Goal: Task Accomplishment & Management: Complete application form

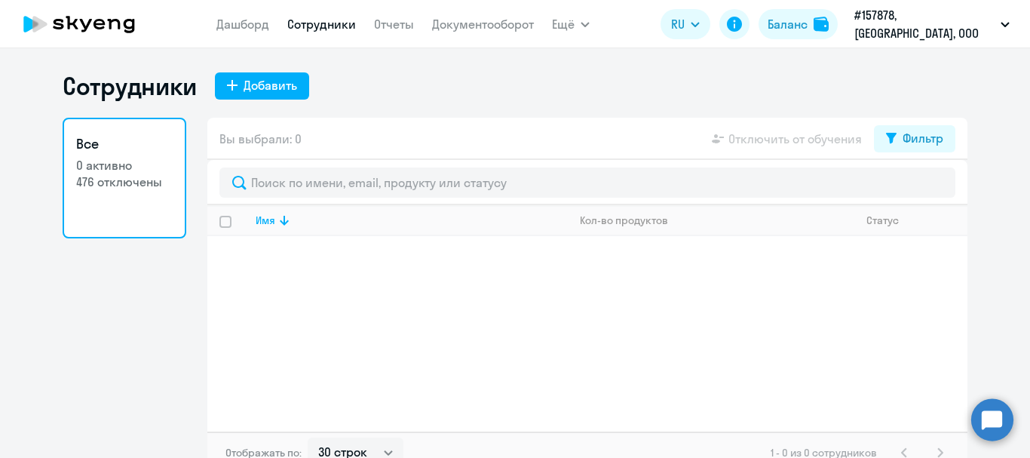
select select "30"
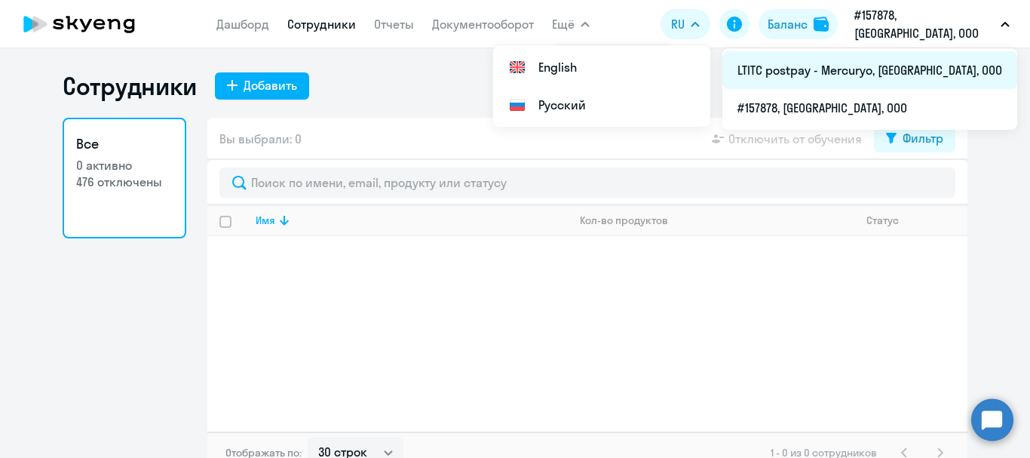
click at [869, 72] on li "LTITC postpay - Mercuryo, [GEOGRAPHIC_DATA], ООО" at bounding box center [870, 70] width 295 height 38
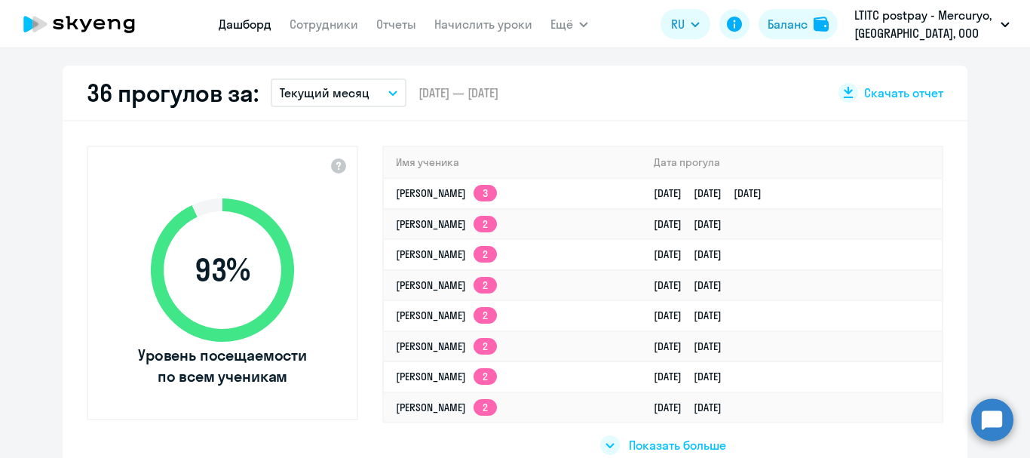
scroll to position [453, 0]
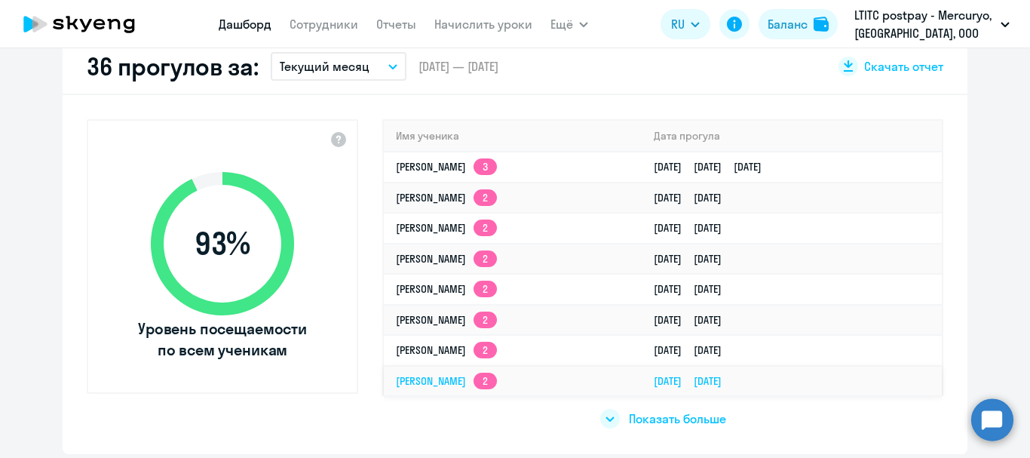
select select "30"
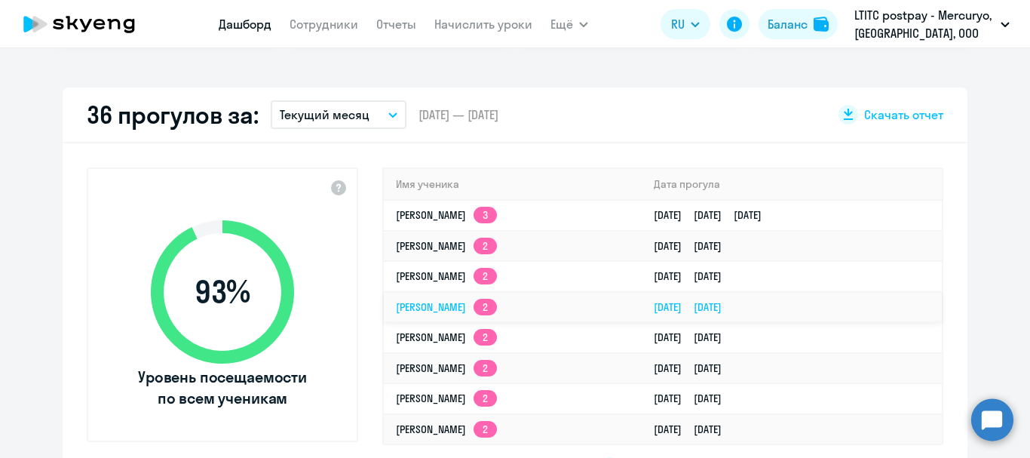
scroll to position [377, 0]
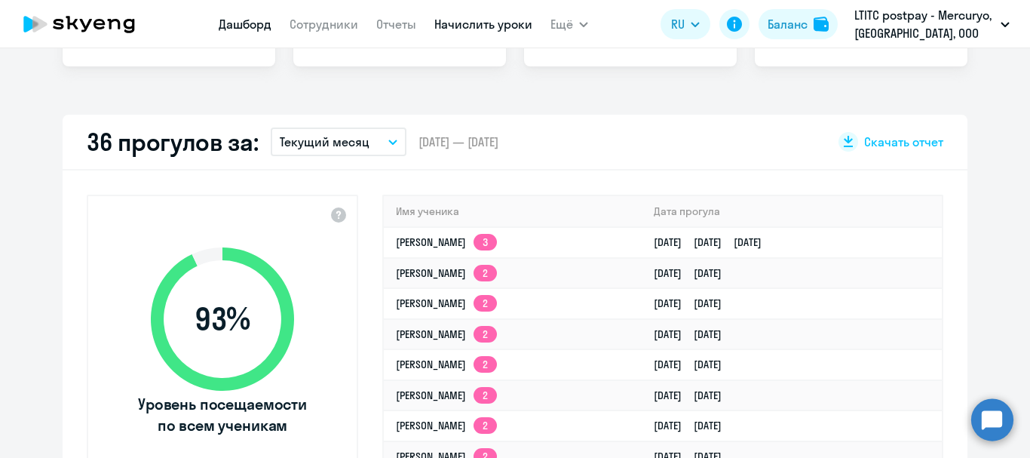
click at [510, 29] on link "Начислить уроки" at bounding box center [483, 24] width 98 height 15
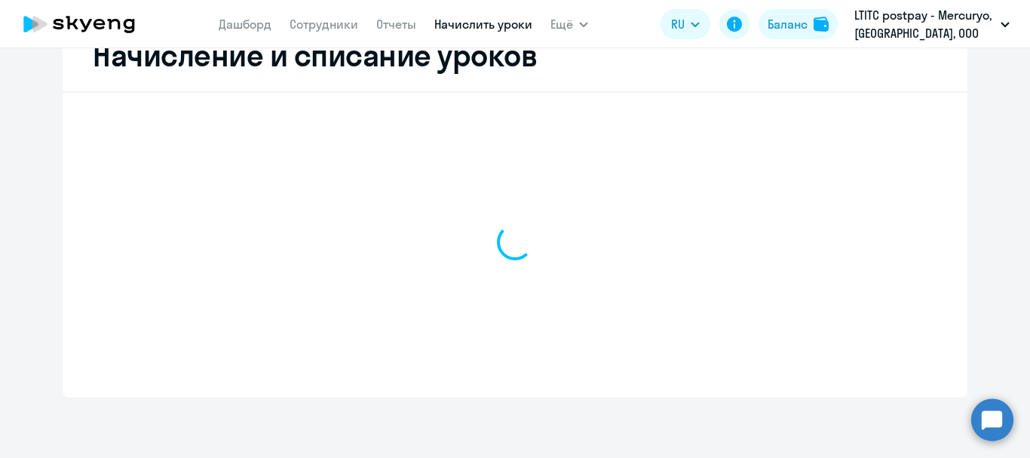
scroll to position [361, 0]
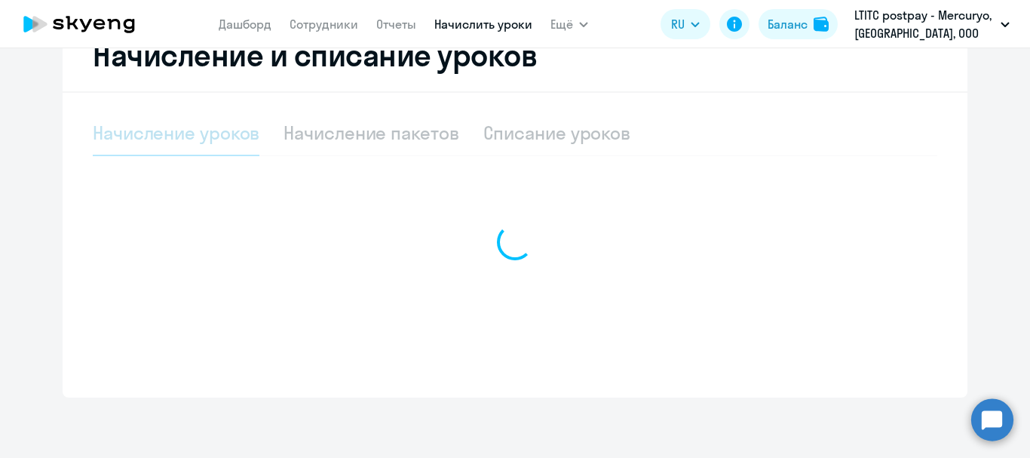
select select "10"
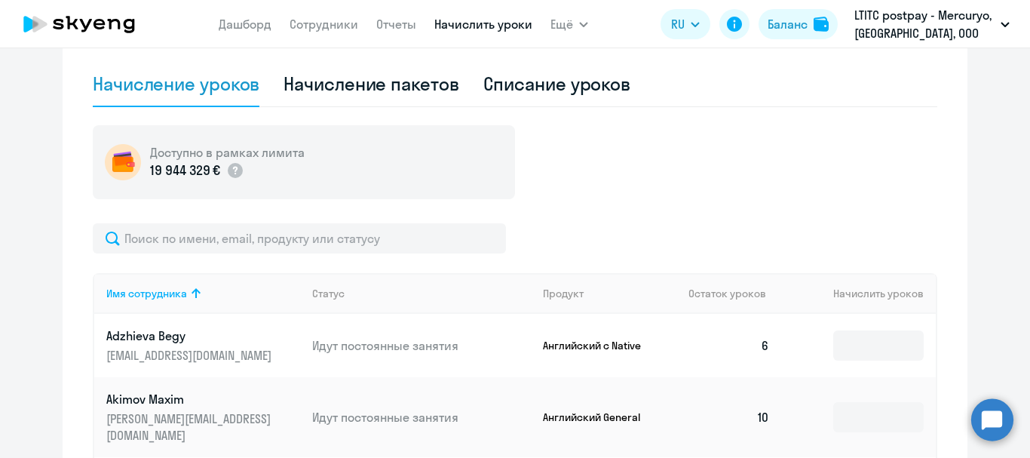
scroll to position [437, 0]
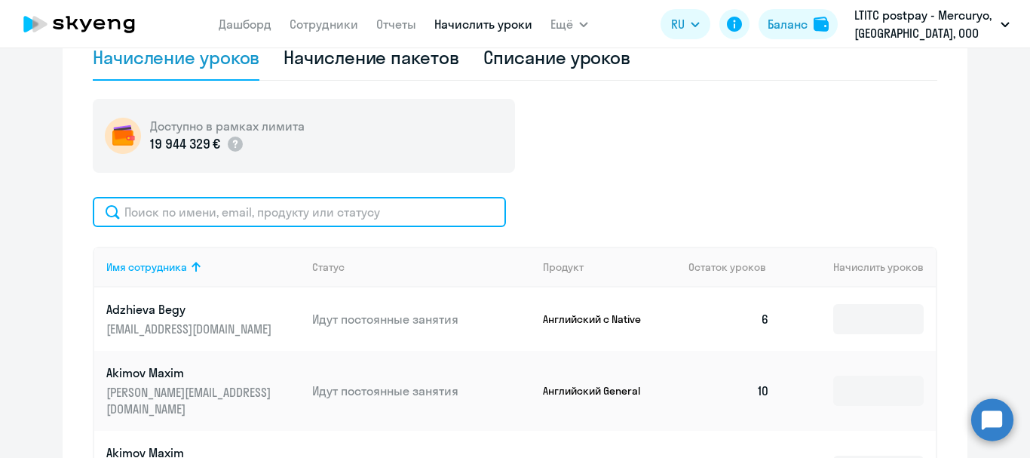
click at [471, 198] on input "text" at bounding box center [299, 212] width 413 height 30
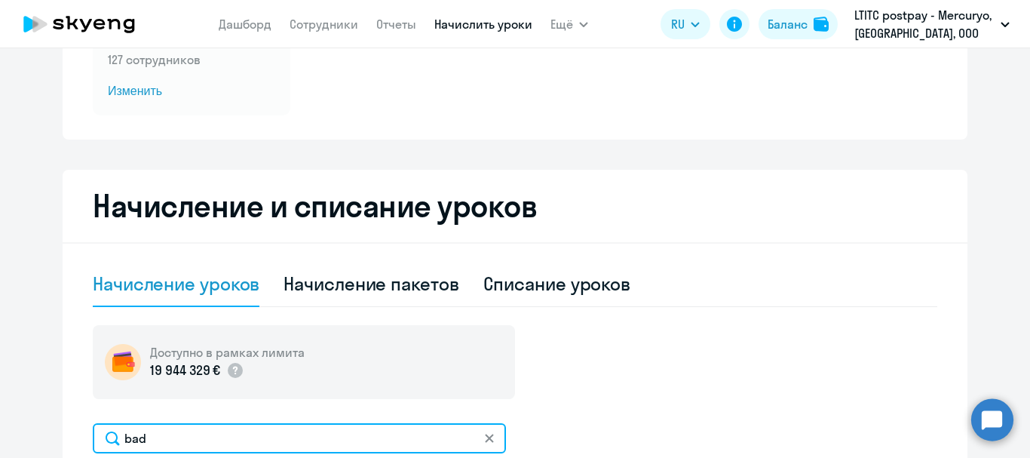
scroll to position [0, 0]
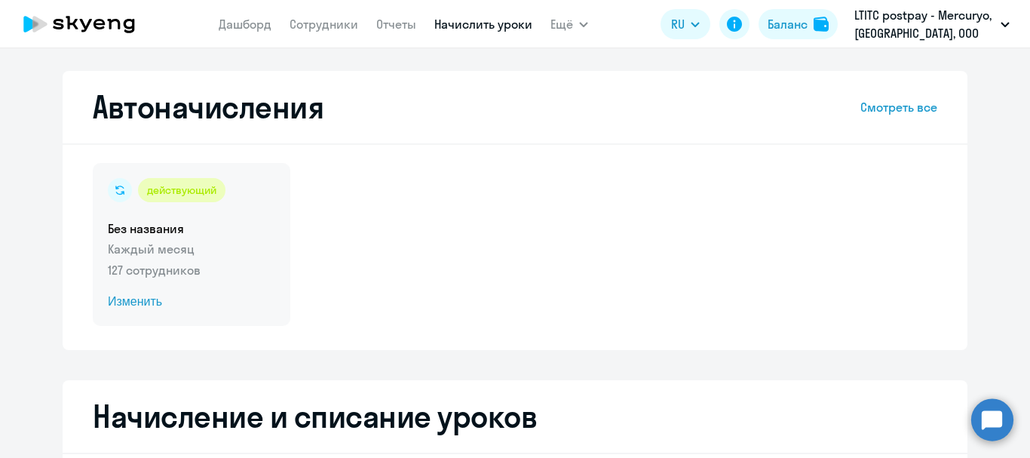
type input "bad"
click at [131, 296] on span "Изменить" at bounding box center [191, 302] width 167 height 18
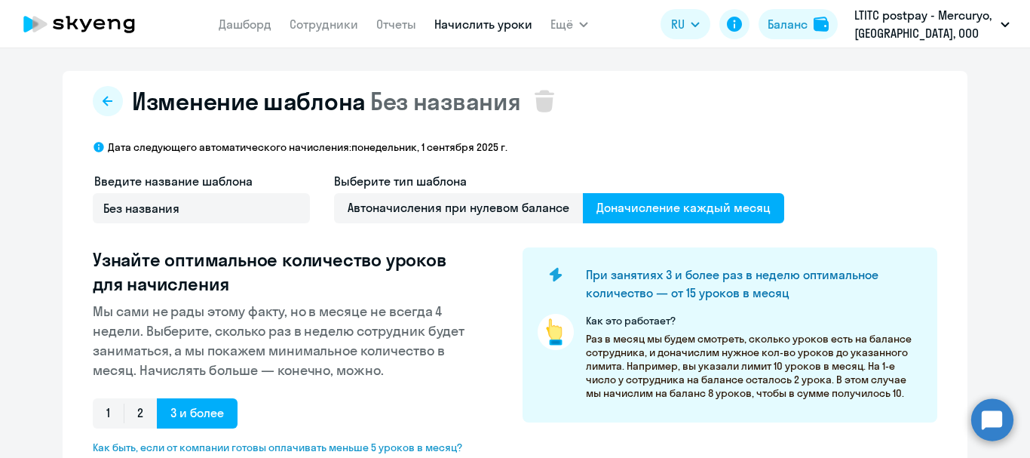
select select "10"
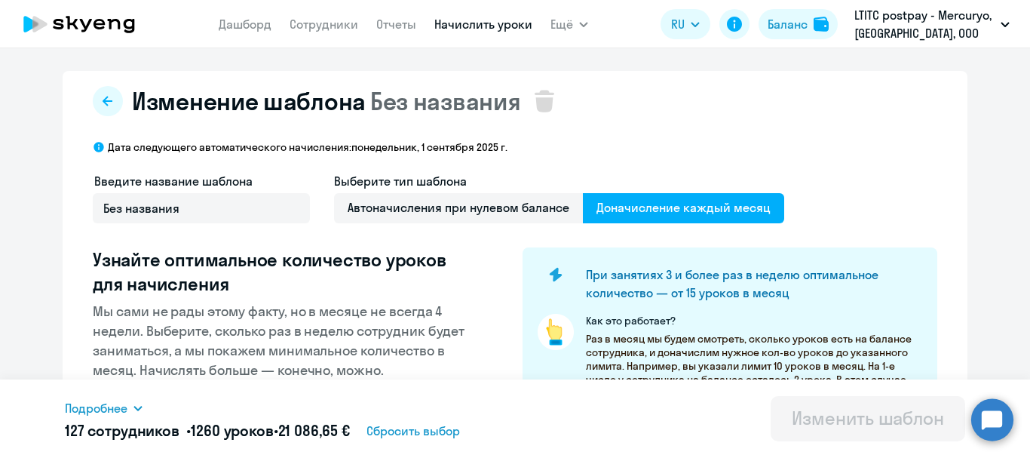
scroll to position [302, 0]
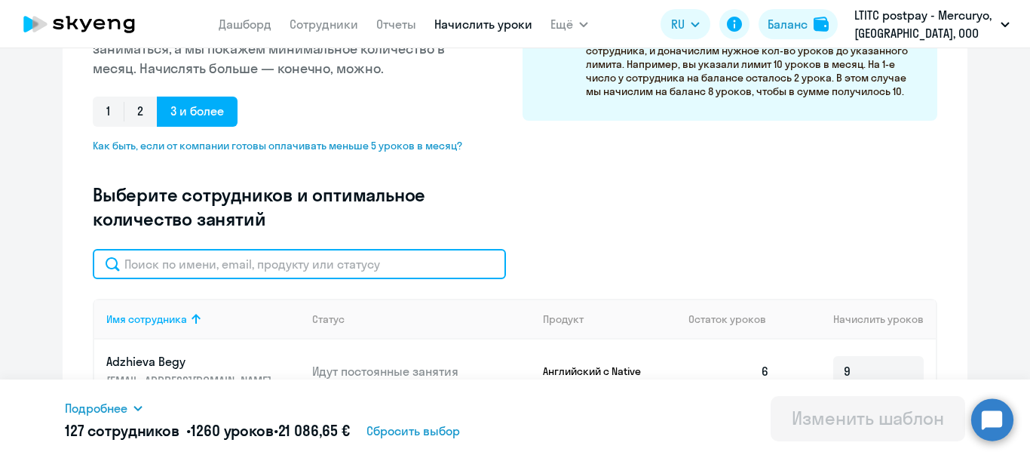
click at [262, 268] on input "text" at bounding box center [299, 264] width 413 height 30
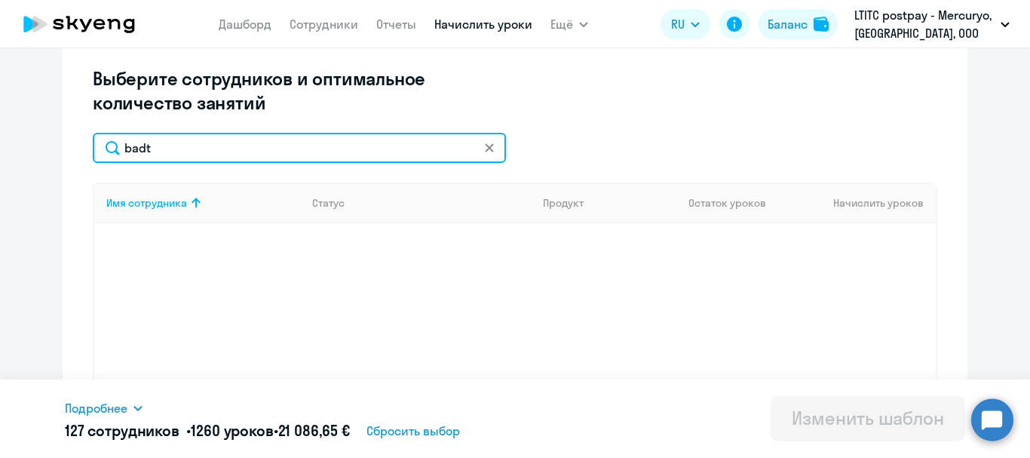
scroll to position [453, 0]
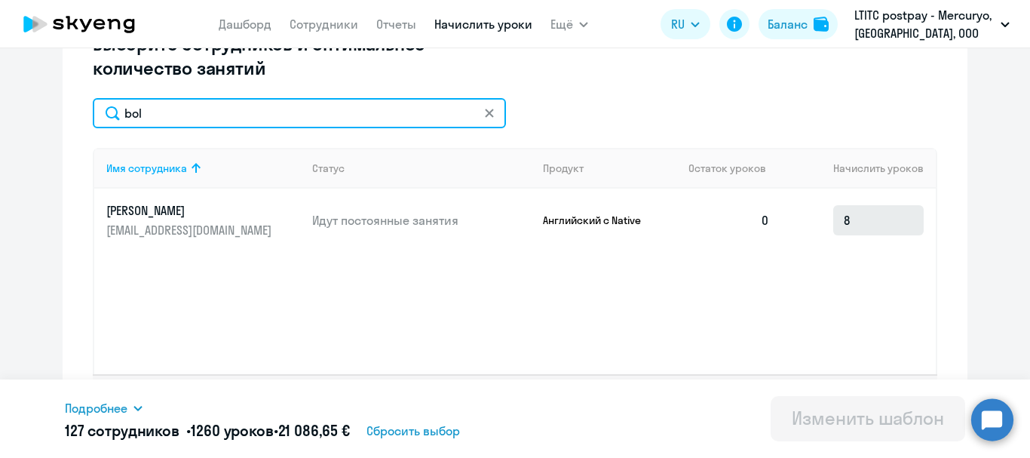
type input "bol"
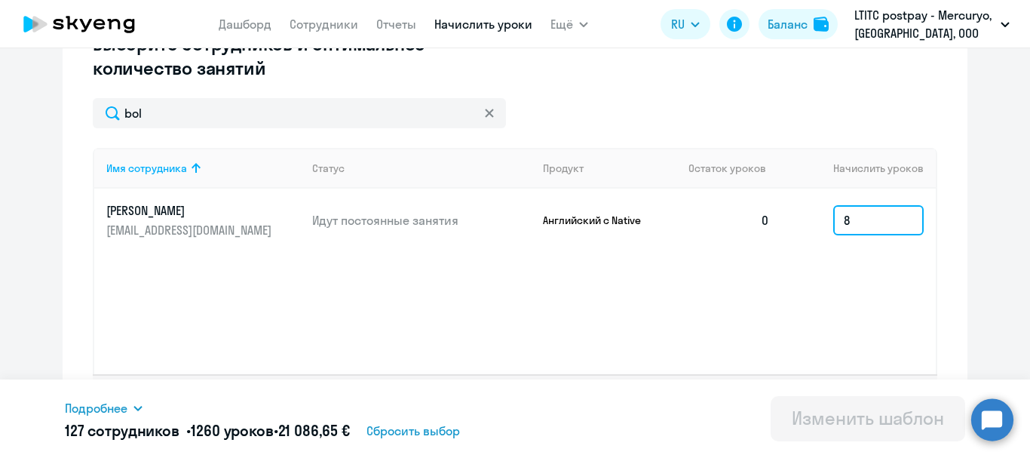
click at [875, 220] on input "8" at bounding box center [878, 220] width 91 height 30
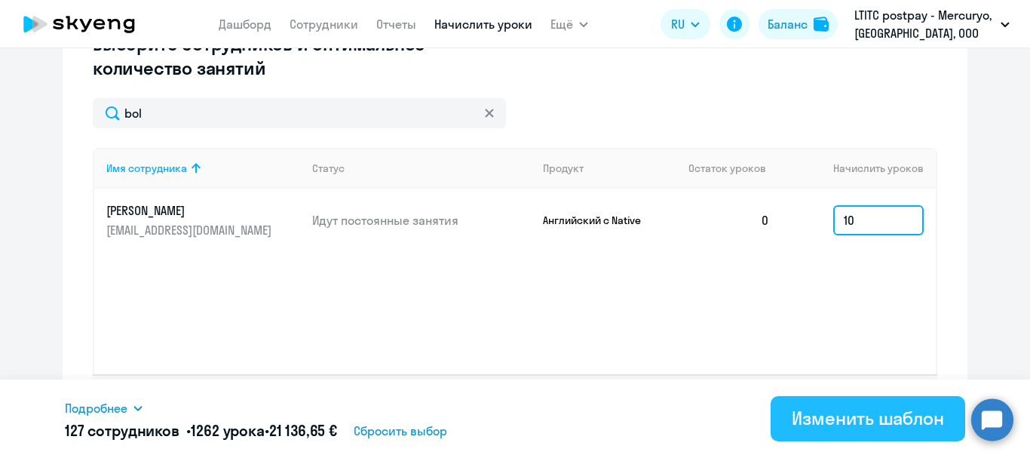
type input "10"
click at [862, 418] on div "Изменить шаблон" at bounding box center [868, 418] width 152 height 24
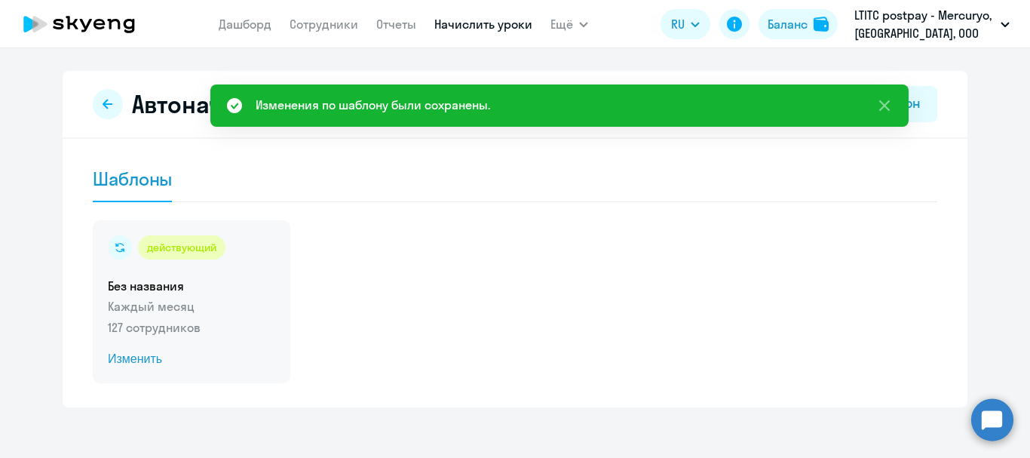
click at [135, 363] on span "Изменить" at bounding box center [191, 359] width 167 height 18
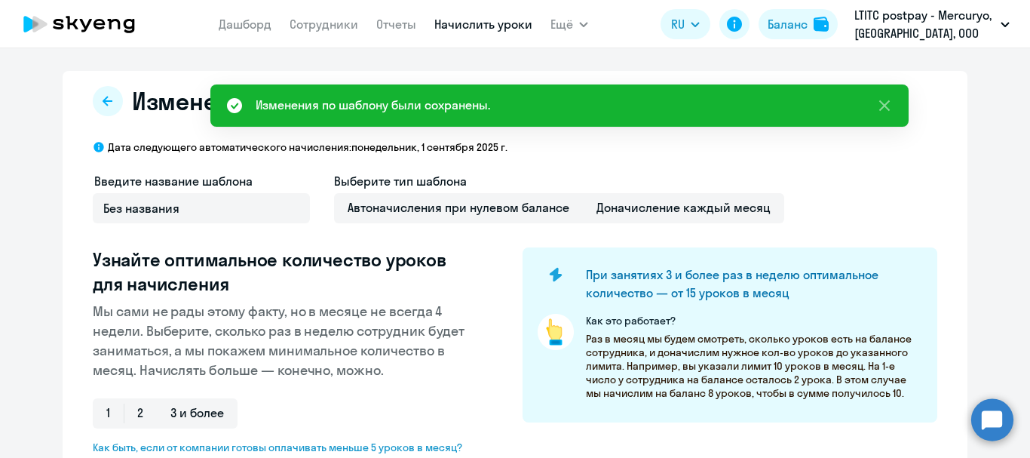
select select "10"
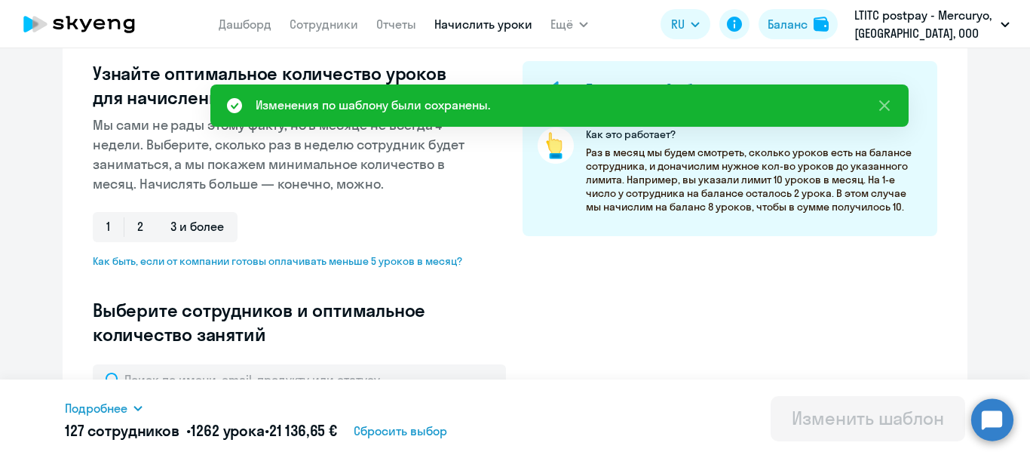
scroll to position [226, 0]
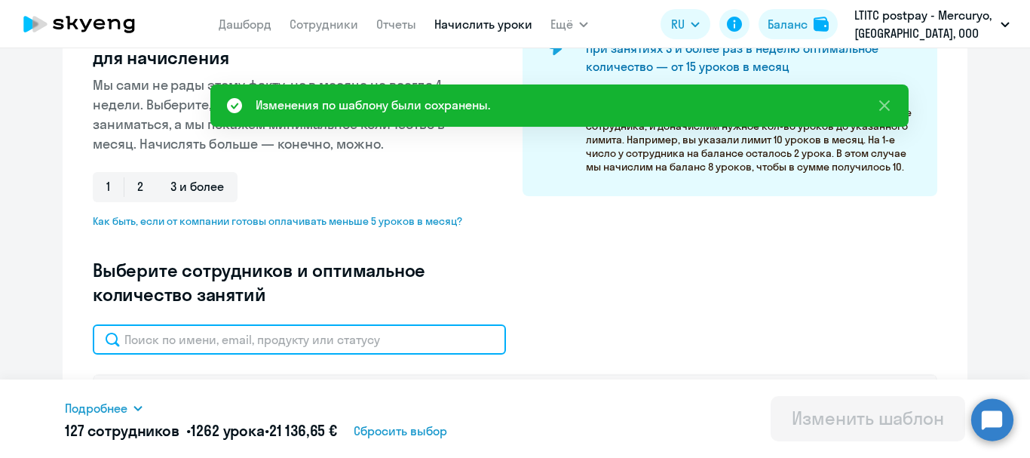
click at [152, 344] on input "text" at bounding box center [299, 339] width 413 height 30
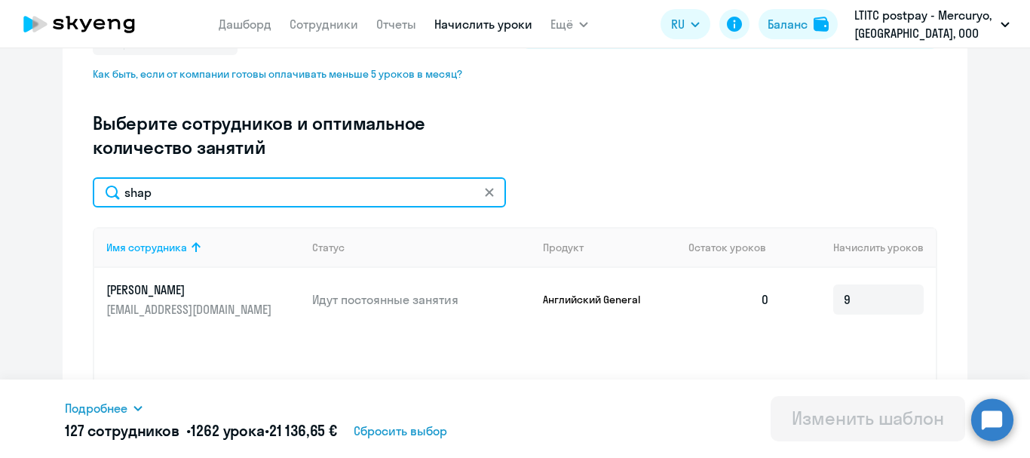
scroll to position [377, 0]
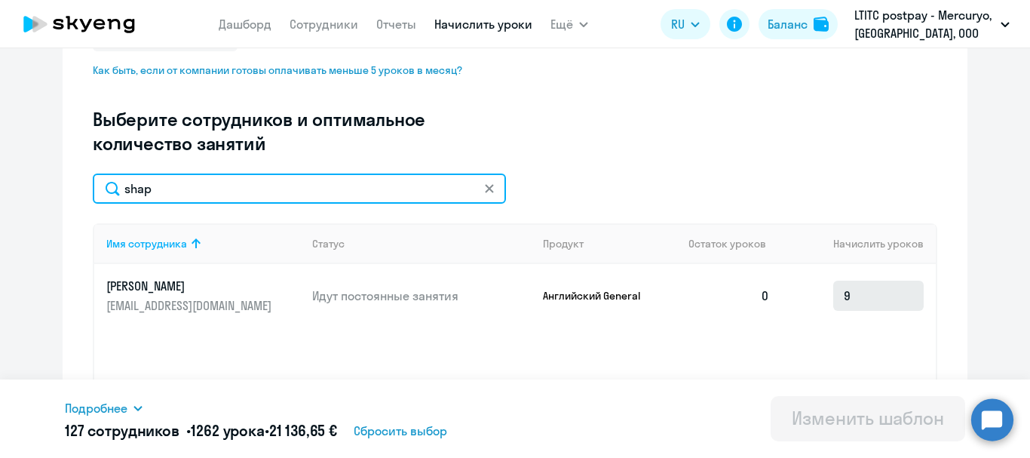
type input "shap"
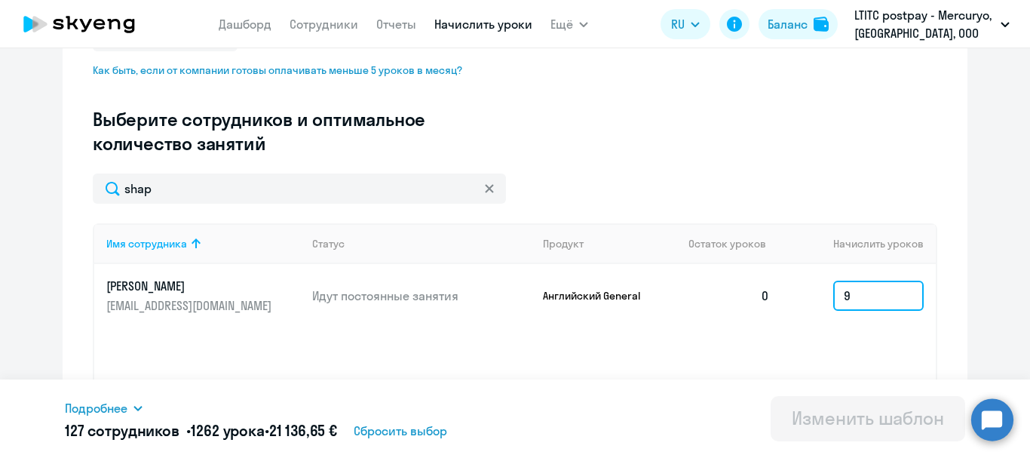
click at [895, 293] on input "9" at bounding box center [878, 296] width 91 height 30
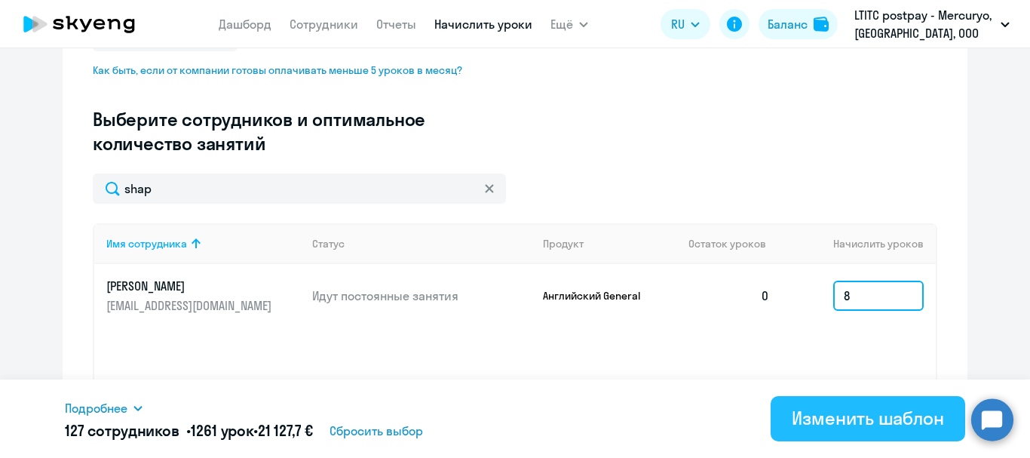
type input "8"
click at [899, 419] on div "Изменить шаблон" at bounding box center [868, 418] width 152 height 24
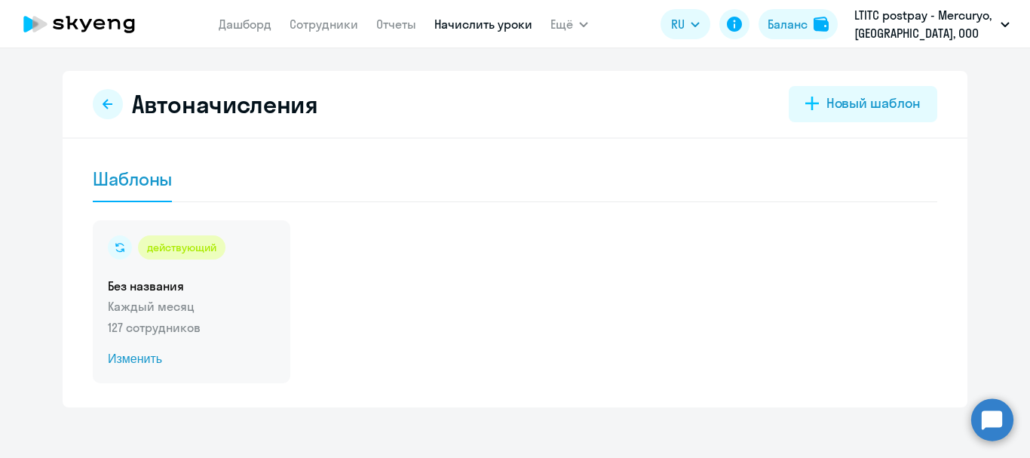
click at [133, 351] on span "Изменить" at bounding box center [191, 359] width 167 height 18
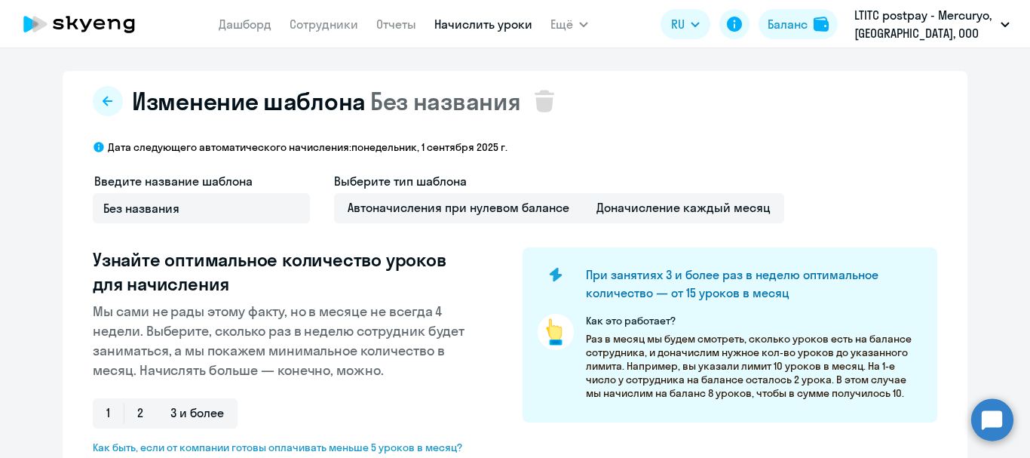
select select "10"
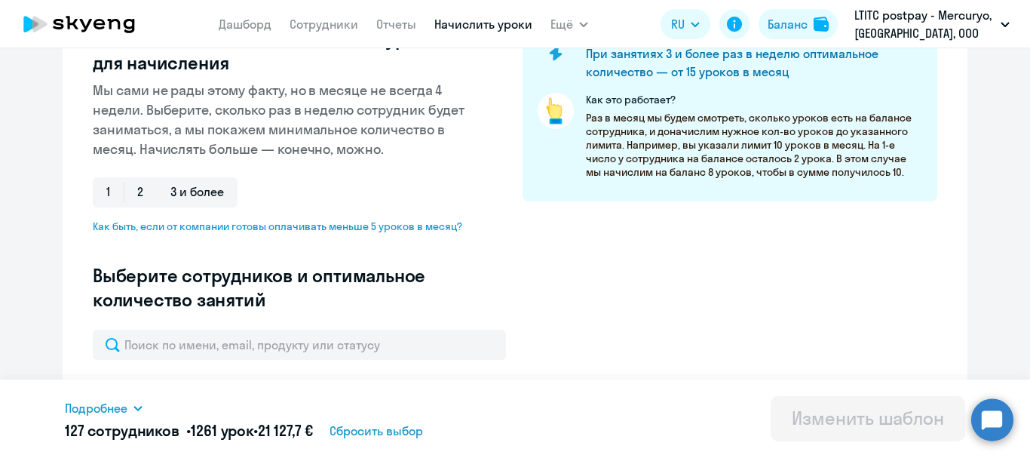
scroll to position [302, 0]
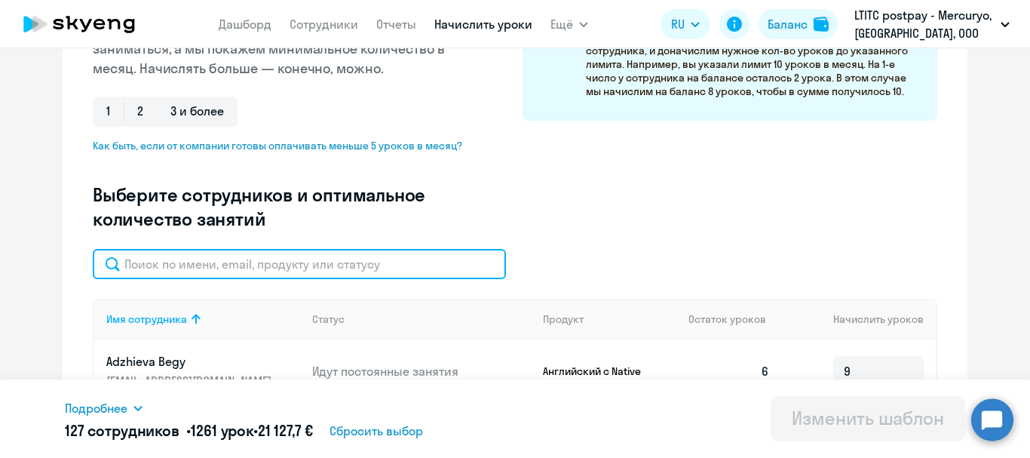
click at [240, 269] on input "text" at bounding box center [299, 264] width 413 height 30
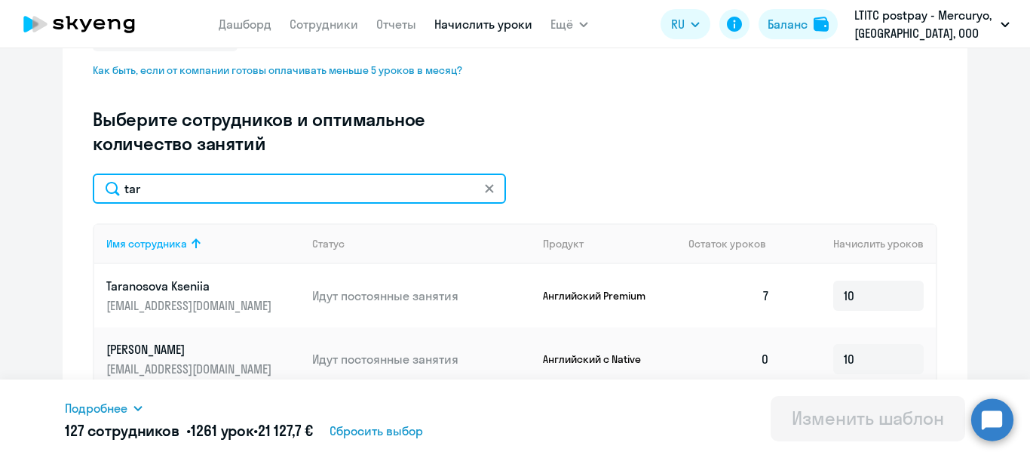
scroll to position [453, 0]
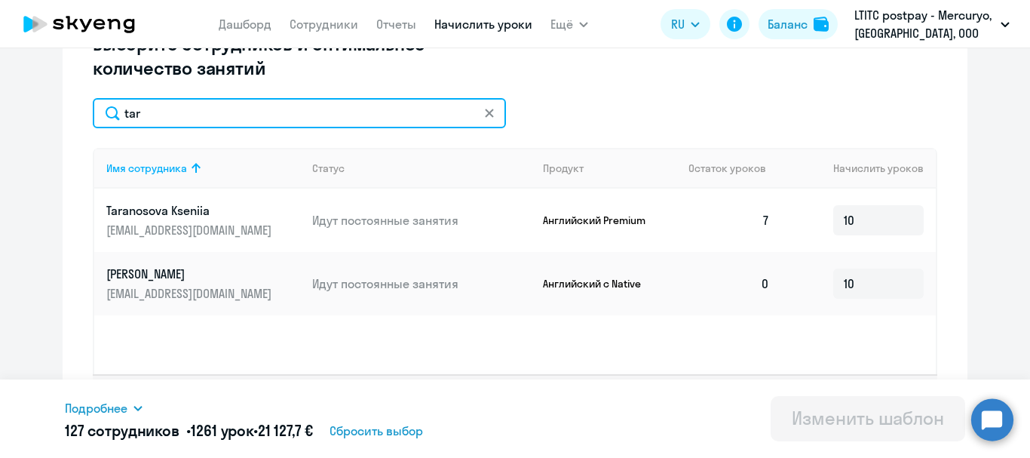
type input "tar"
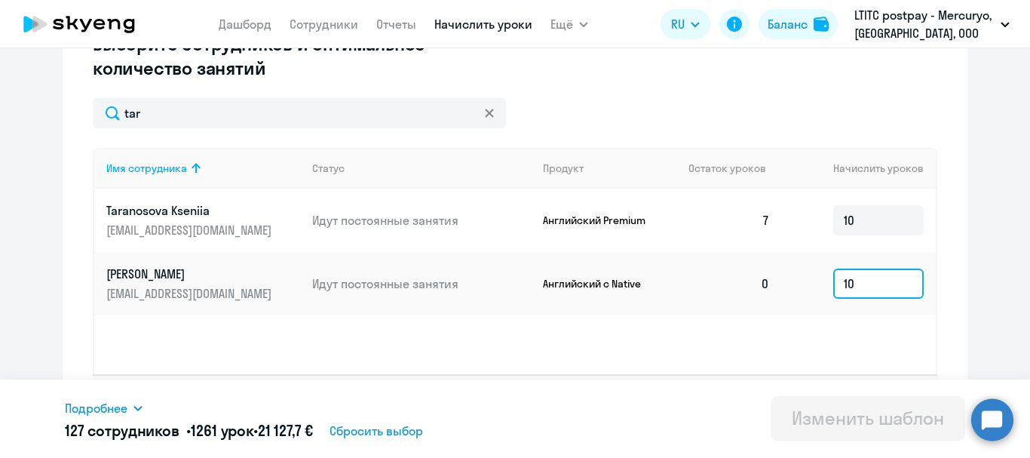
click at [860, 281] on input "10" at bounding box center [878, 284] width 91 height 30
type input "1"
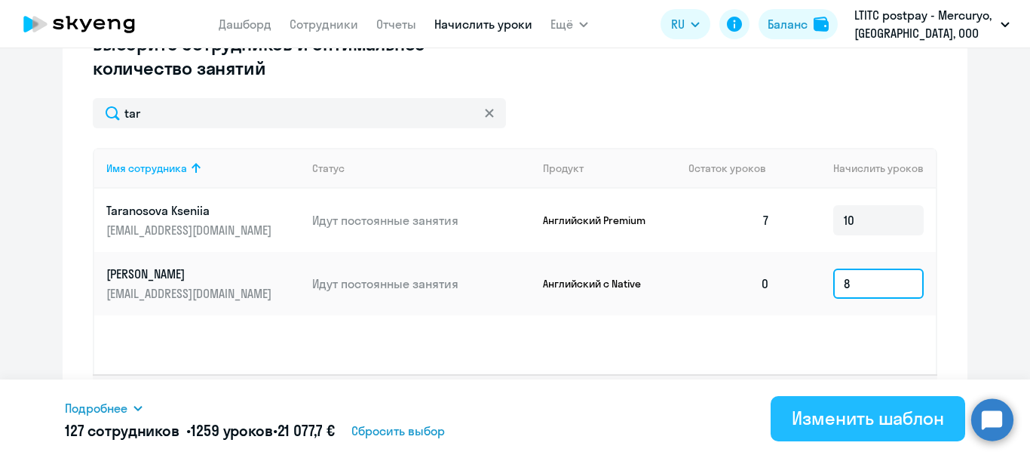
type input "8"
click at [806, 419] on div "Изменить шаблон" at bounding box center [868, 418] width 152 height 24
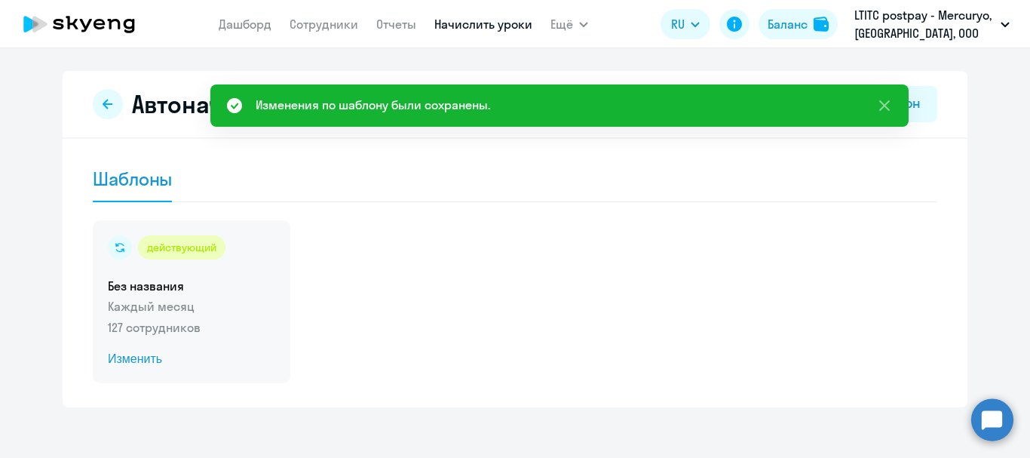
click at [137, 348] on div "действующий Без названия Каждый месяц 127 сотрудников Изменить" at bounding box center [192, 301] width 198 height 163
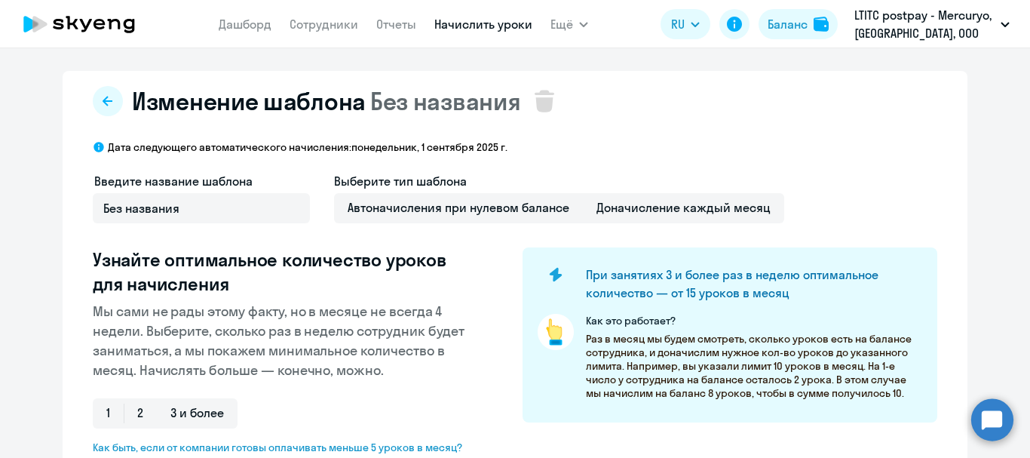
select select "10"
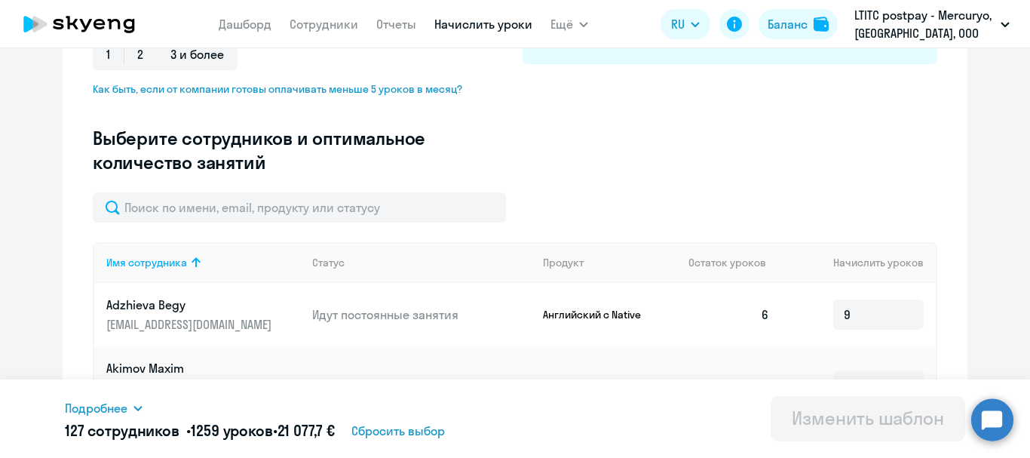
scroll to position [377, 0]
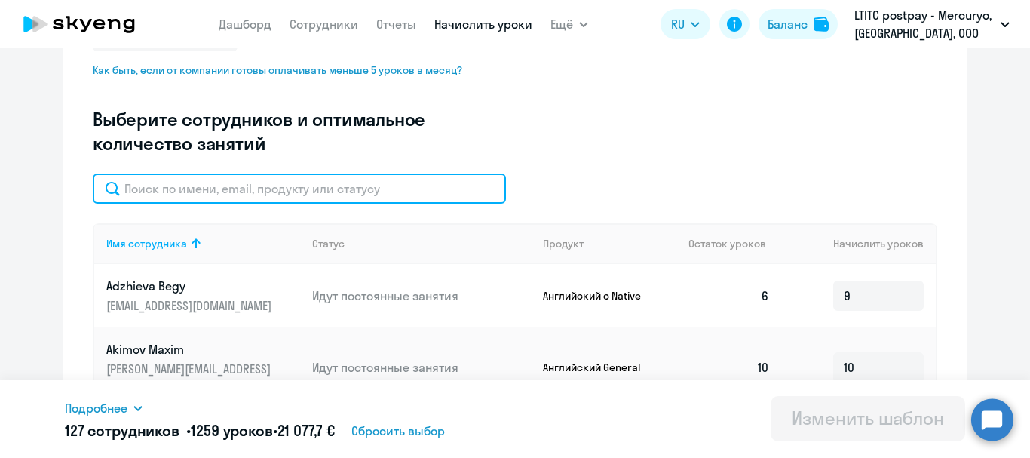
click at [200, 186] on input "text" at bounding box center [299, 188] width 413 height 30
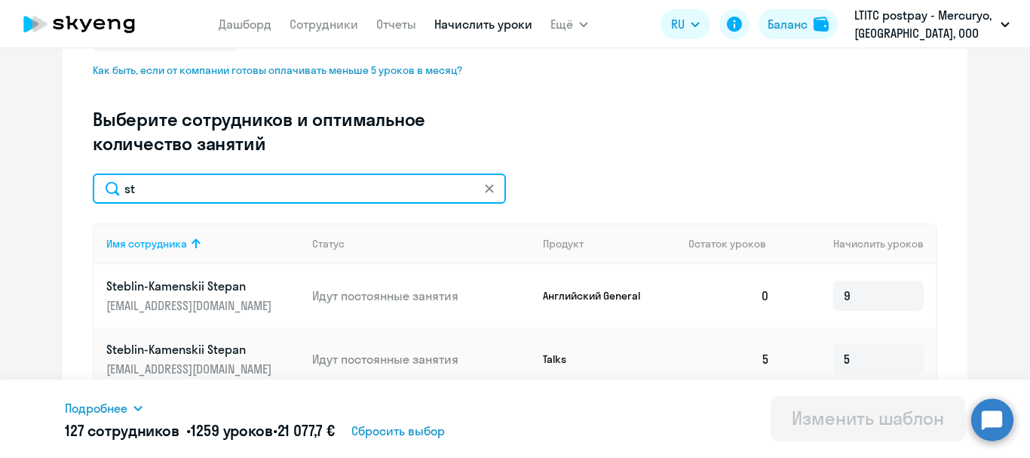
type input "s"
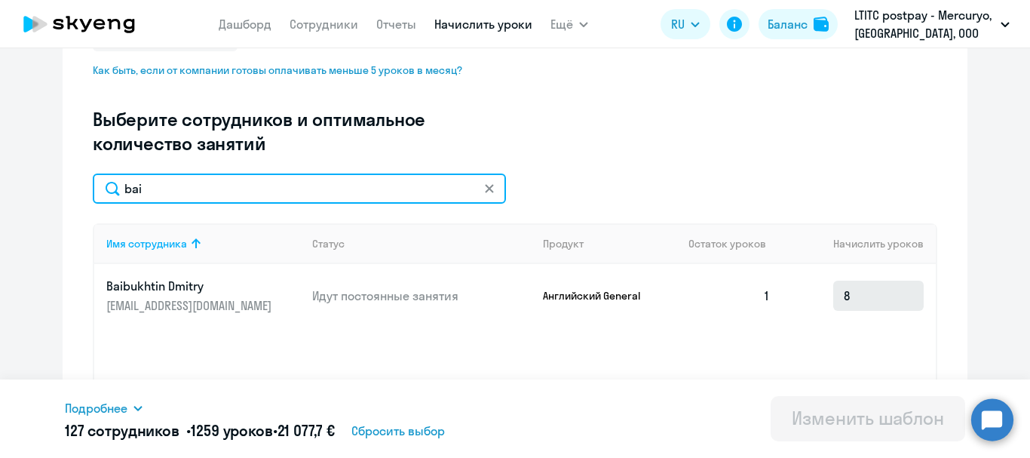
type input "bai"
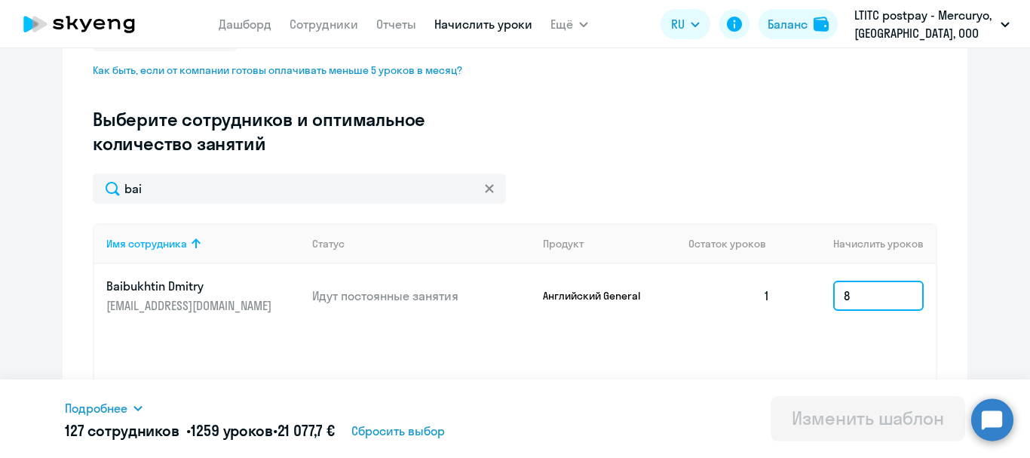
click at [862, 305] on input "8" at bounding box center [878, 296] width 91 height 30
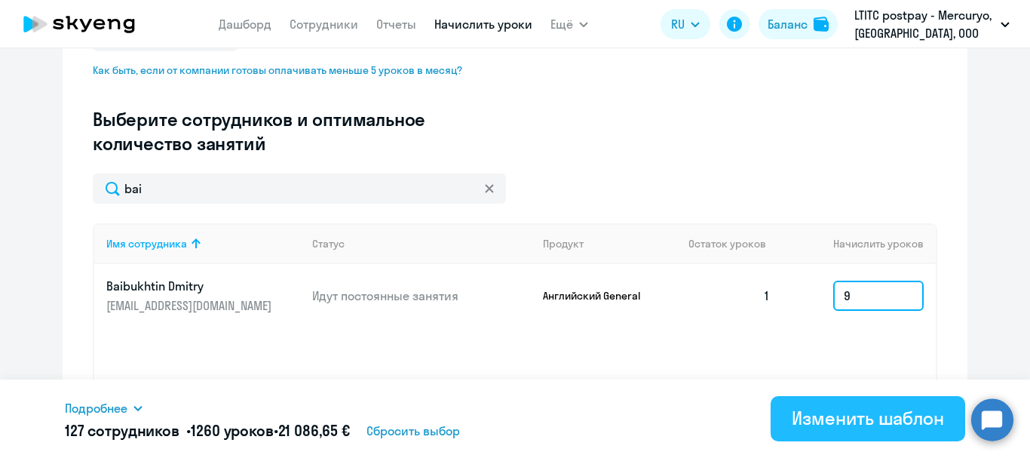
type input "9"
click at [852, 411] on div "Изменить шаблон" at bounding box center [868, 418] width 152 height 24
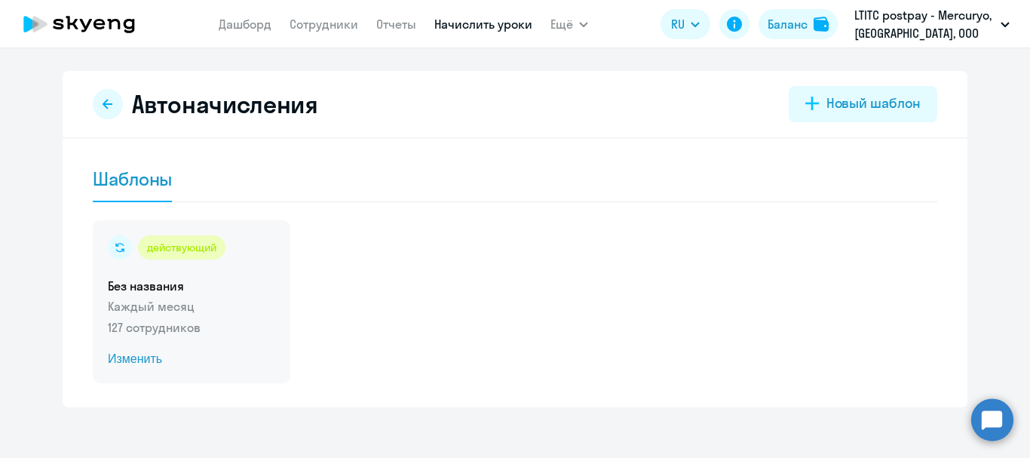
click at [121, 353] on span "Изменить" at bounding box center [191, 359] width 167 height 18
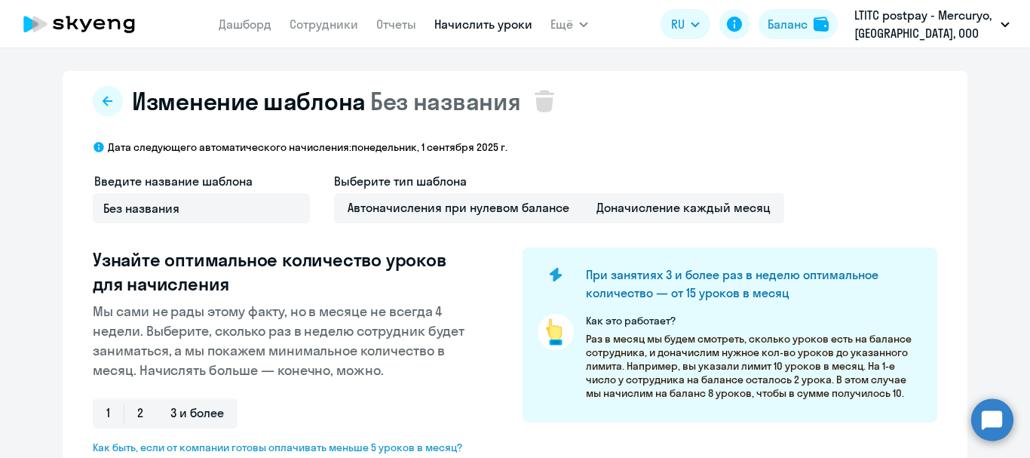
select select "10"
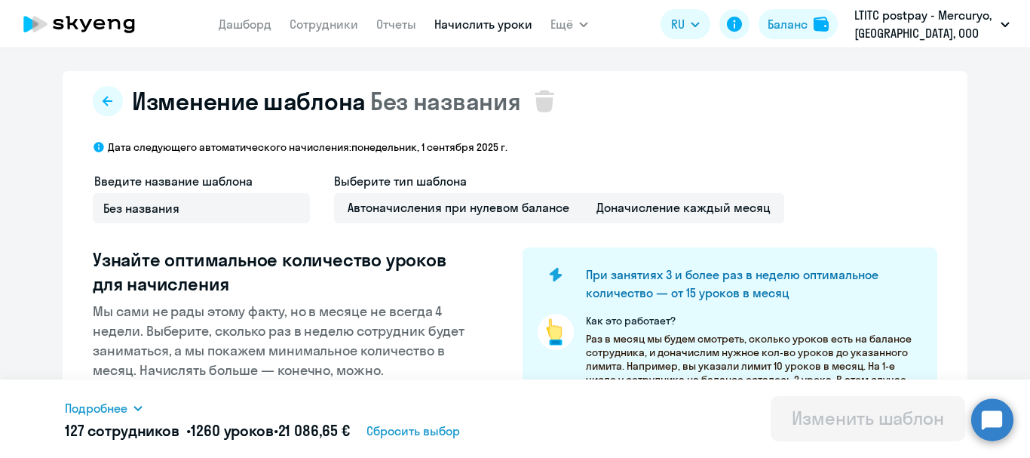
scroll to position [302, 0]
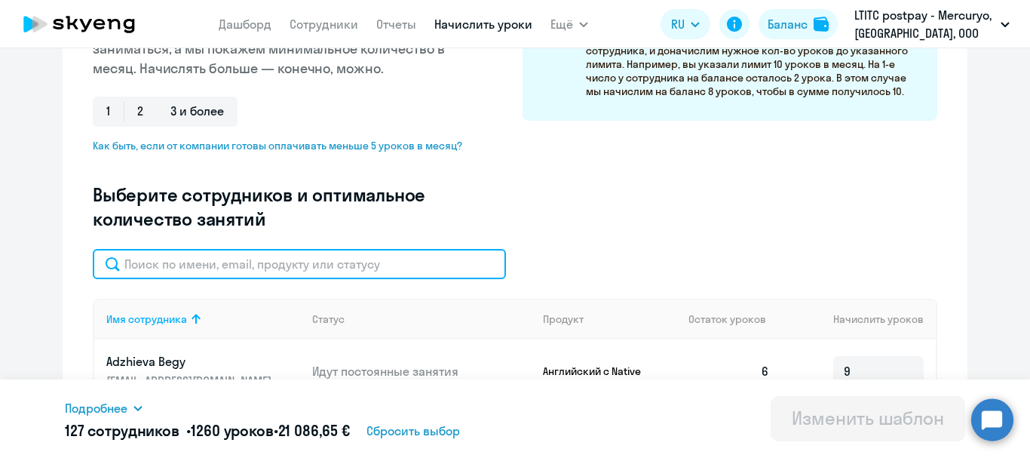
click at [183, 254] on input "text" at bounding box center [299, 264] width 413 height 30
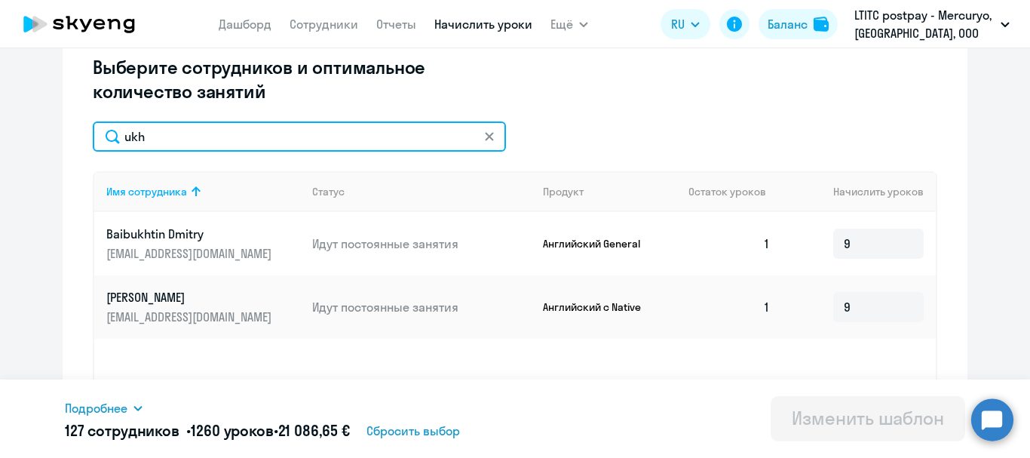
scroll to position [453, 0]
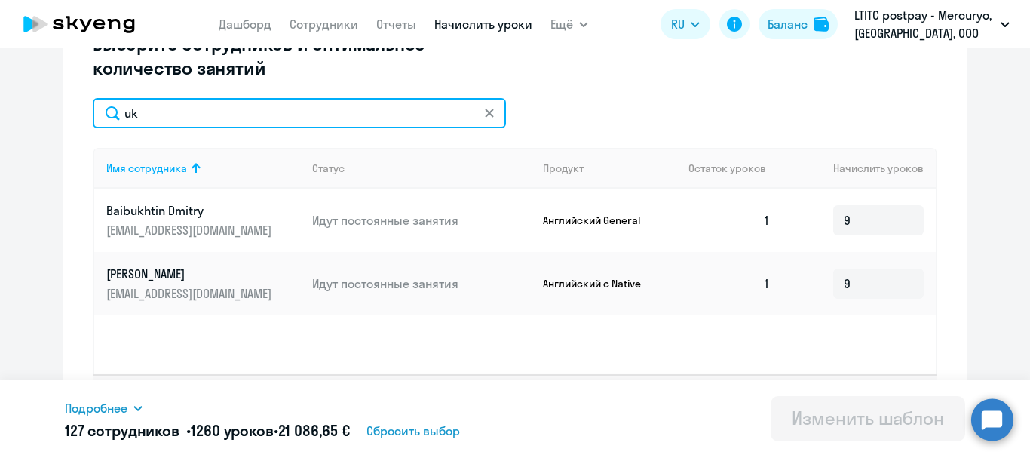
type input "u"
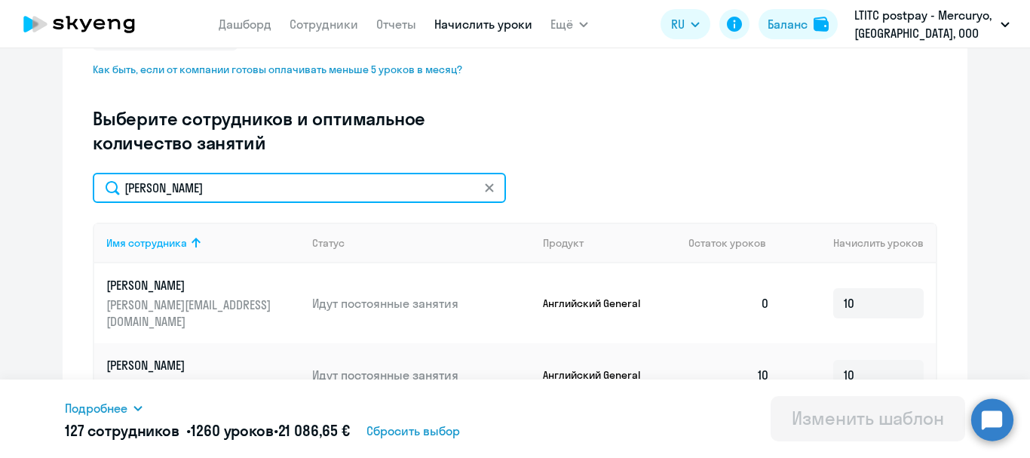
scroll to position [377, 0]
type input "i"
type input "shch"
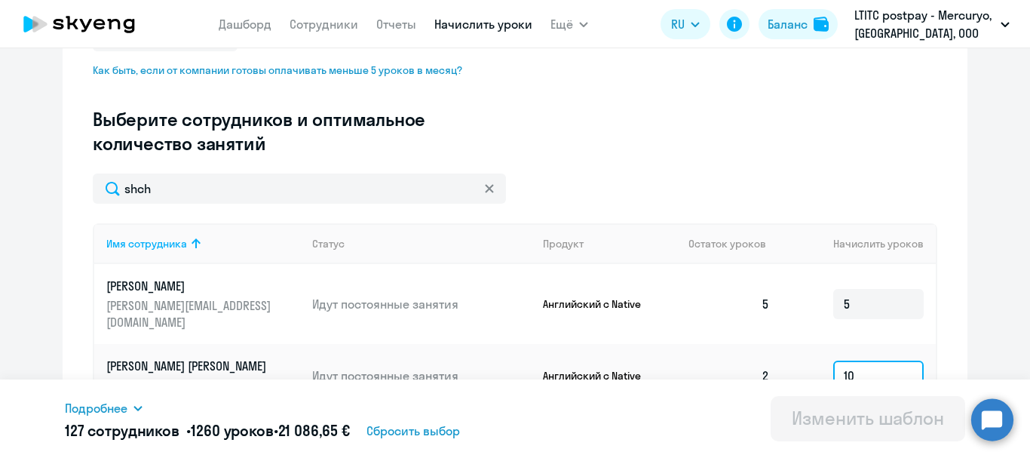
click at [867, 361] on input "10" at bounding box center [878, 376] width 91 height 30
type input "1"
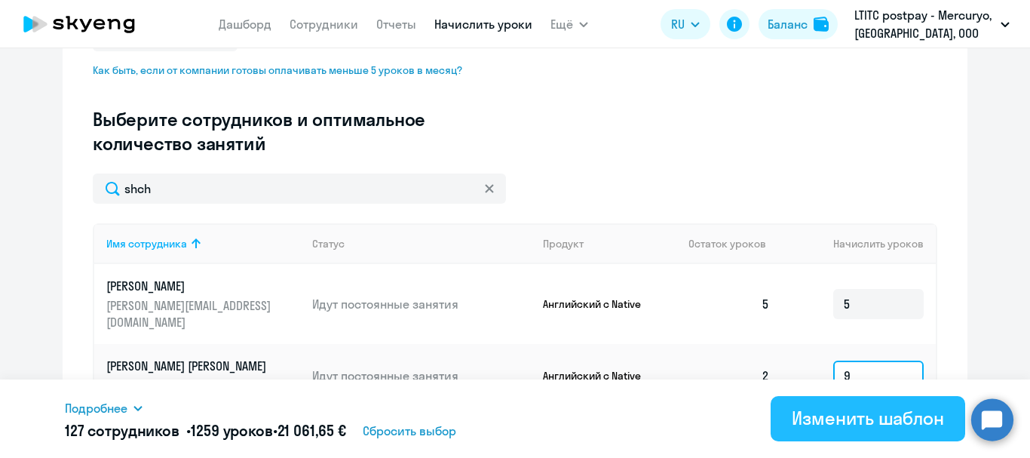
type input "9"
click at [849, 425] on div "Изменить шаблон" at bounding box center [868, 418] width 152 height 24
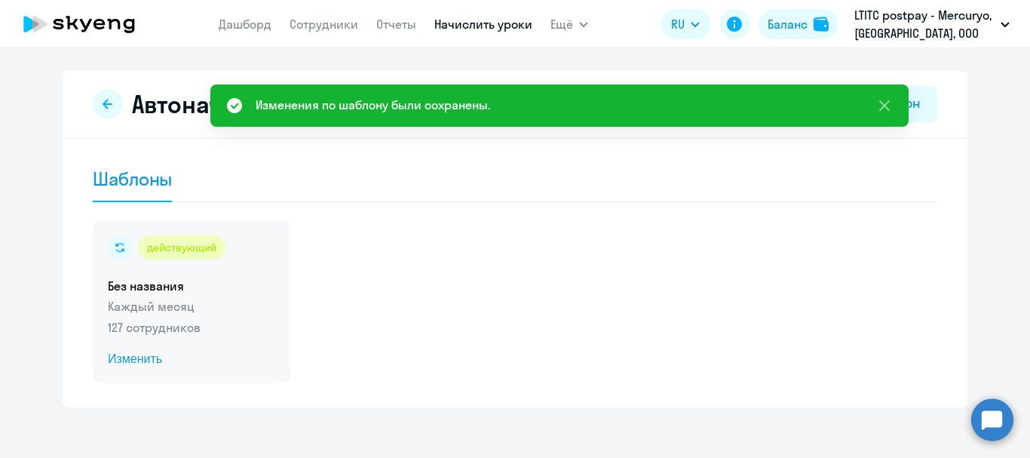
click at [108, 354] on span "Изменить" at bounding box center [191, 359] width 167 height 18
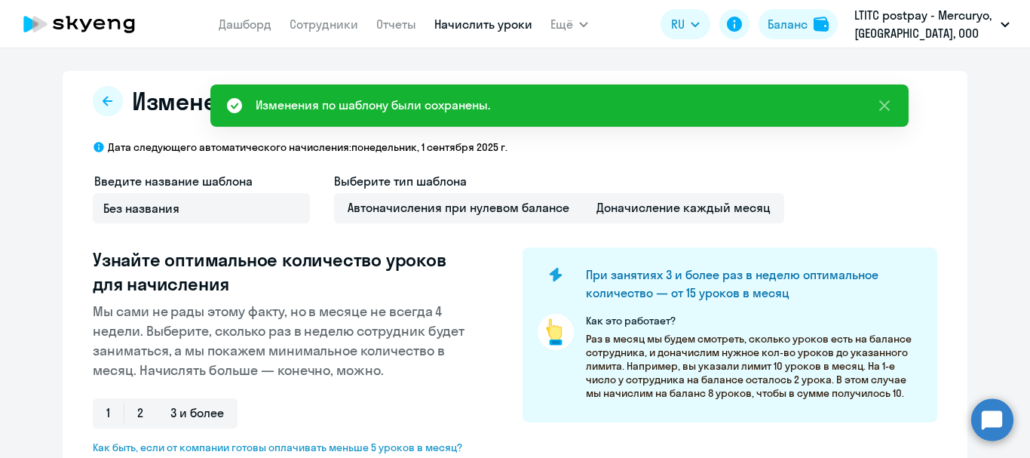
select select "10"
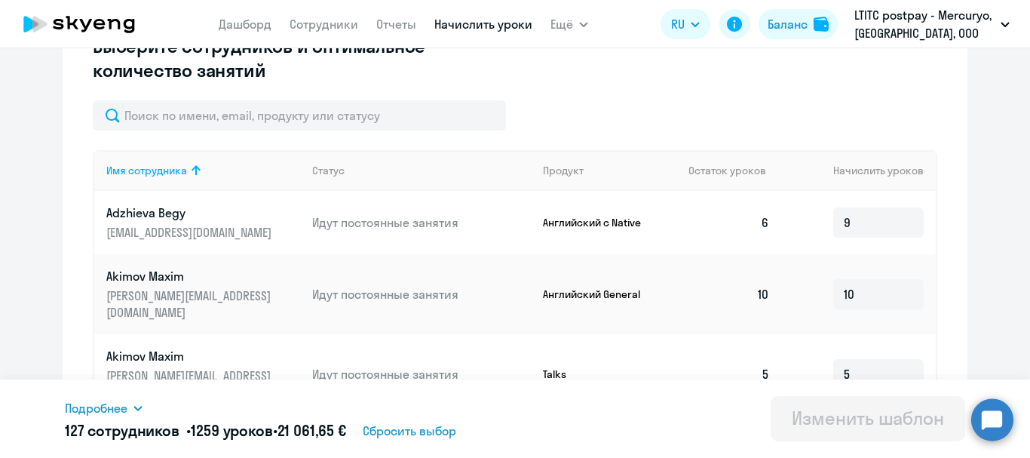
scroll to position [453, 0]
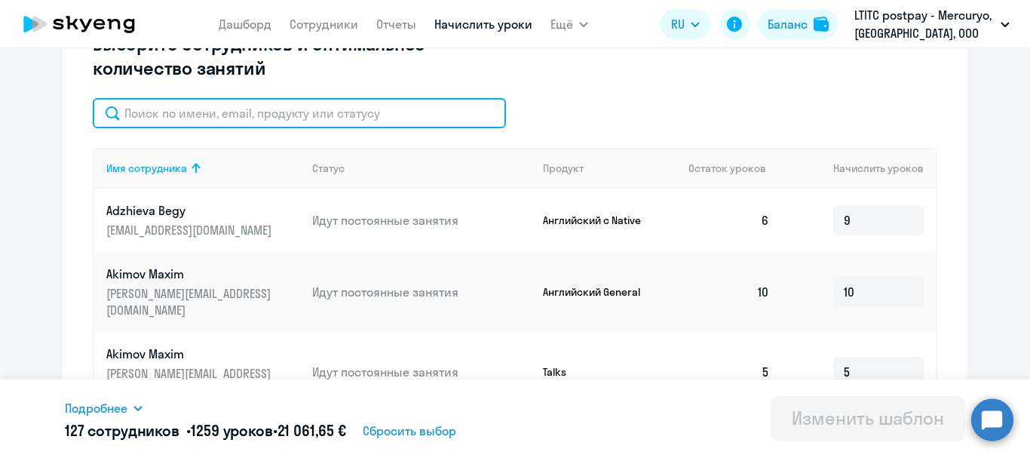
click at [221, 108] on input "text" at bounding box center [299, 113] width 413 height 30
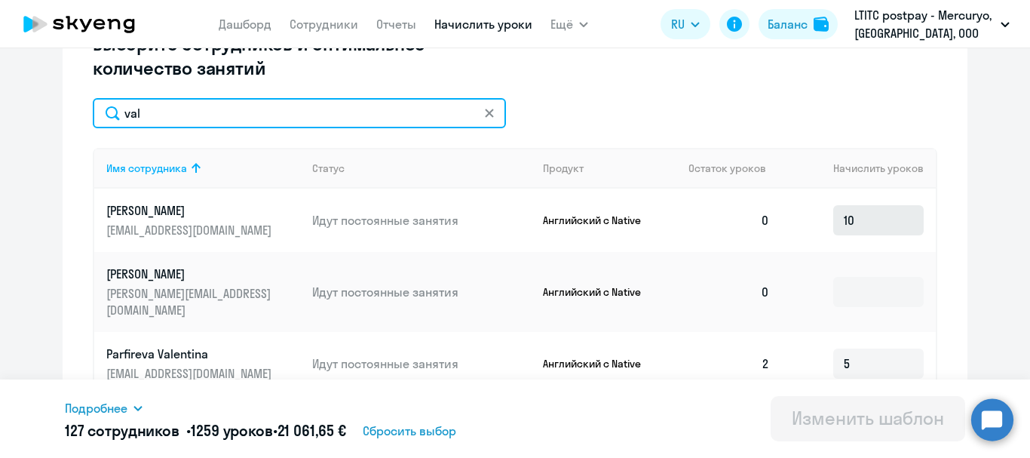
type input "val"
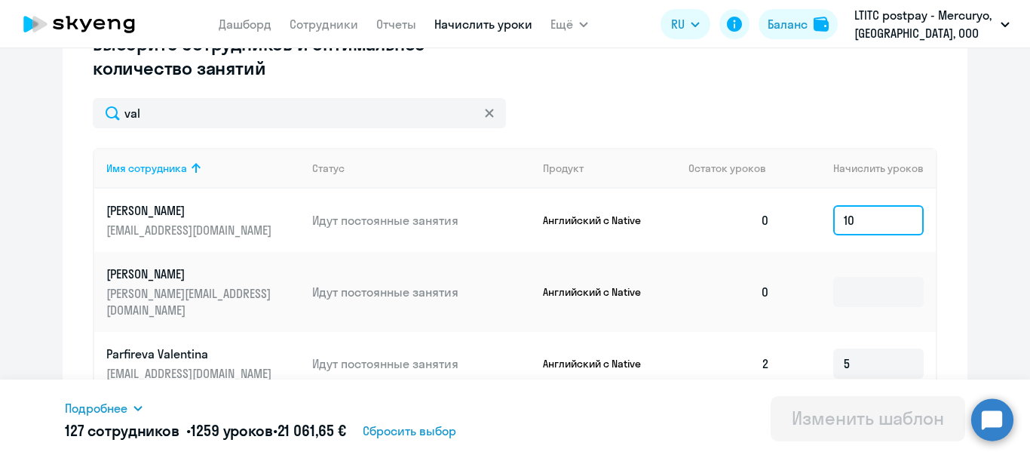
click at [867, 221] on input "10" at bounding box center [878, 220] width 91 height 30
type input "1"
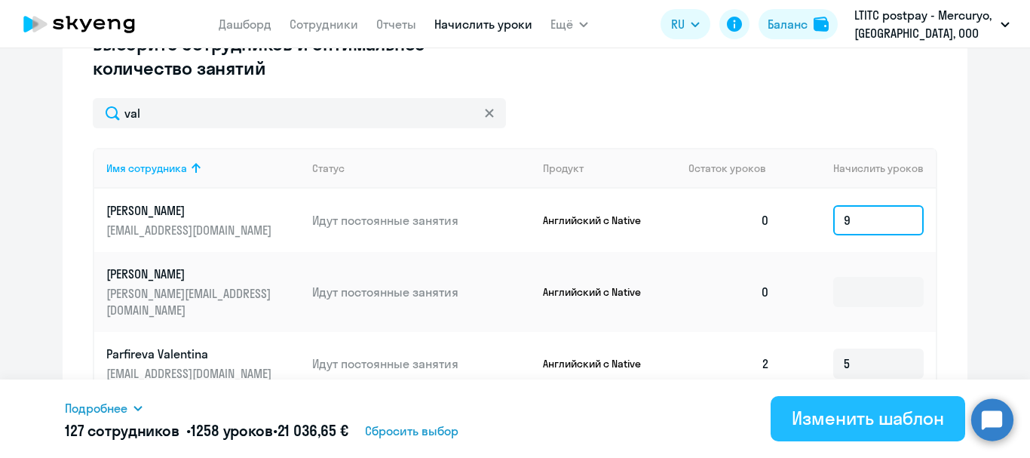
type input "9"
click at [867, 430] on button "Изменить шаблон" at bounding box center [868, 418] width 195 height 45
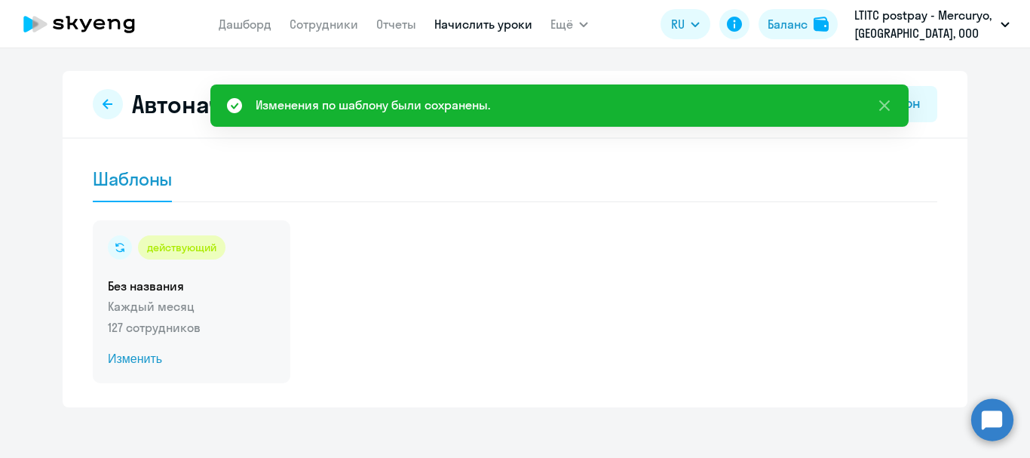
click at [147, 359] on span "Изменить" at bounding box center [191, 359] width 167 height 18
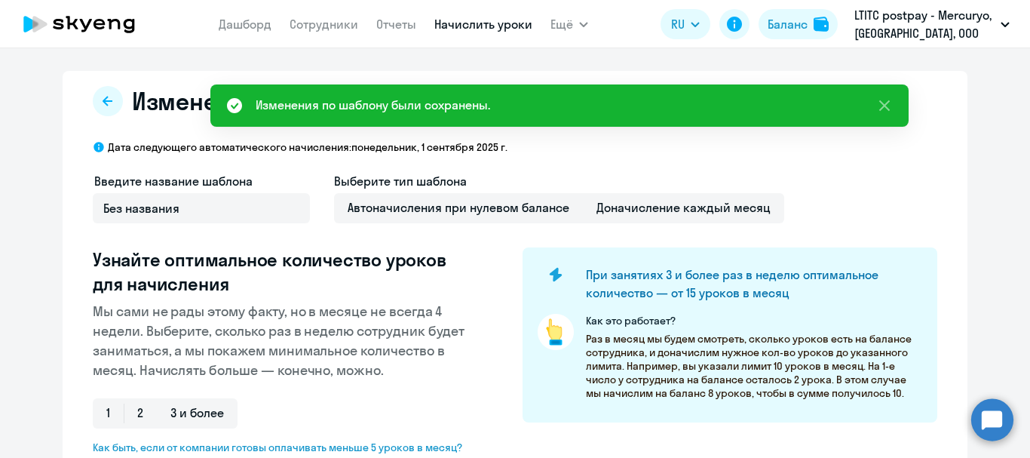
select select "10"
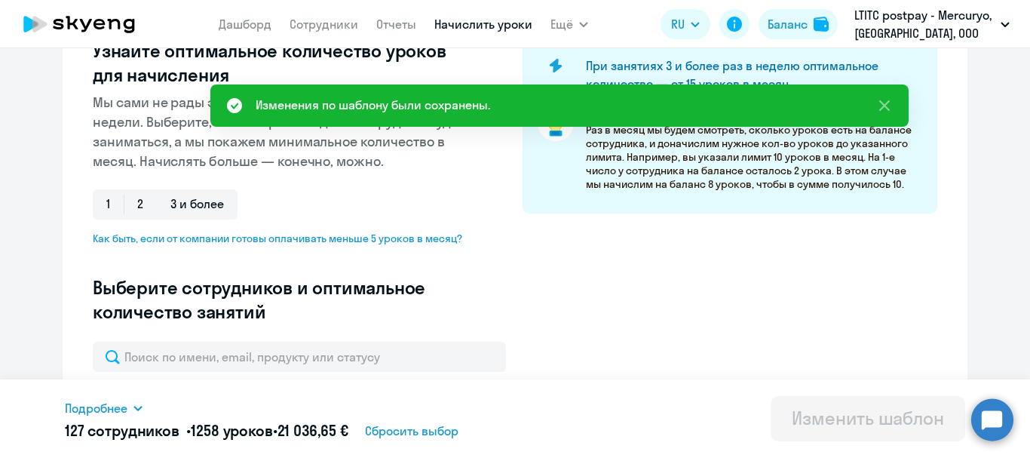
scroll to position [226, 0]
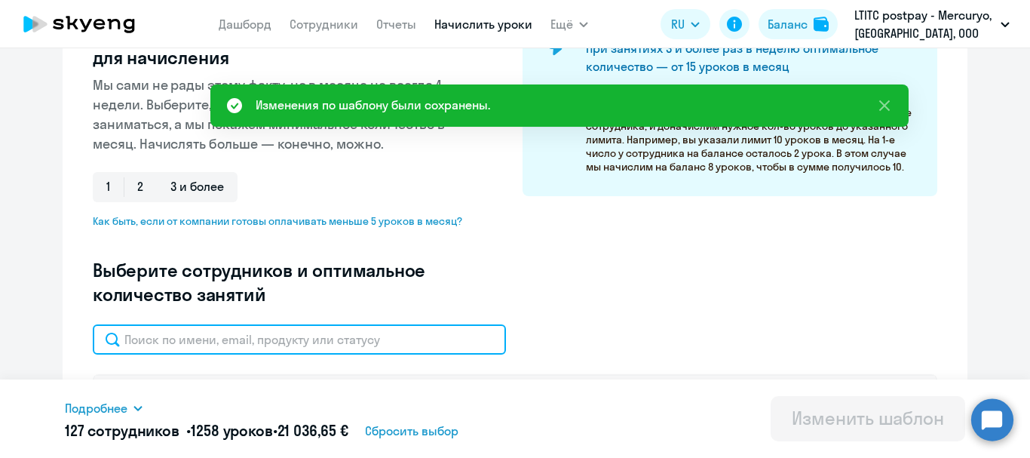
click at [163, 345] on input "text" at bounding box center [299, 339] width 413 height 30
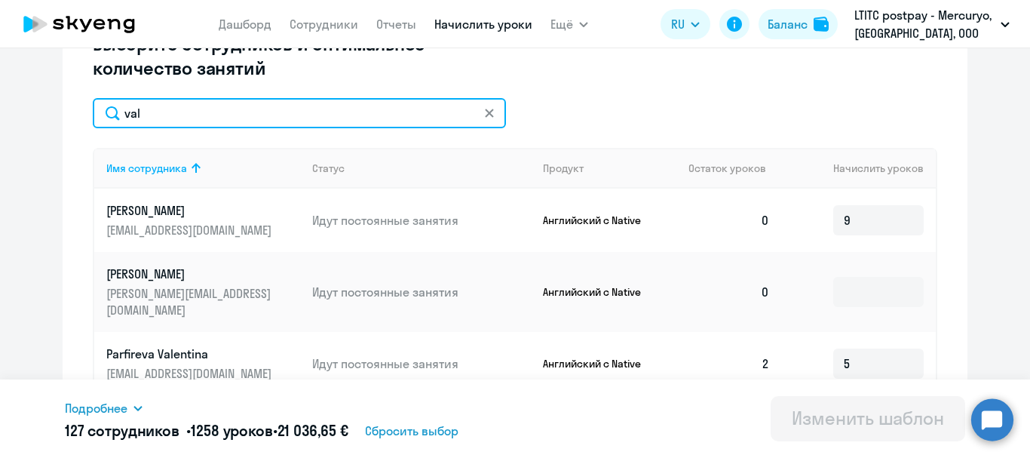
scroll to position [603, 0]
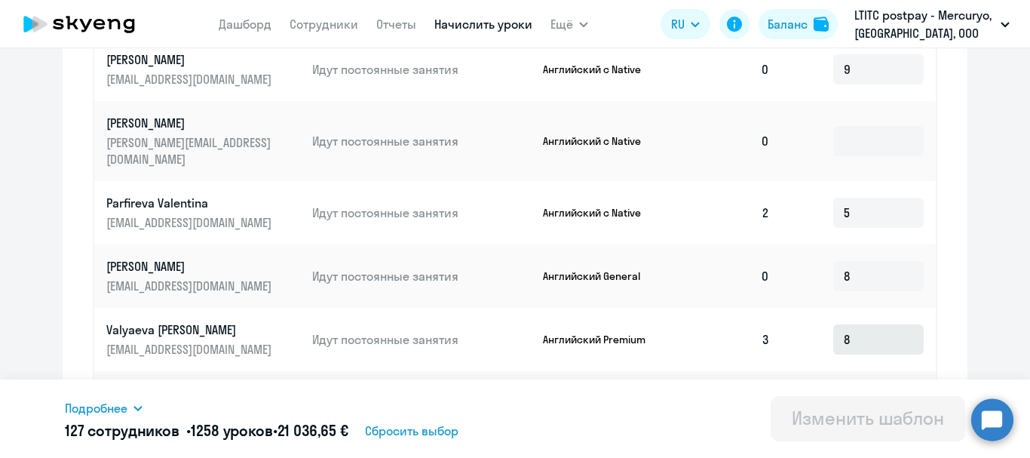
type input "val"
click at [867, 324] on input "8" at bounding box center [878, 339] width 91 height 30
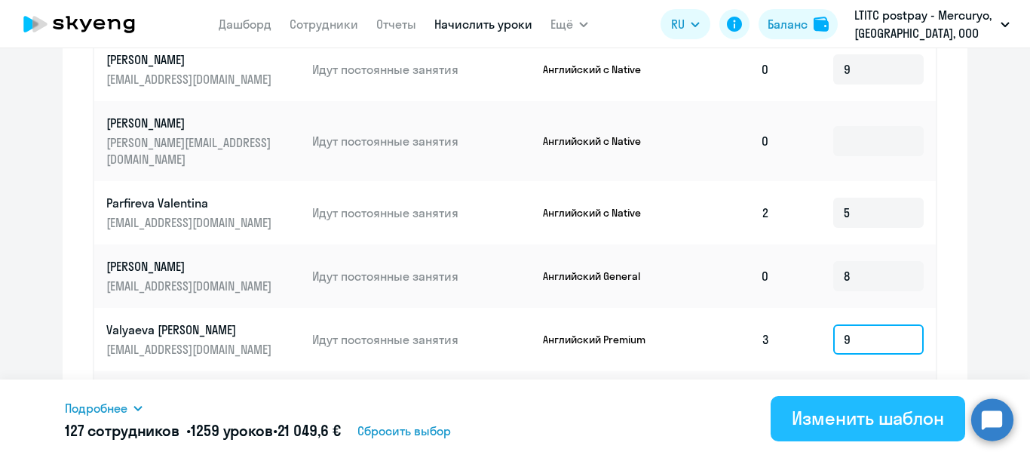
type input "9"
click at [870, 422] on div "Изменить шаблон" at bounding box center [868, 418] width 152 height 24
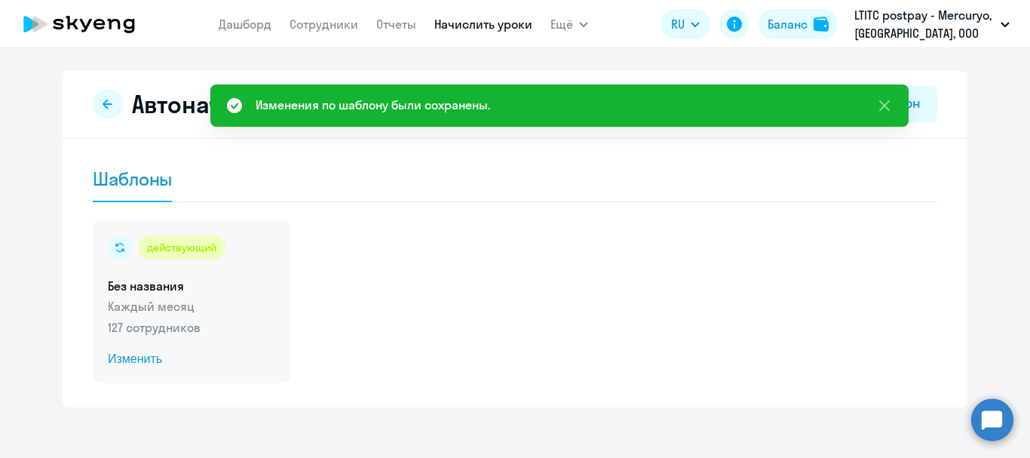
click at [131, 356] on span "Изменить" at bounding box center [191, 359] width 167 height 18
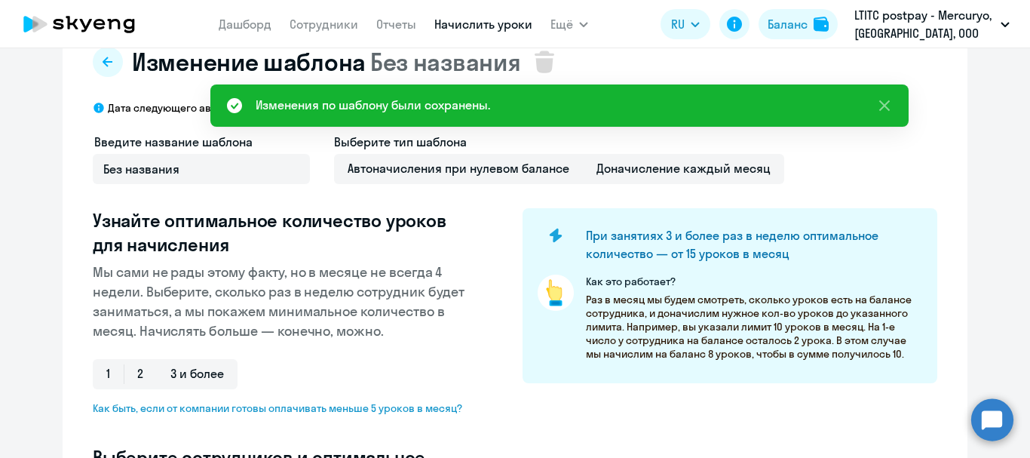
select select "10"
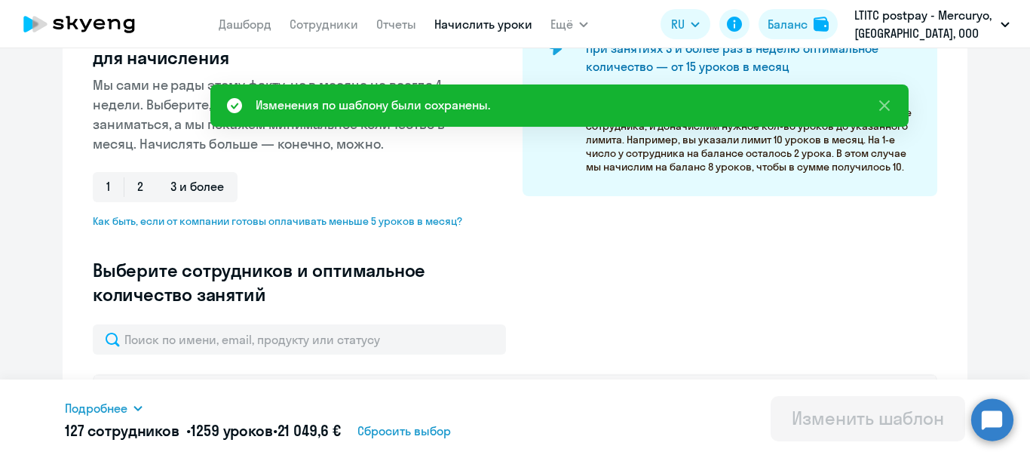
scroll to position [377, 0]
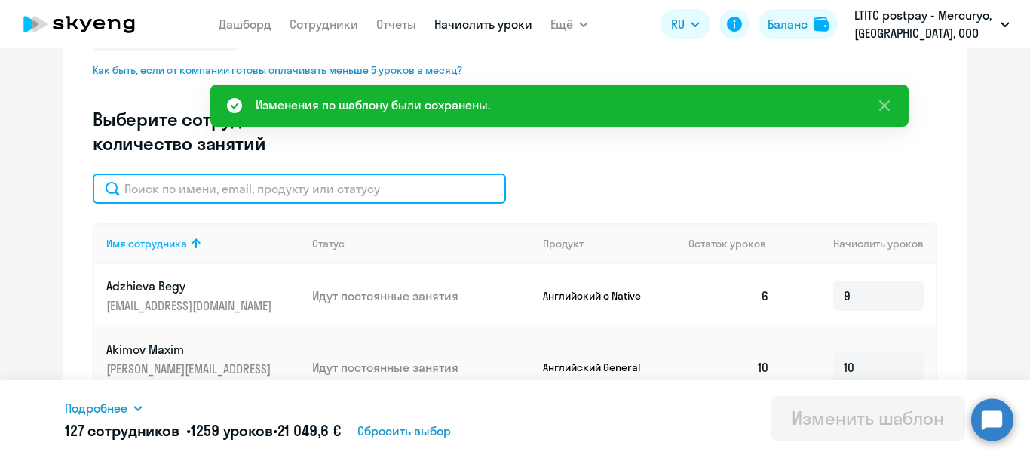
click at [208, 189] on input "text" at bounding box center [299, 188] width 413 height 30
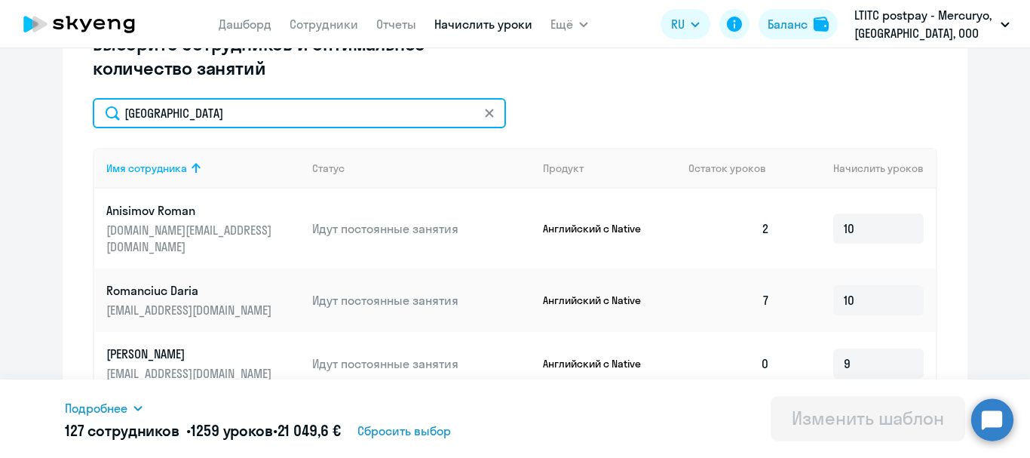
scroll to position [500, 0]
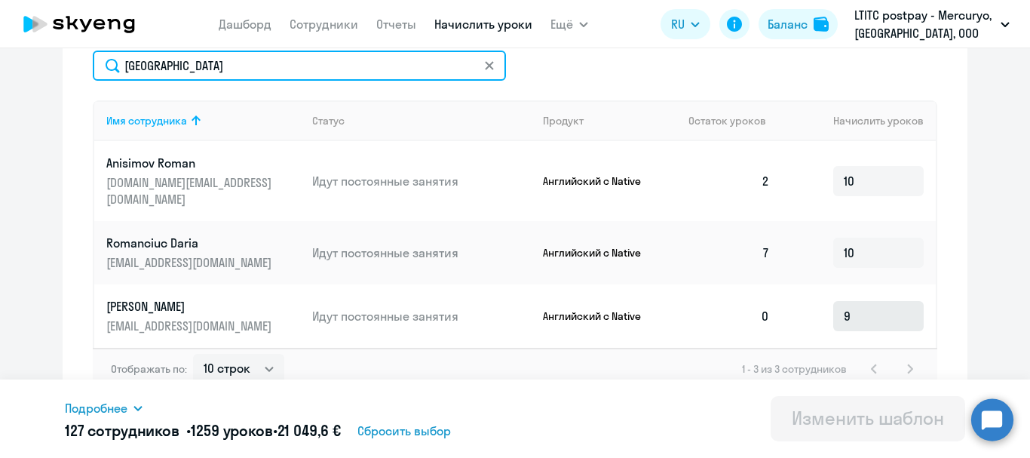
type input "roma"
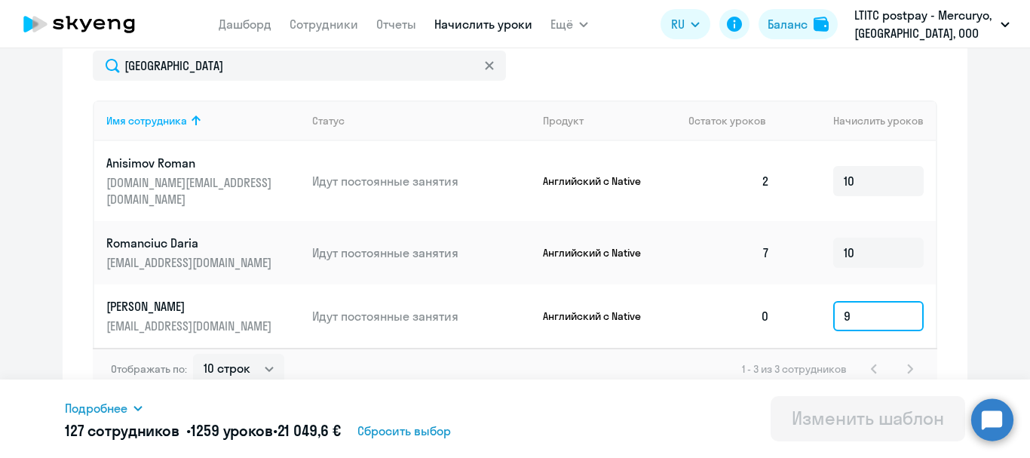
click at [846, 301] on input "9" at bounding box center [878, 316] width 91 height 30
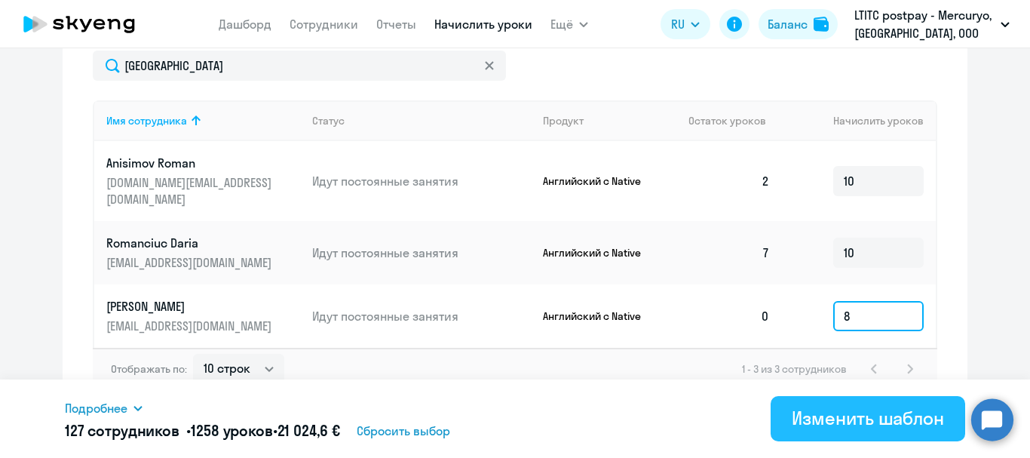
type input "8"
click at [907, 413] on div "Изменить шаблон" at bounding box center [868, 418] width 152 height 24
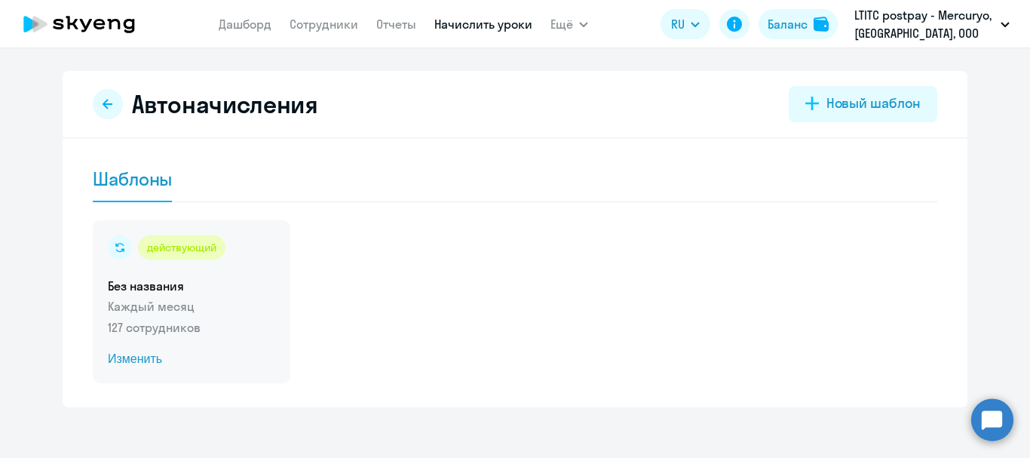
click at [134, 356] on span "Изменить" at bounding box center [191, 359] width 167 height 18
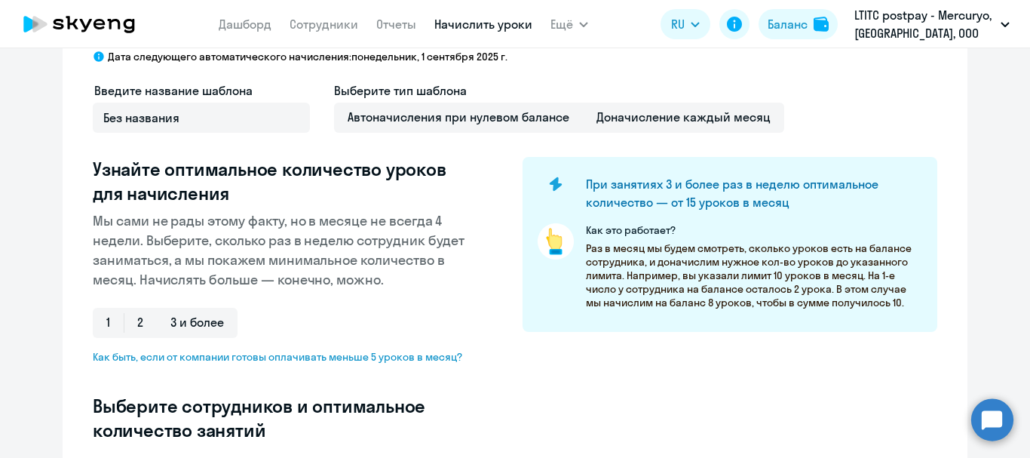
select select "10"
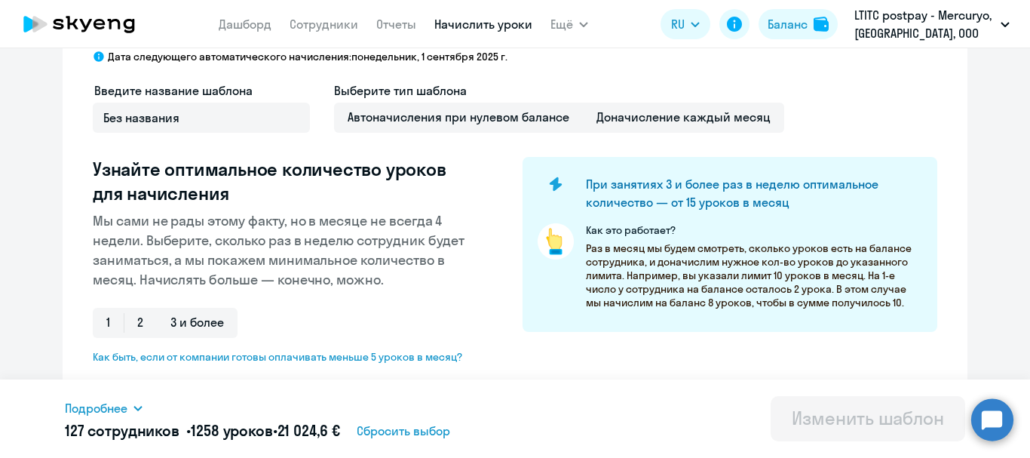
scroll to position [302, 0]
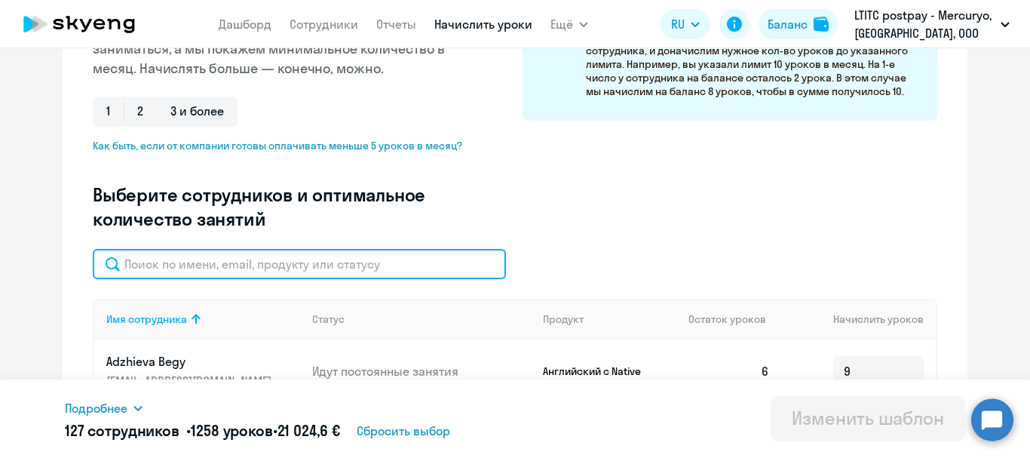
click at [216, 262] on input "text" at bounding box center [299, 264] width 413 height 30
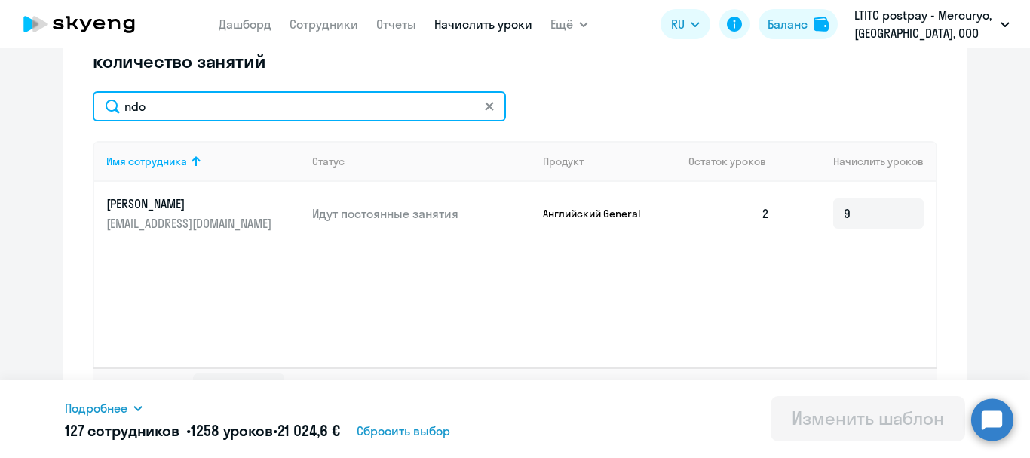
scroll to position [496, 0]
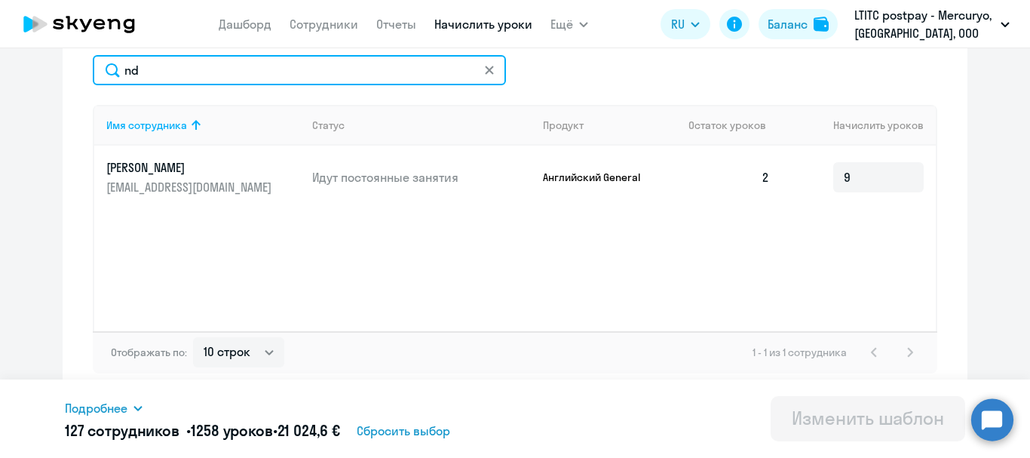
type input "n"
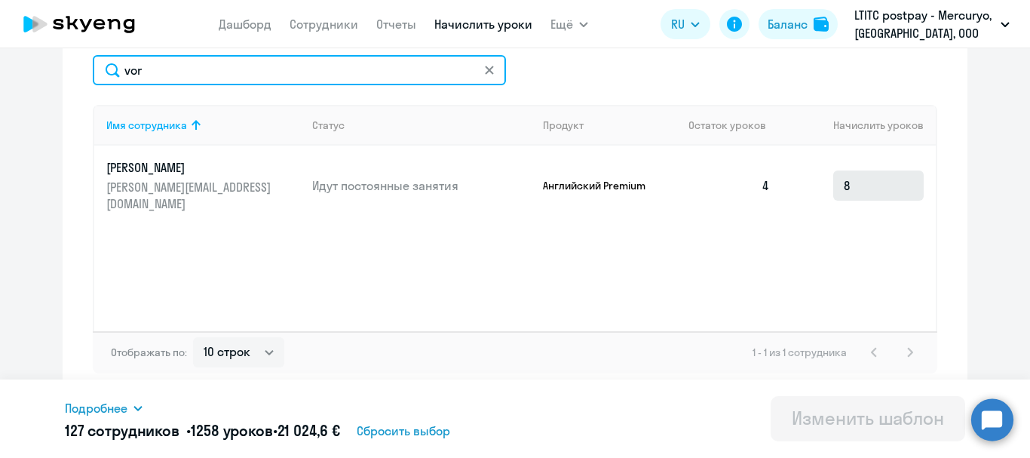
type input "vor"
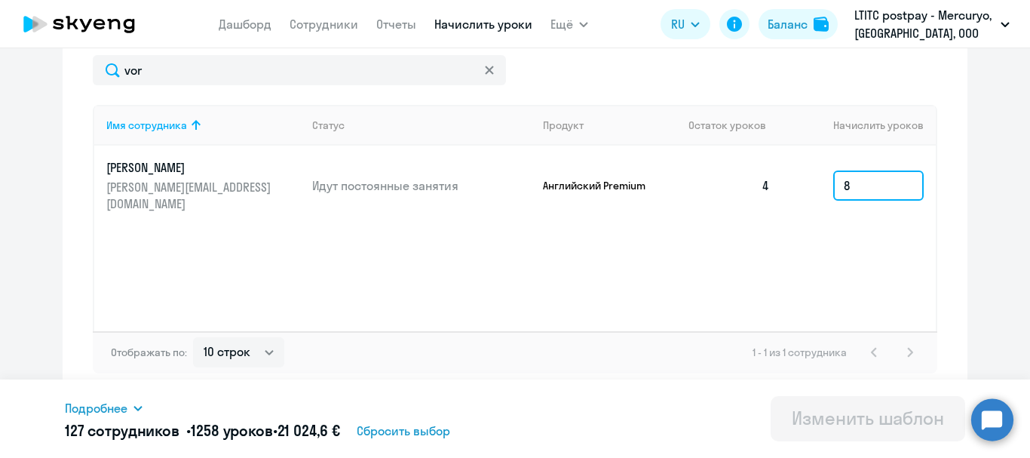
click at [883, 175] on input "8" at bounding box center [878, 185] width 91 height 30
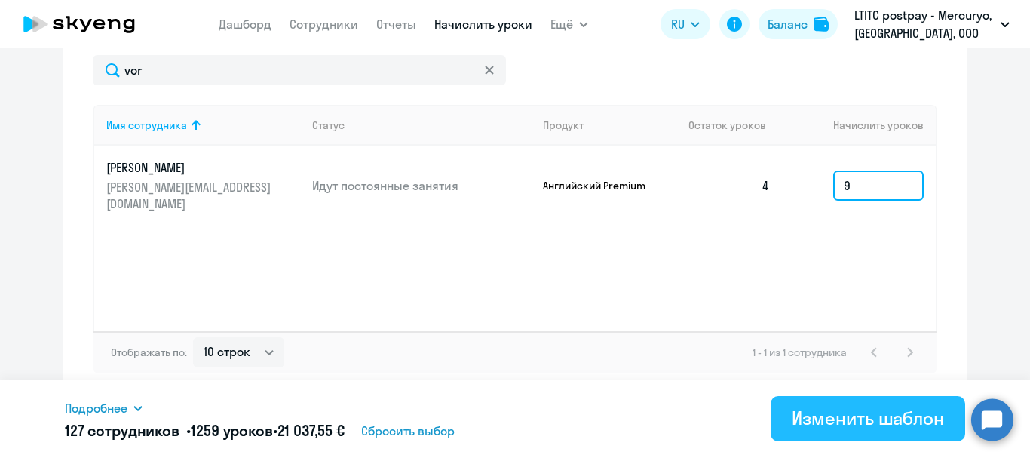
type input "9"
click at [820, 425] on div "Изменить шаблон" at bounding box center [868, 418] width 152 height 24
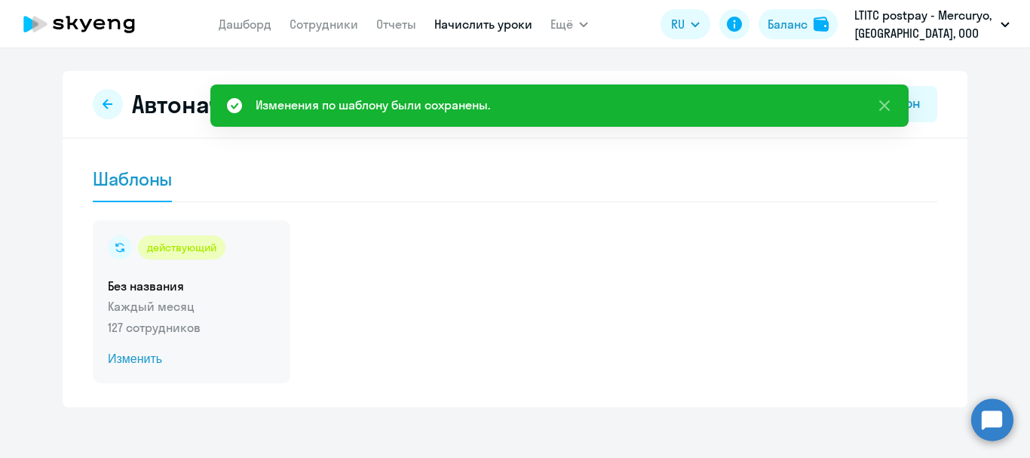
click at [127, 364] on span "Изменить" at bounding box center [191, 359] width 167 height 18
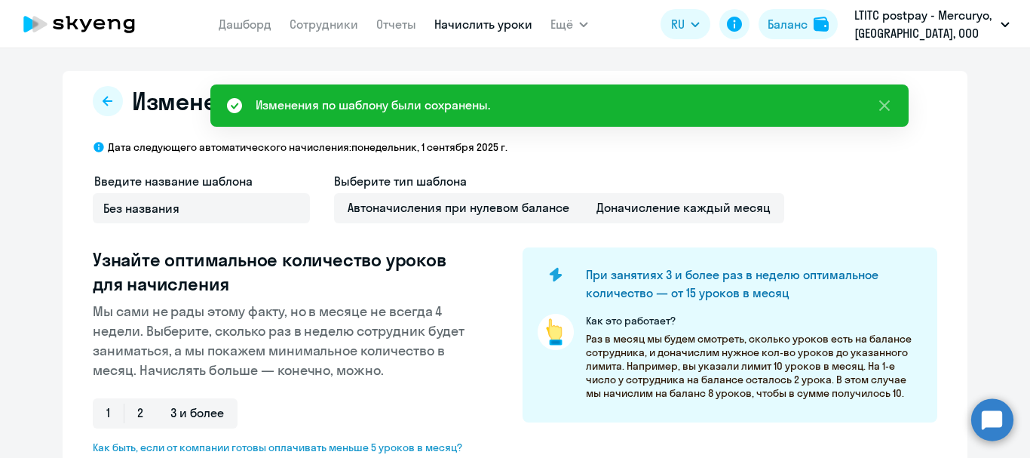
select select "10"
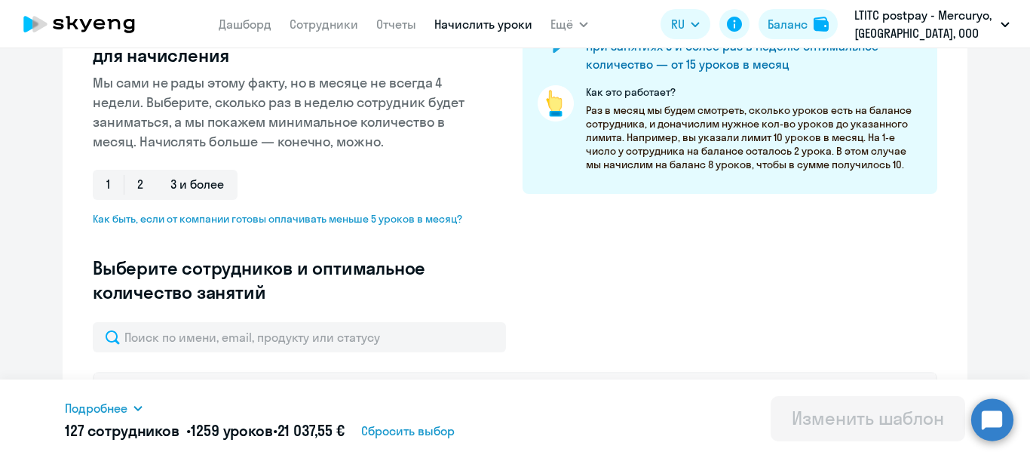
scroll to position [377, 0]
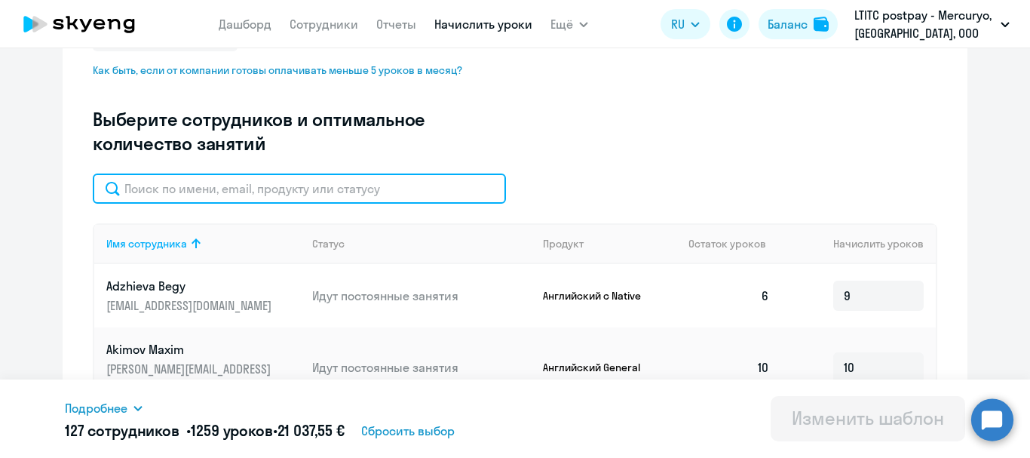
click at [201, 190] on input "text" at bounding box center [299, 188] width 413 height 30
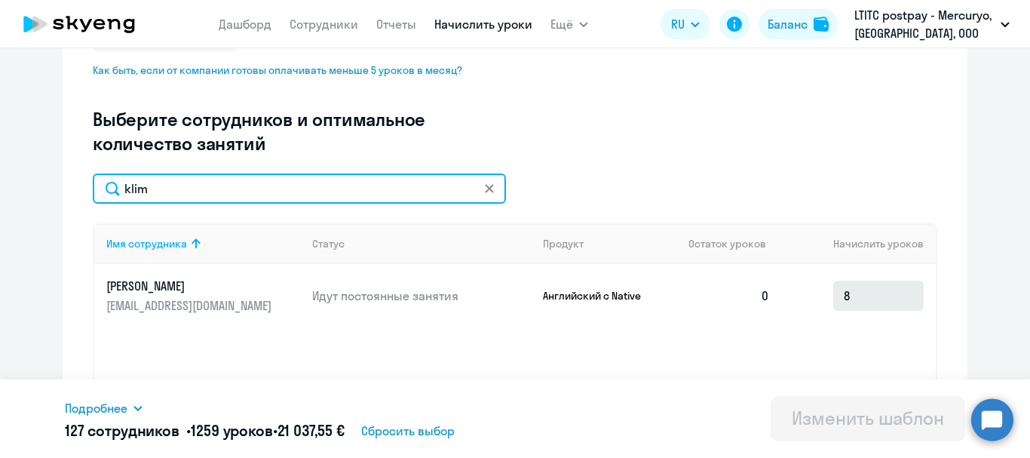
type input "klim"
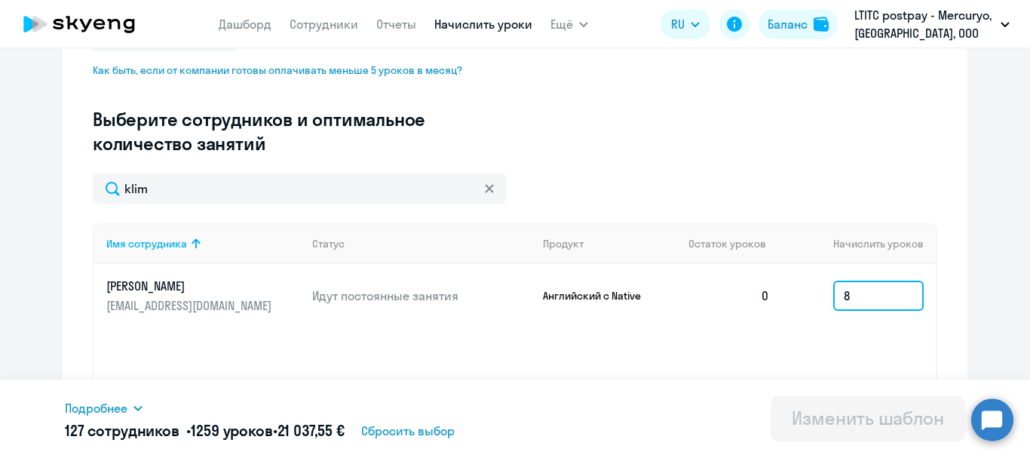
click at [888, 301] on input "8" at bounding box center [878, 296] width 91 height 30
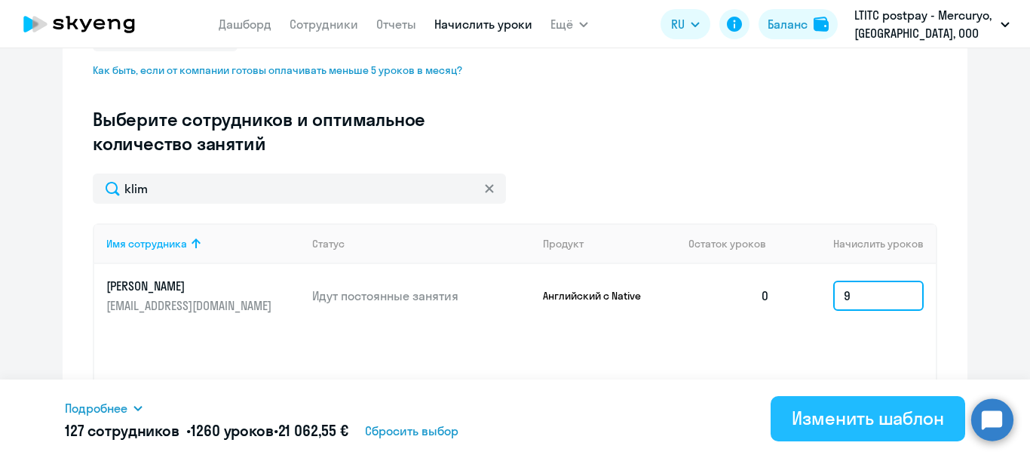
type input "9"
click at [882, 419] on div "Изменить шаблон" at bounding box center [868, 418] width 152 height 24
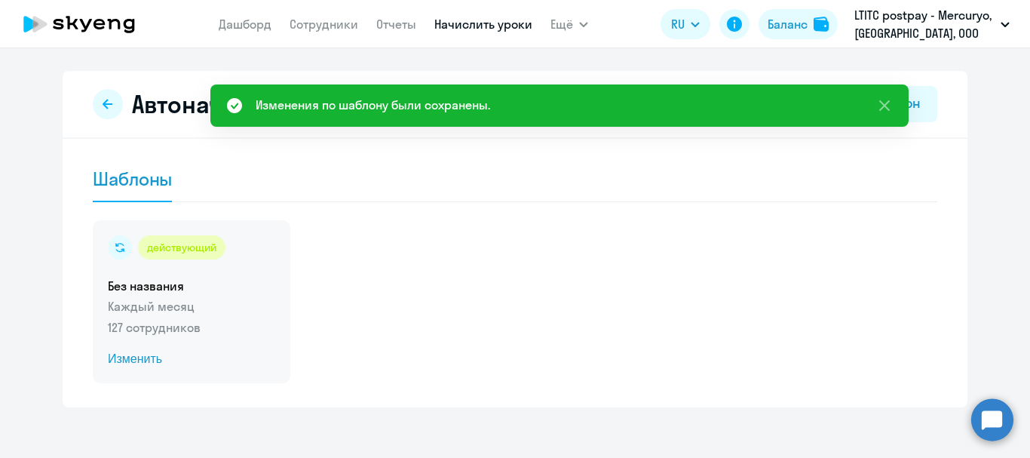
click at [134, 355] on span "Изменить" at bounding box center [191, 359] width 167 height 18
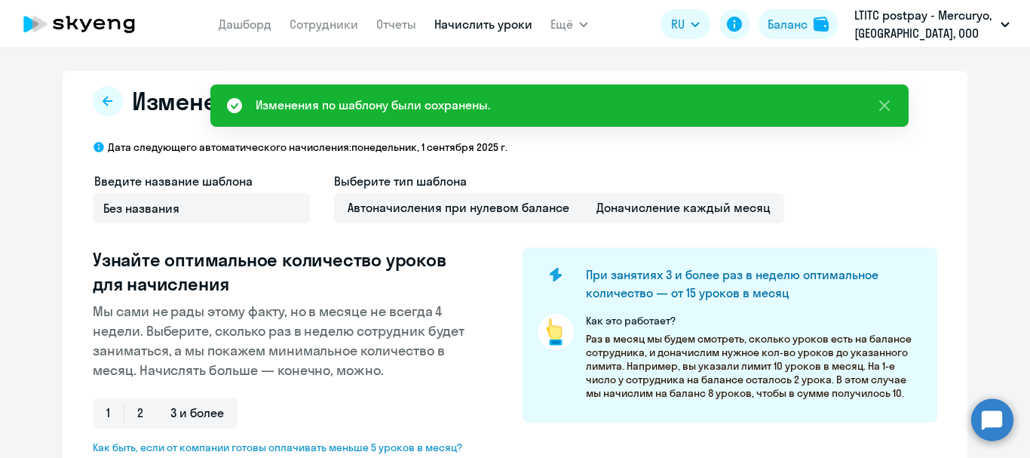
select select "10"
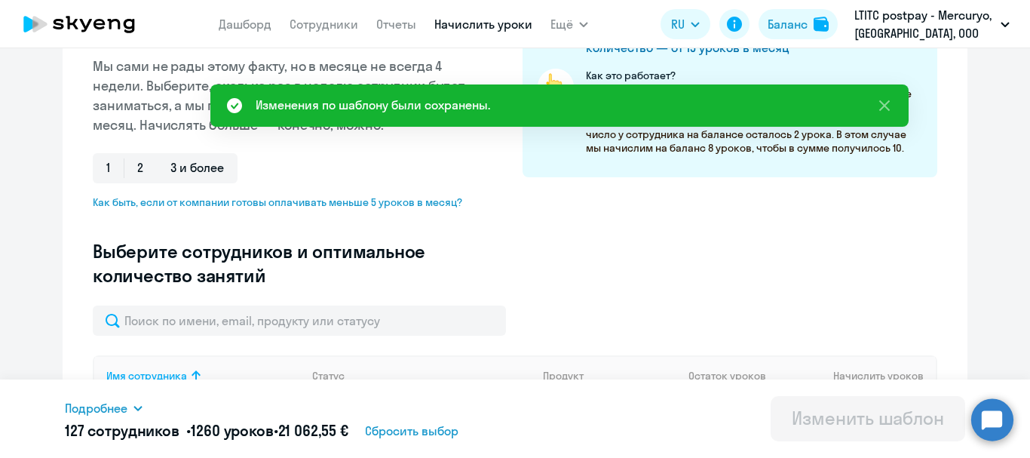
scroll to position [302, 0]
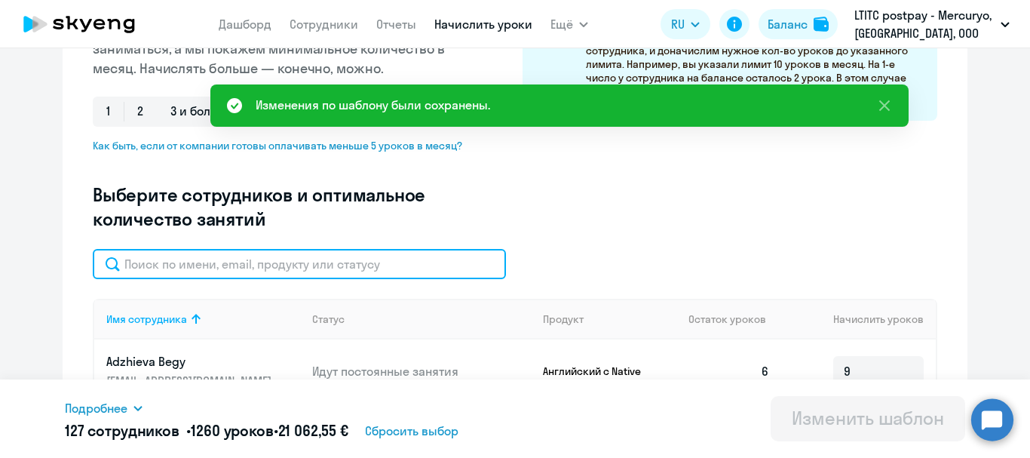
click at [130, 271] on input "text" at bounding box center [299, 264] width 413 height 30
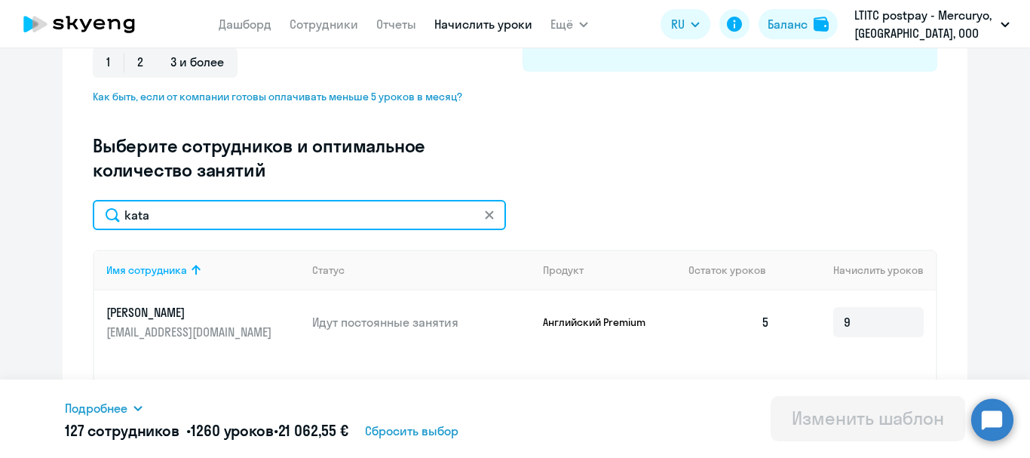
scroll to position [377, 0]
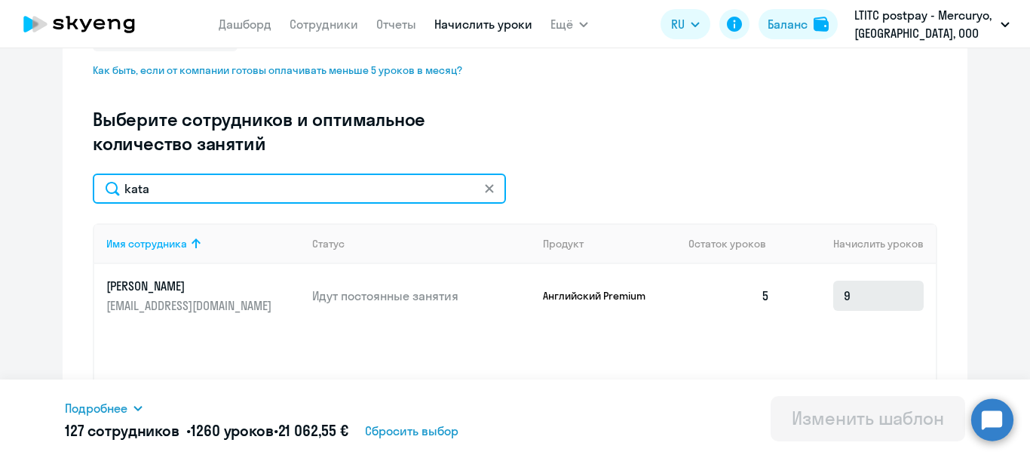
type input "kata"
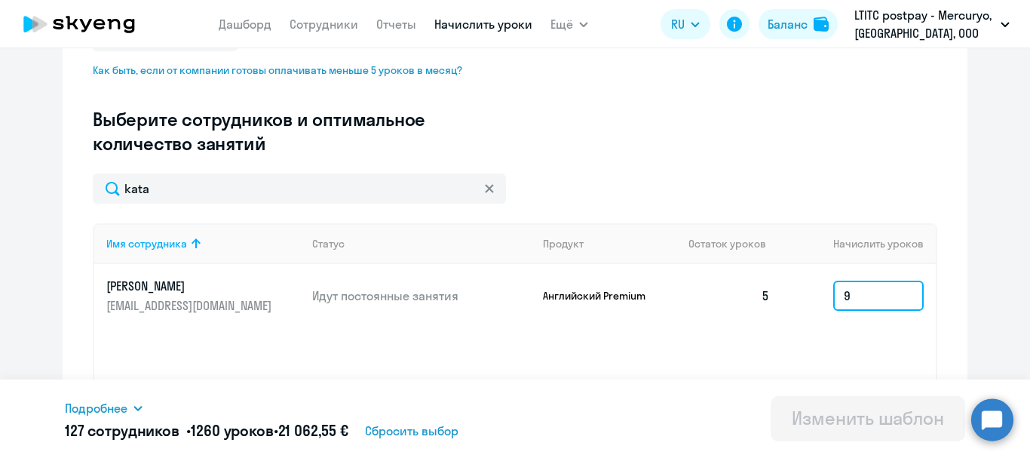
click at [864, 287] on input "9" at bounding box center [878, 296] width 91 height 30
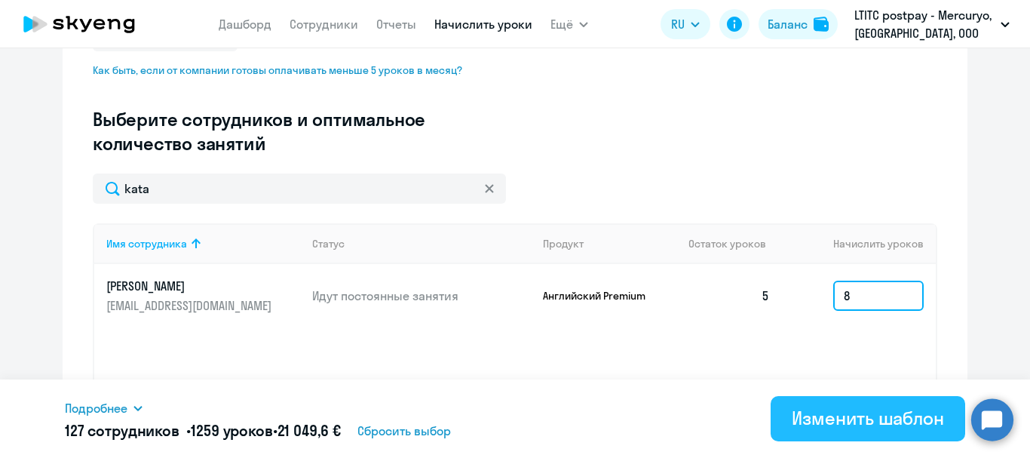
type input "8"
click at [898, 424] on div "Изменить шаблон" at bounding box center [868, 418] width 152 height 24
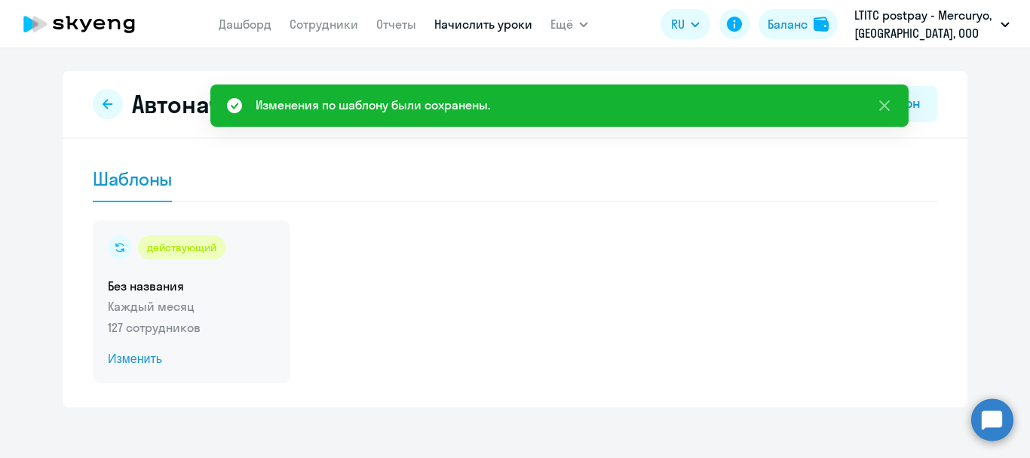
click at [118, 360] on span "Изменить" at bounding box center [191, 359] width 167 height 18
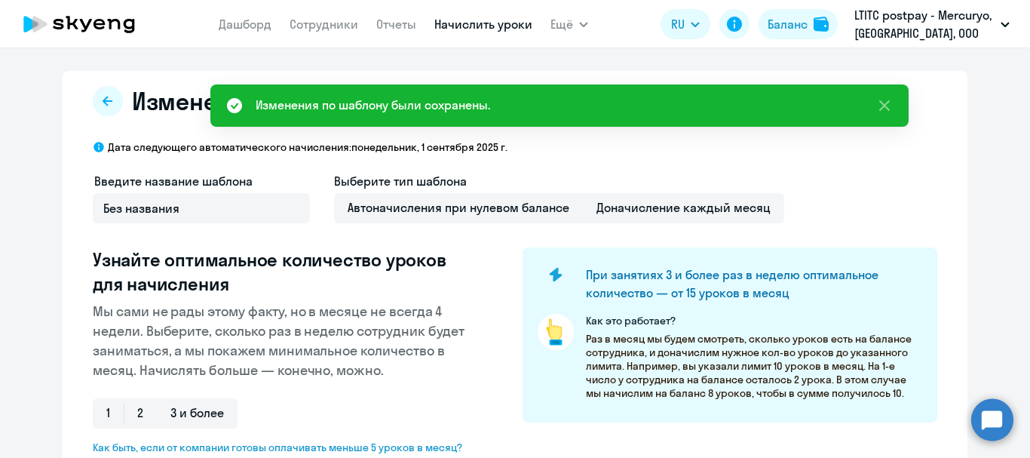
select select "10"
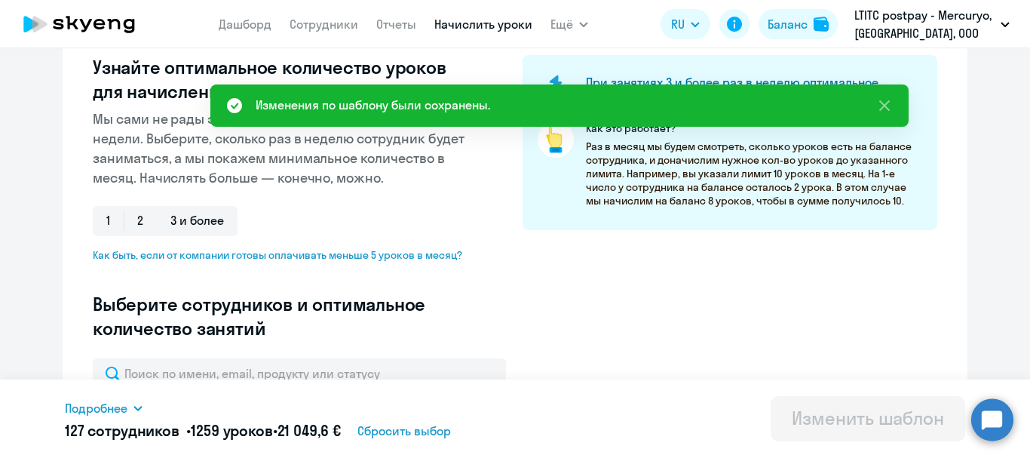
scroll to position [226, 0]
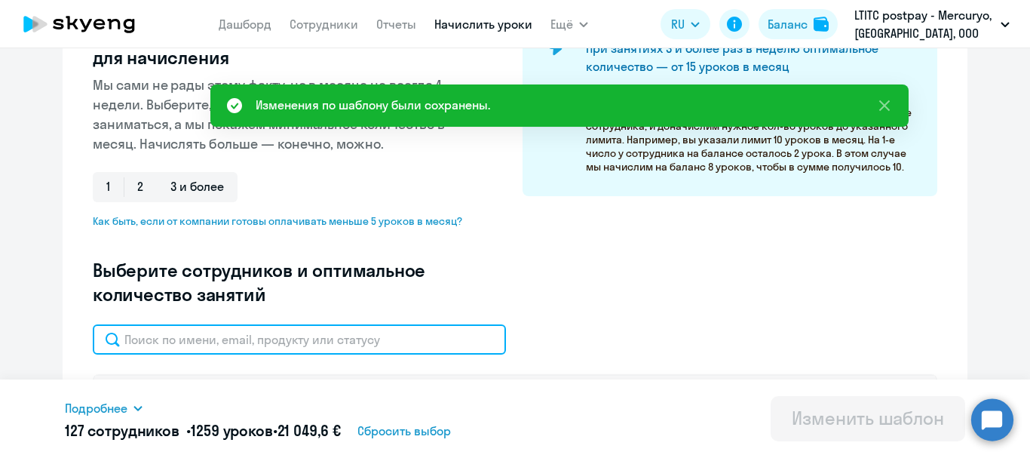
click at [261, 337] on input "text" at bounding box center [299, 339] width 413 height 30
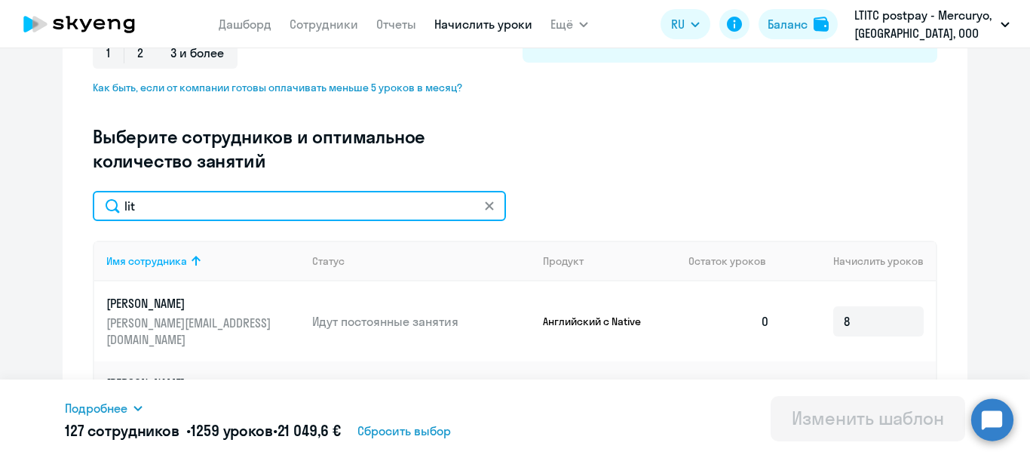
scroll to position [377, 0]
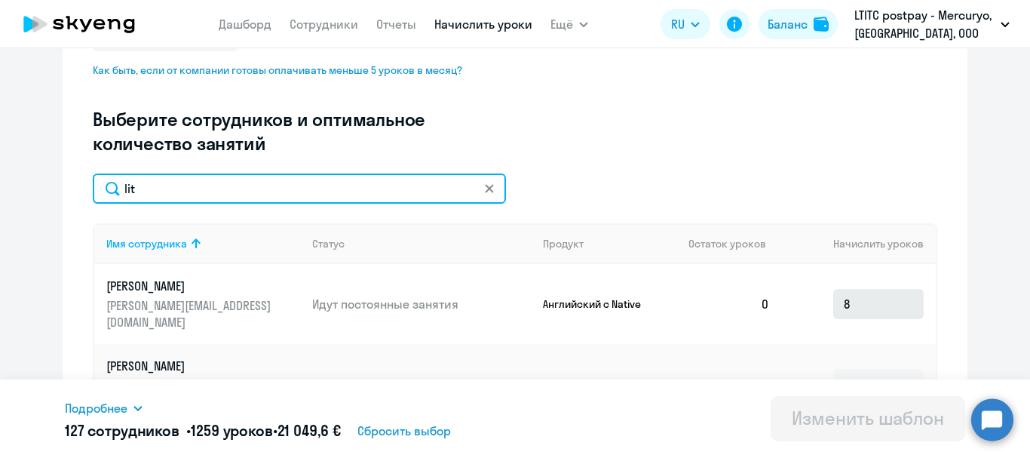
type input "lit"
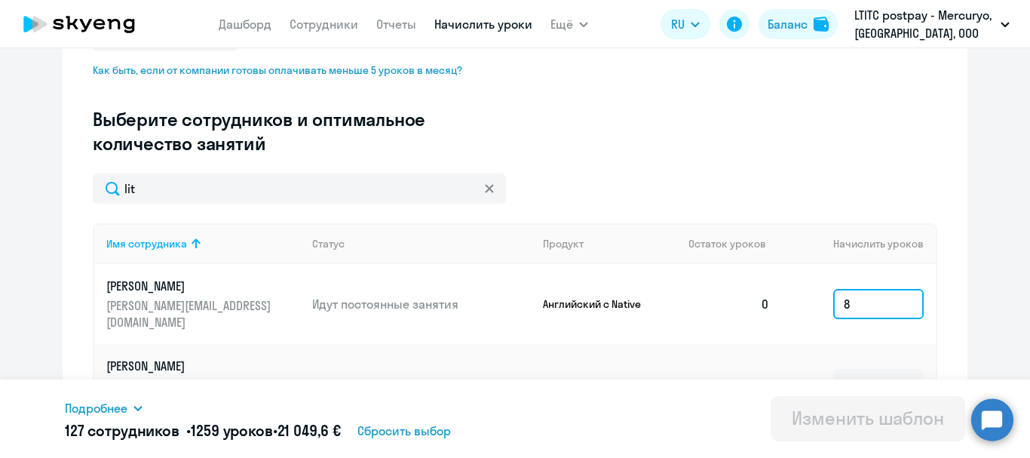
click at [862, 290] on input "8" at bounding box center [878, 304] width 91 height 30
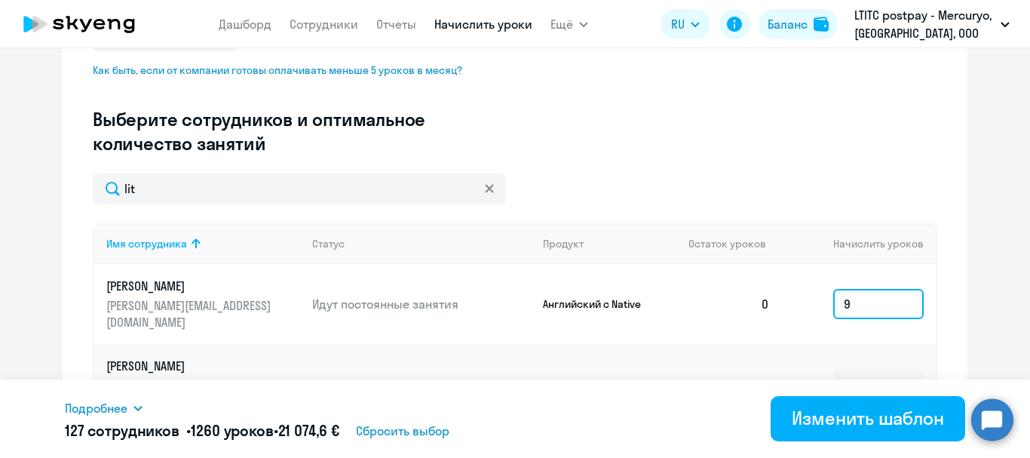
scroll to position [496, 0]
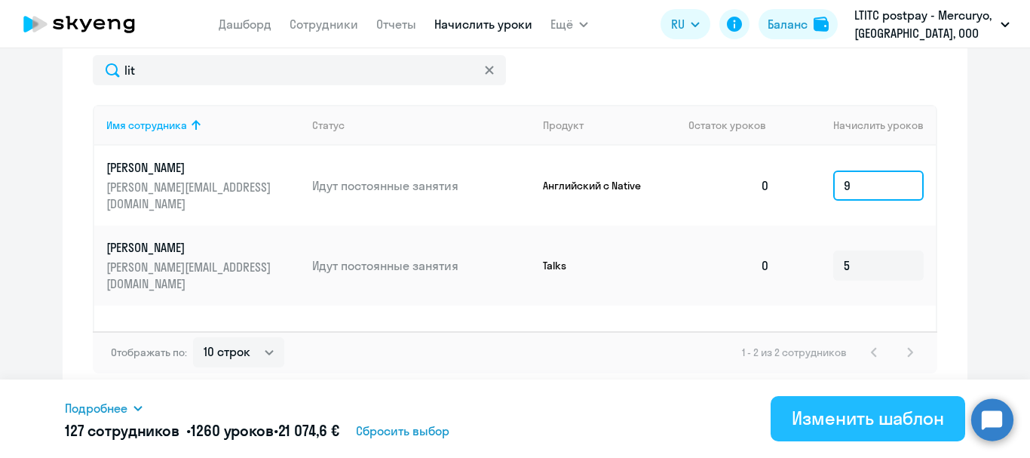
type input "9"
click at [860, 428] on div "Изменить шаблон" at bounding box center [868, 418] width 152 height 24
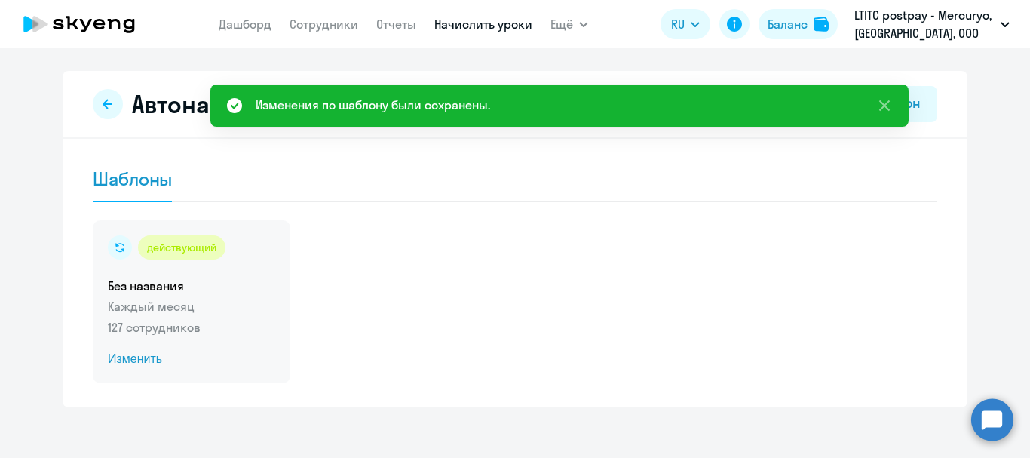
click at [113, 357] on span "Изменить" at bounding box center [191, 359] width 167 height 18
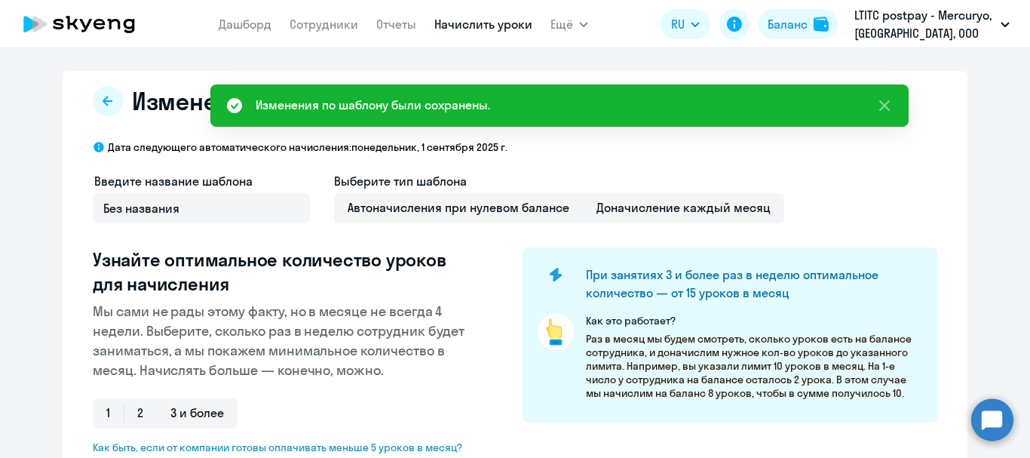
select select "10"
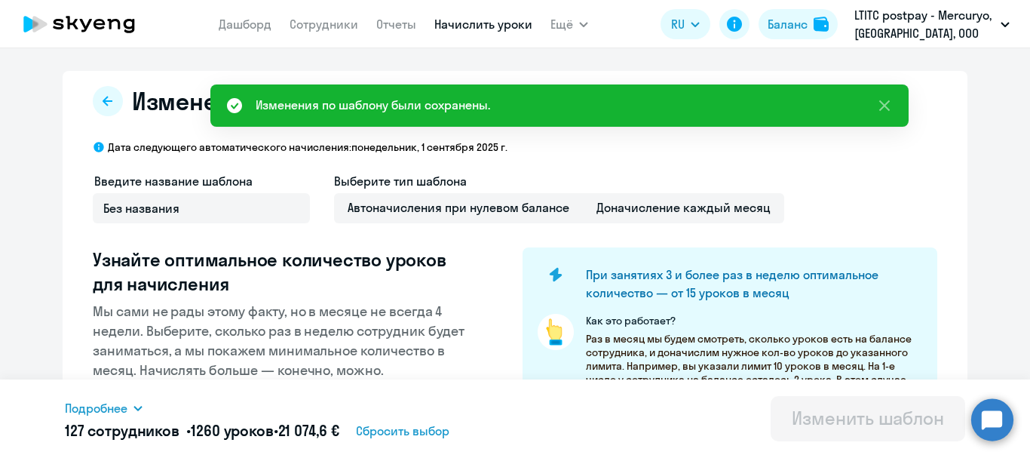
scroll to position [226, 0]
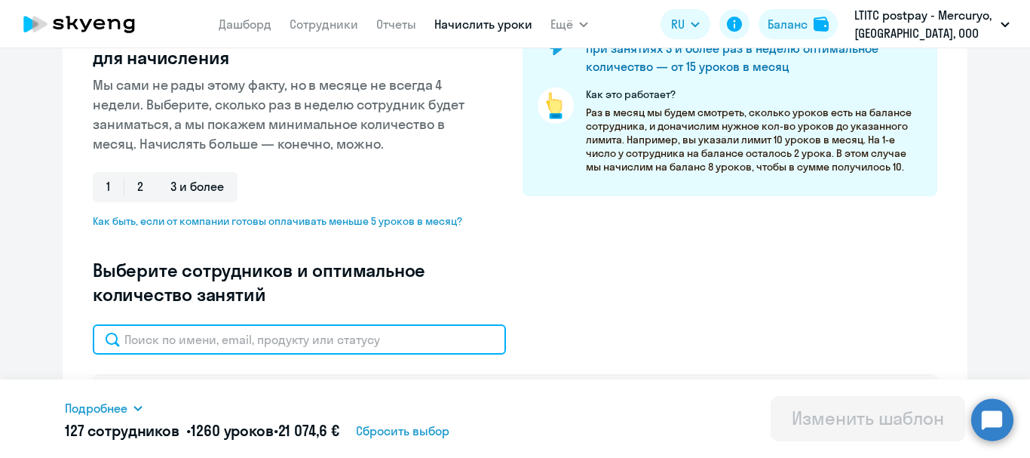
click at [164, 327] on input "text" at bounding box center [299, 339] width 413 height 30
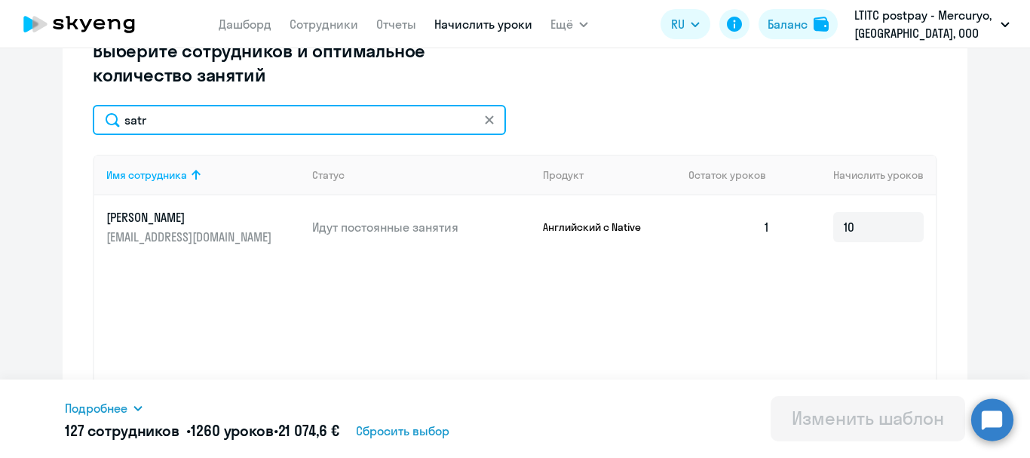
scroll to position [453, 0]
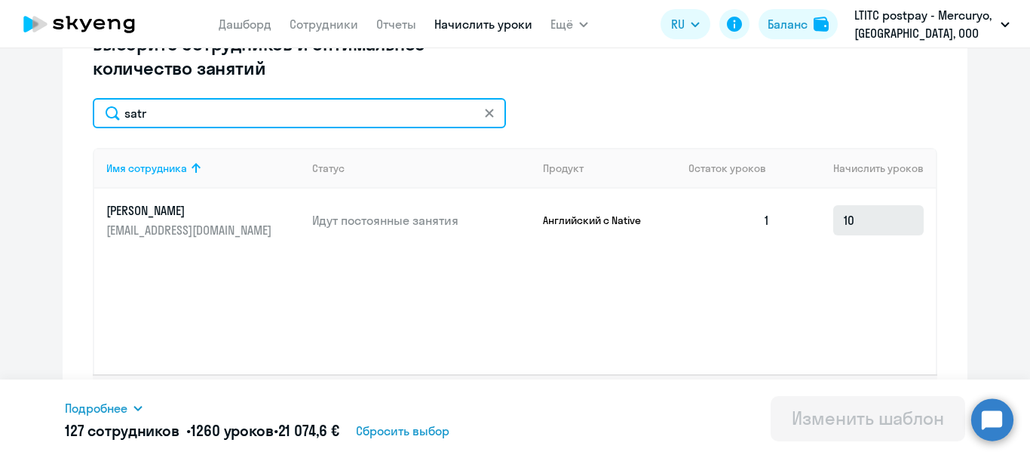
type input "satr"
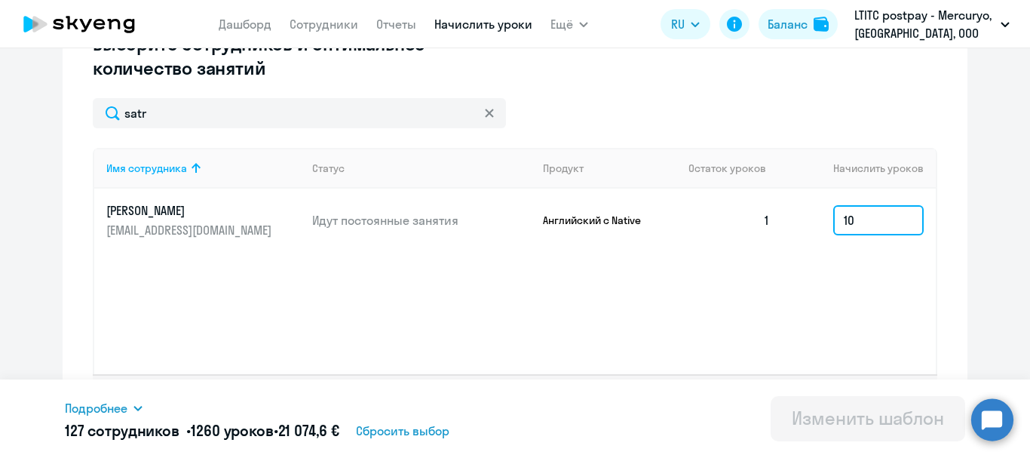
click at [892, 217] on input "10" at bounding box center [878, 220] width 91 height 30
type input "1"
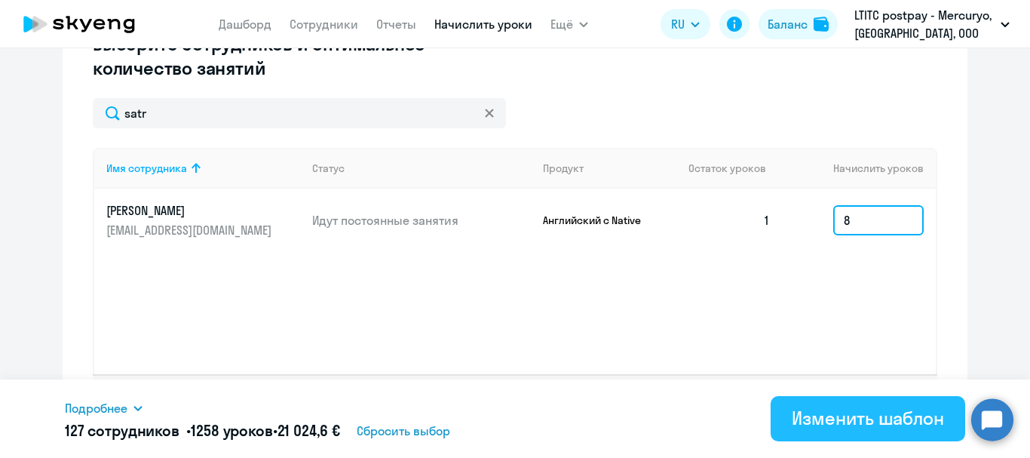
type input "8"
click at [858, 418] on div "Изменить шаблон" at bounding box center [868, 418] width 152 height 24
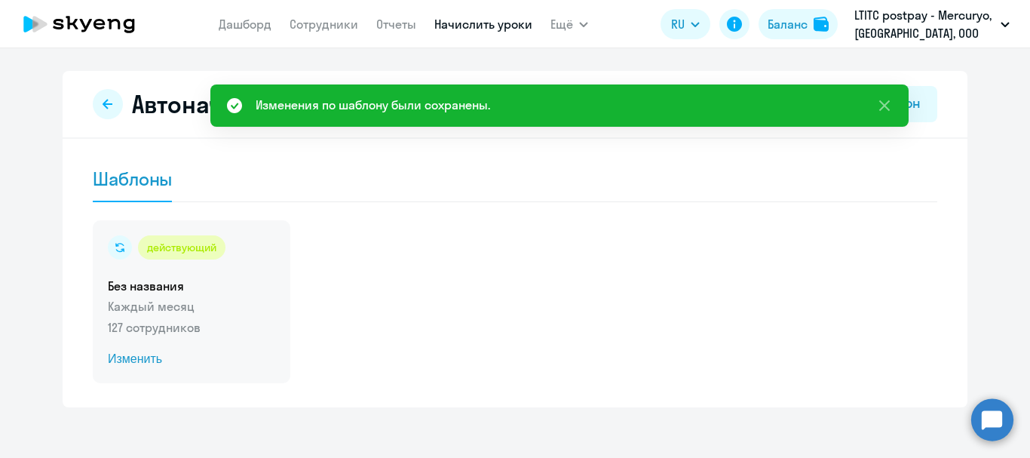
click at [110, 358] on span "Изменить" at bounding box center [191, 359] width 167 height 18
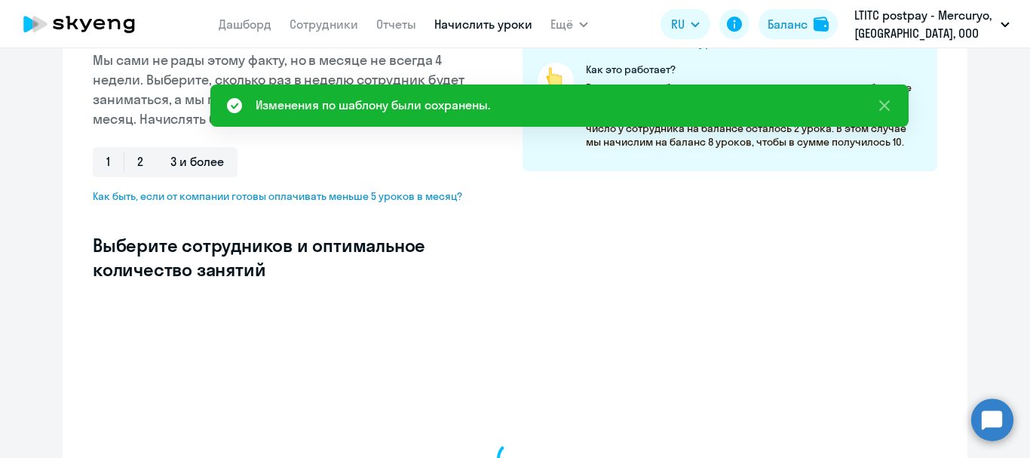
select select "10"
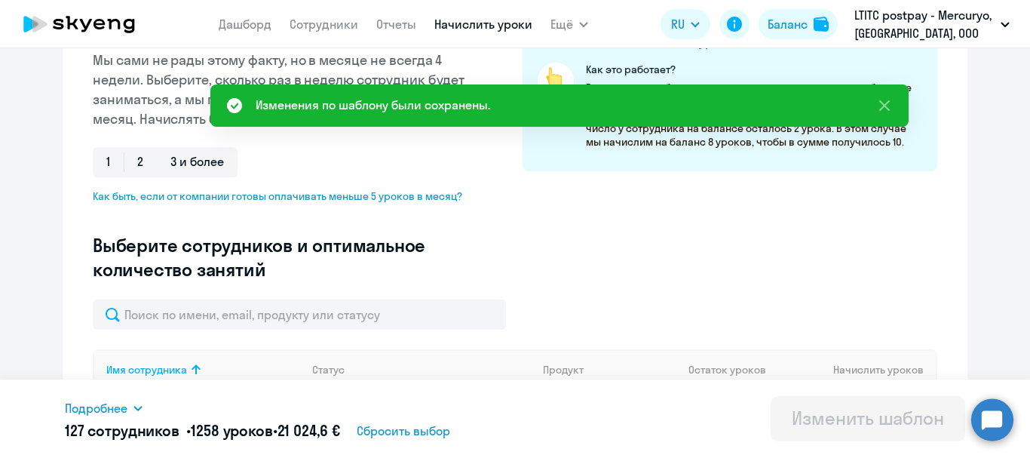
scroll to position [302, 0]
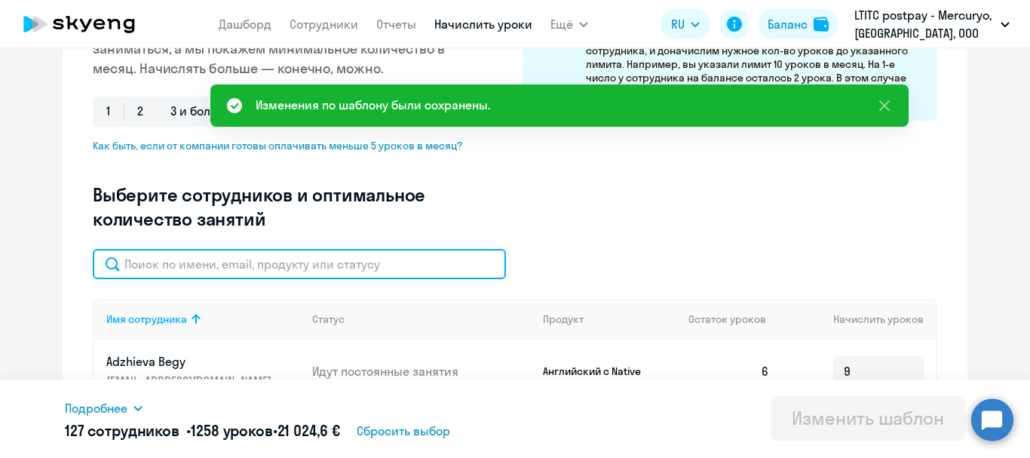
click at [271, 272] on input "text" at bounding box center [299, 264] width 413 height 30
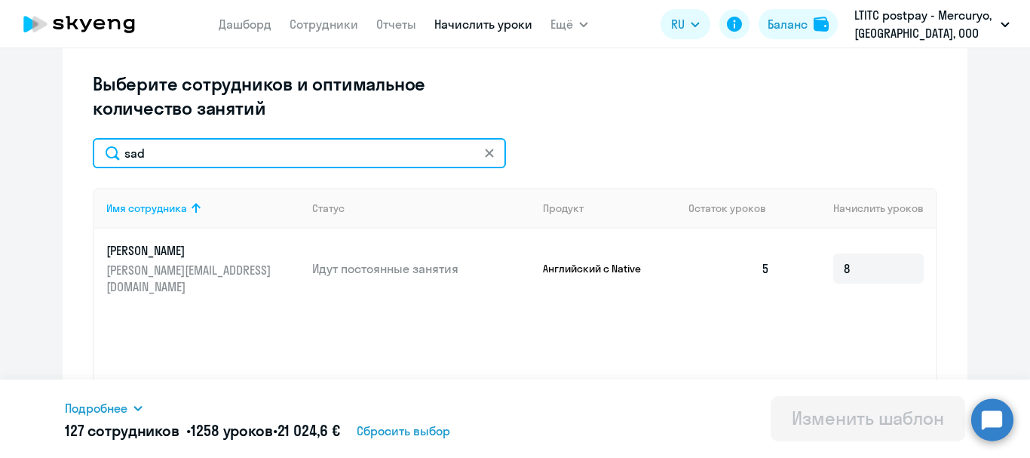
scroll to position [453, 0]
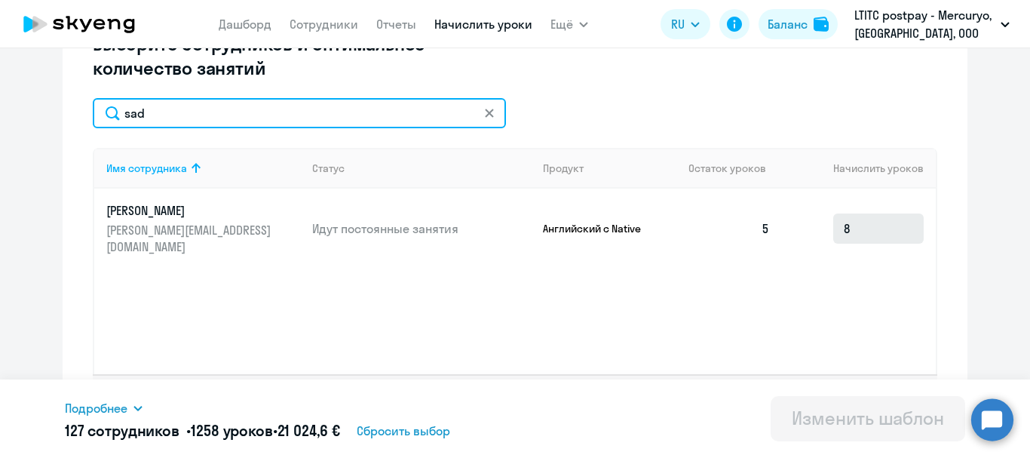
type input "sad"
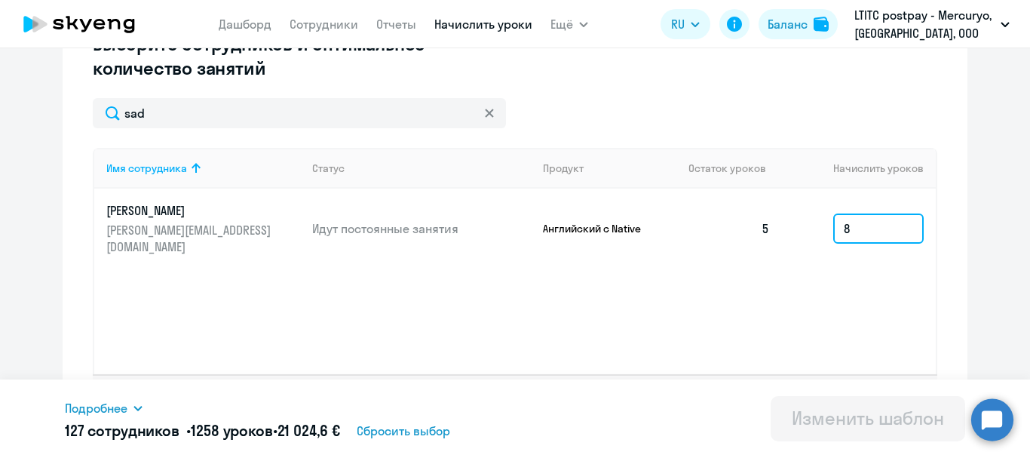
click at [864, 225] on input "8" at bounding box center [878, 228] width 91 height 30
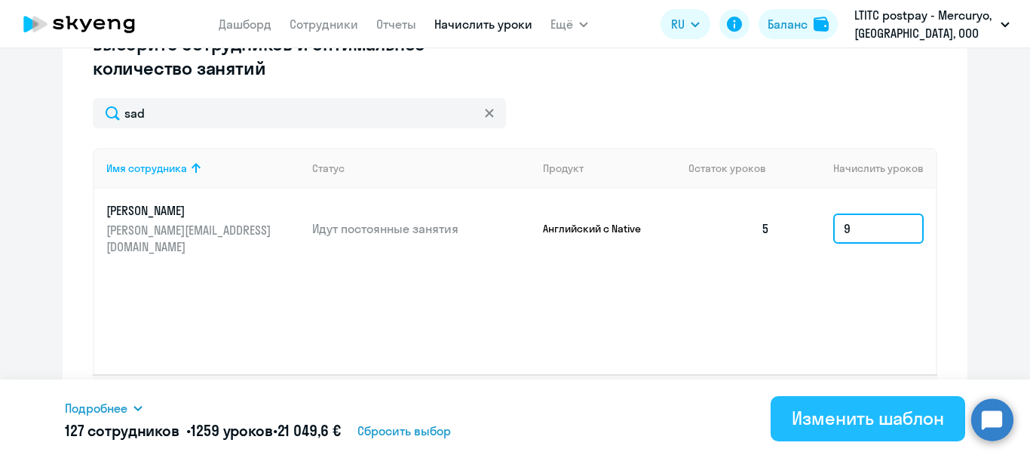
type input "9"
click at [846, 409] on div "Изменить шаблон" at bounding box center [868, 418] width 152 height 24
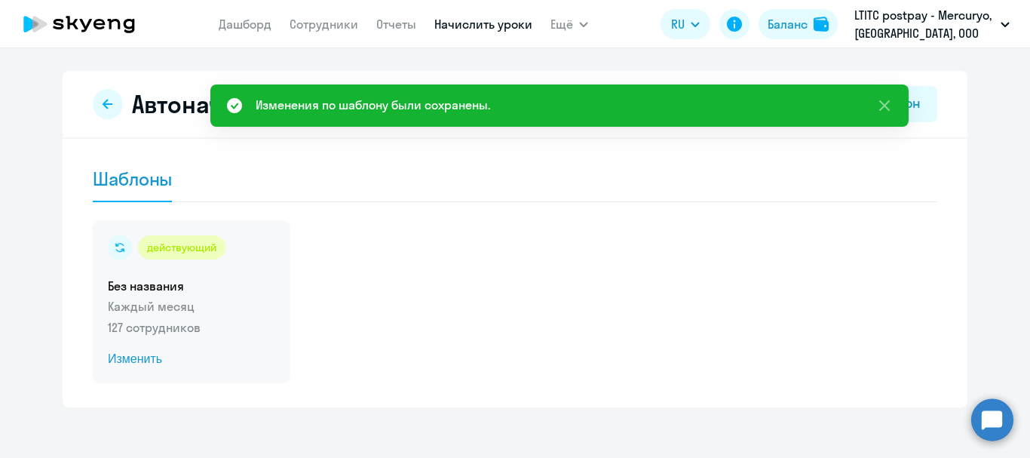
click at [117, 358] on span "Изменить" at bounding box center [191, 359] width 167 height 18
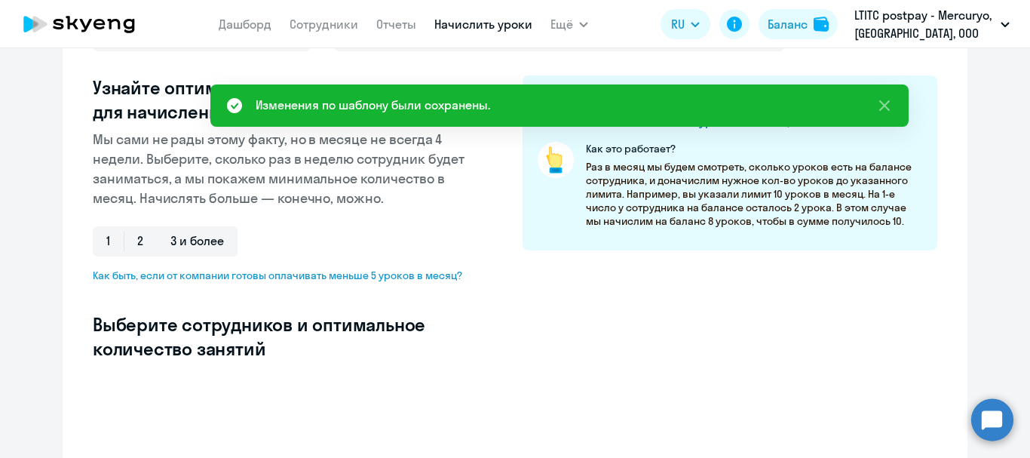
select select "10"
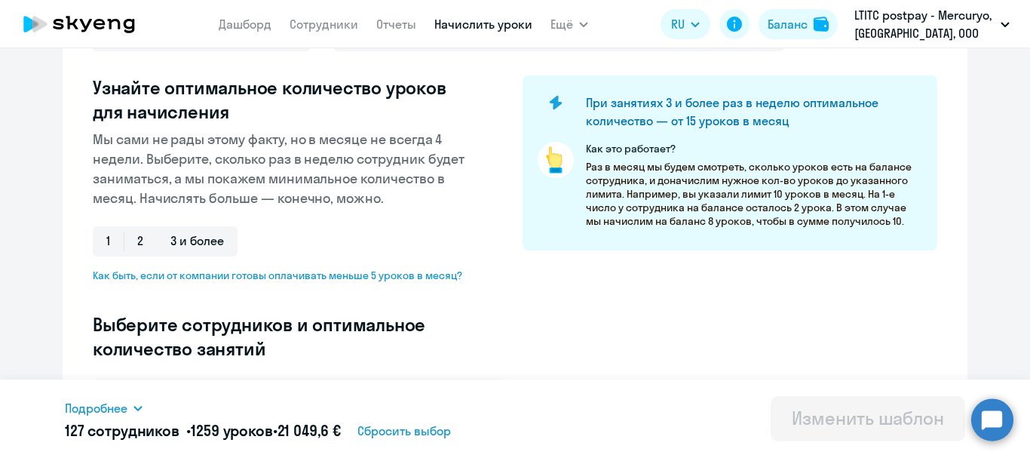
scroll to position [226, 0]
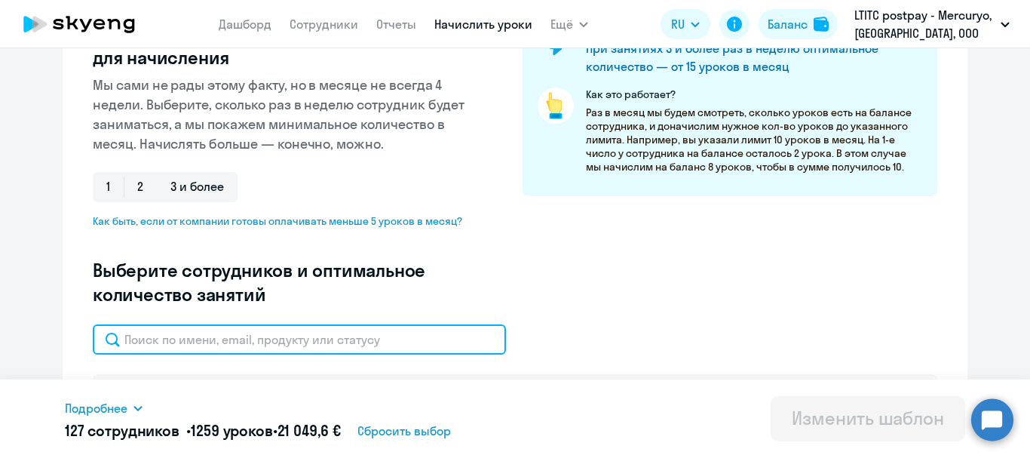
click at [251, 339] on input "text" at bounding box center [299, 339] width 413 height 30
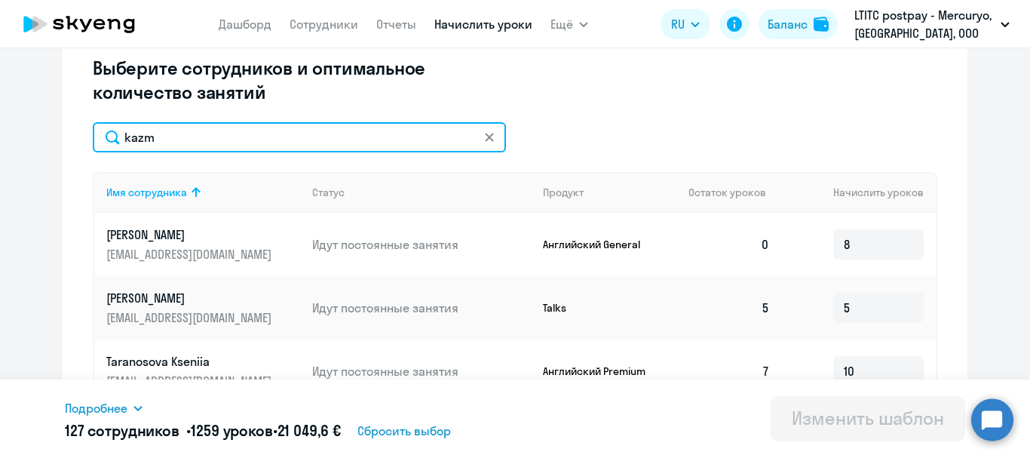
scroll to position [453, 0]
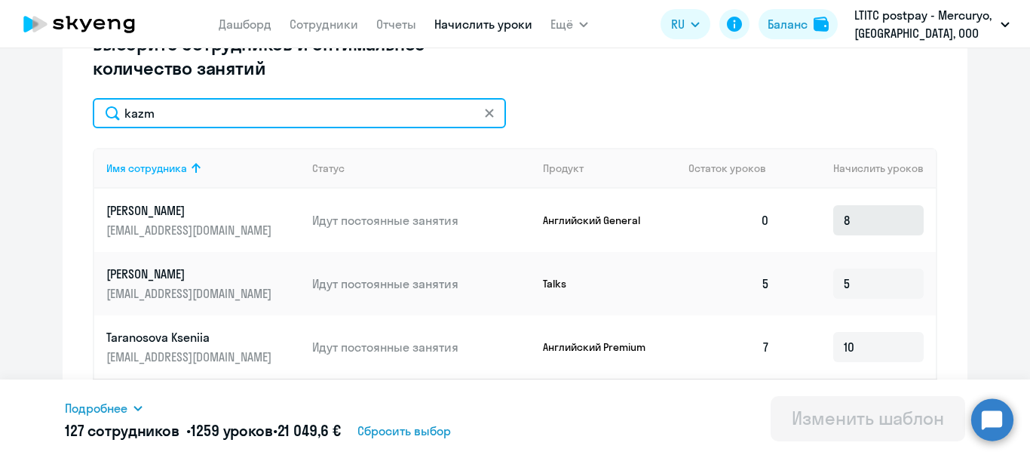
type input "kazm"
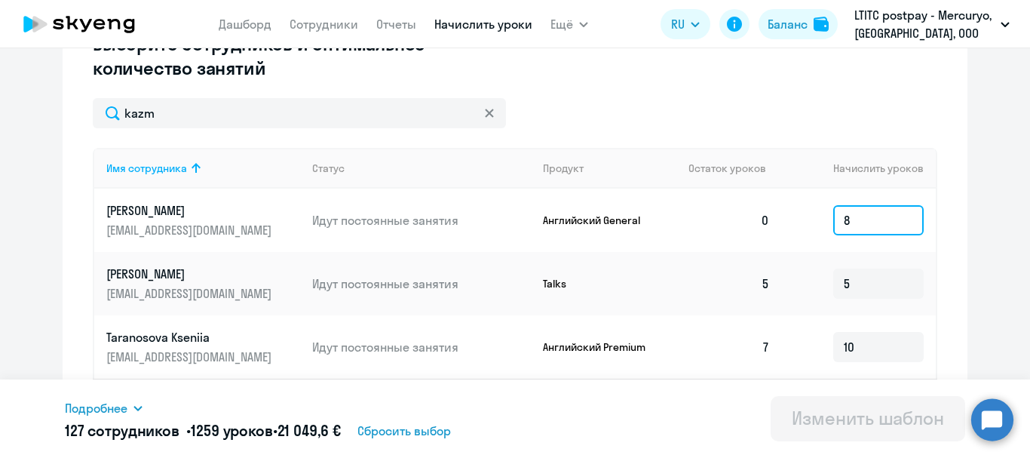
click at [882, 222] on input "8" at bounding box center [878, 220] width 91 height 30
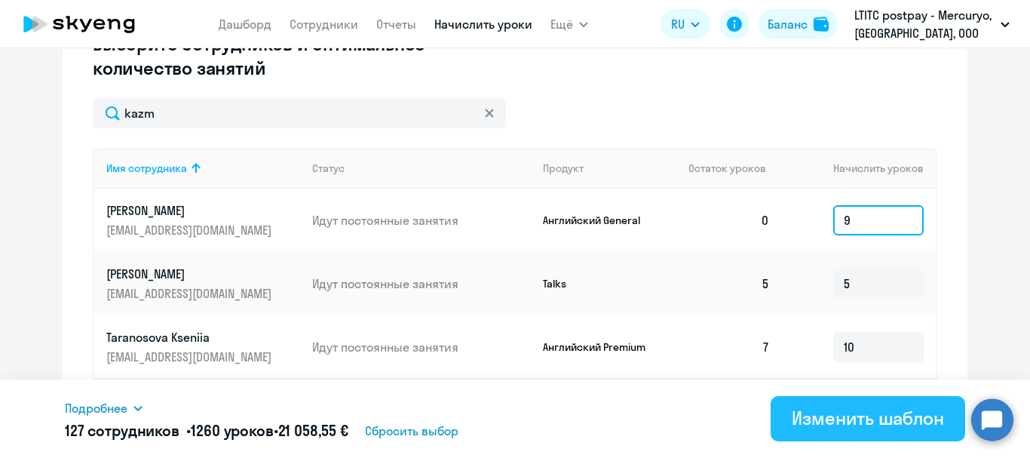
type input "9"
click at [892, 419] on div "Изменить шаблон" at bounding box center [868, 418] width 152 height 24
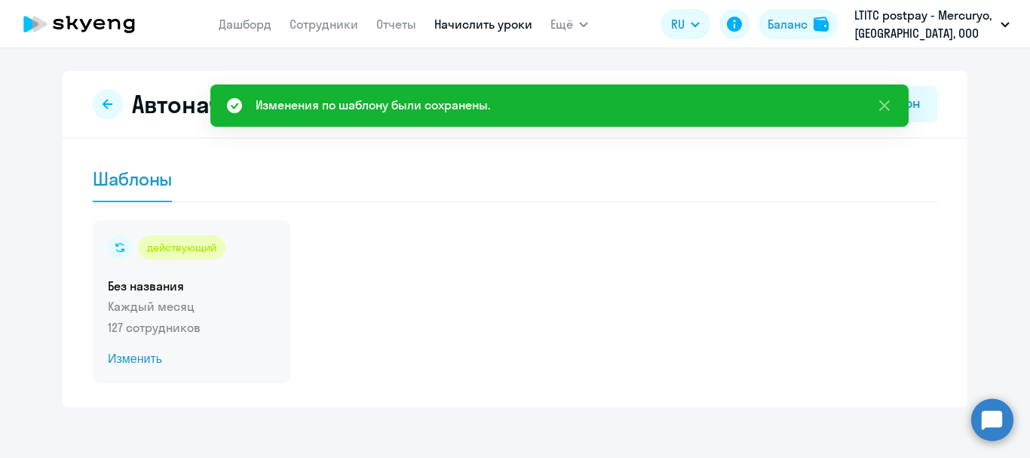
click at [147, 355] on span "Изменить" at bounding box center [191, 359] width 167 height 18
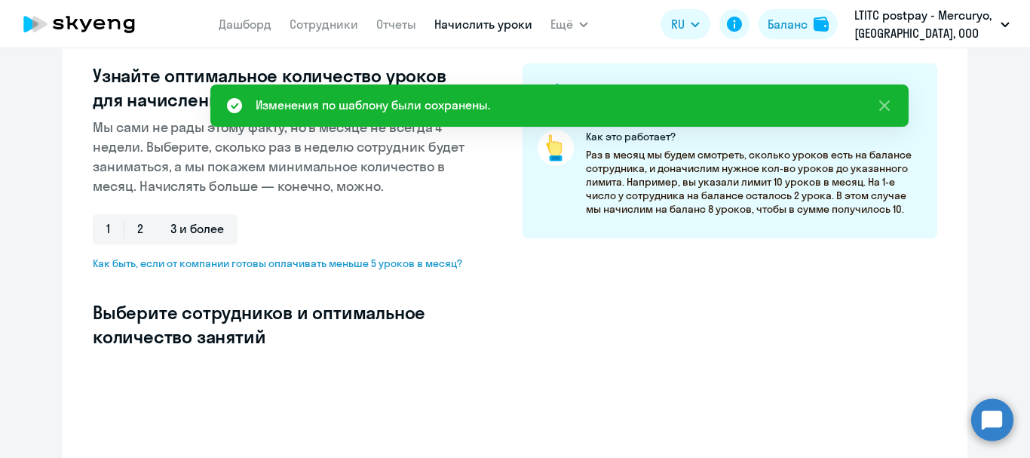
select select "10"
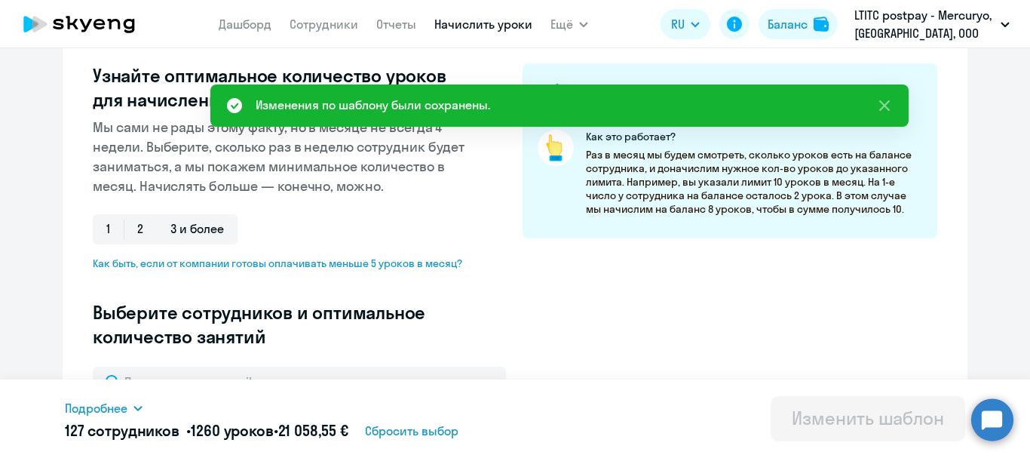
scroll to position [226, 0]
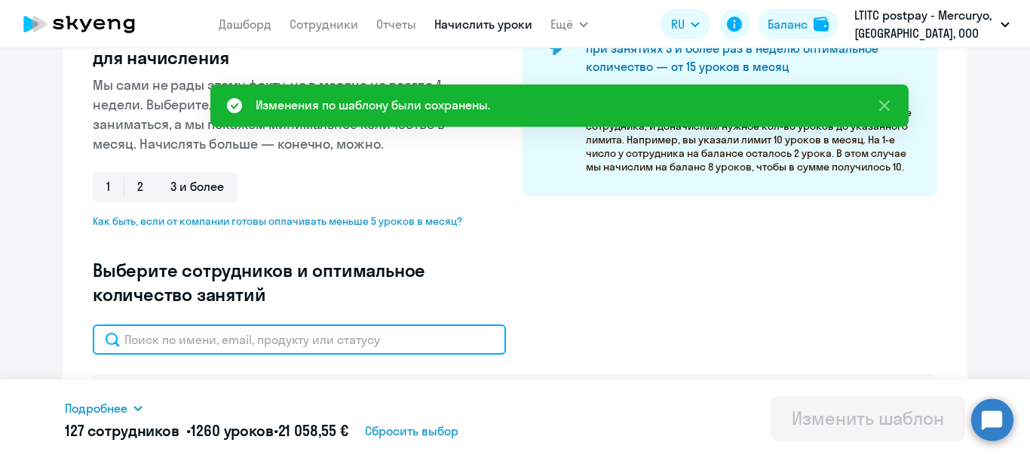
click at [189, 330] on input "text" at bounding box center [299, 339] width 413 height 30
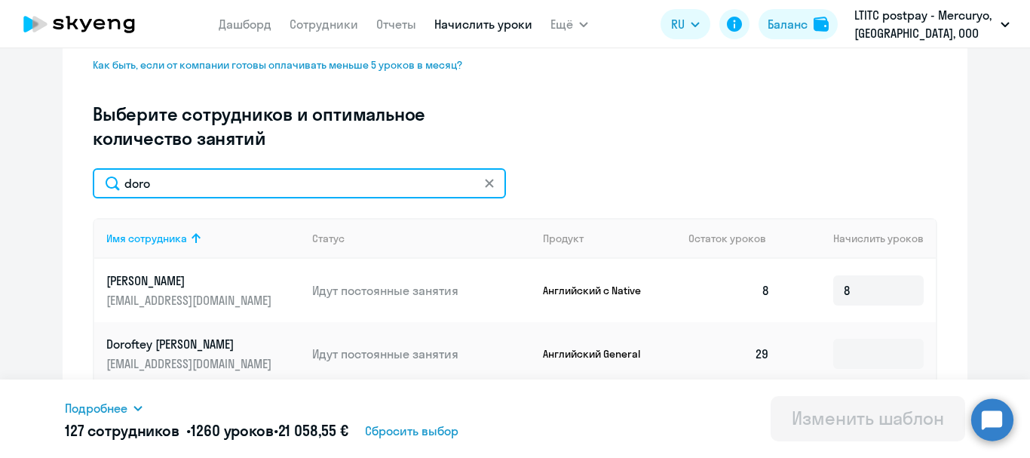
scroll to position [453, 0]
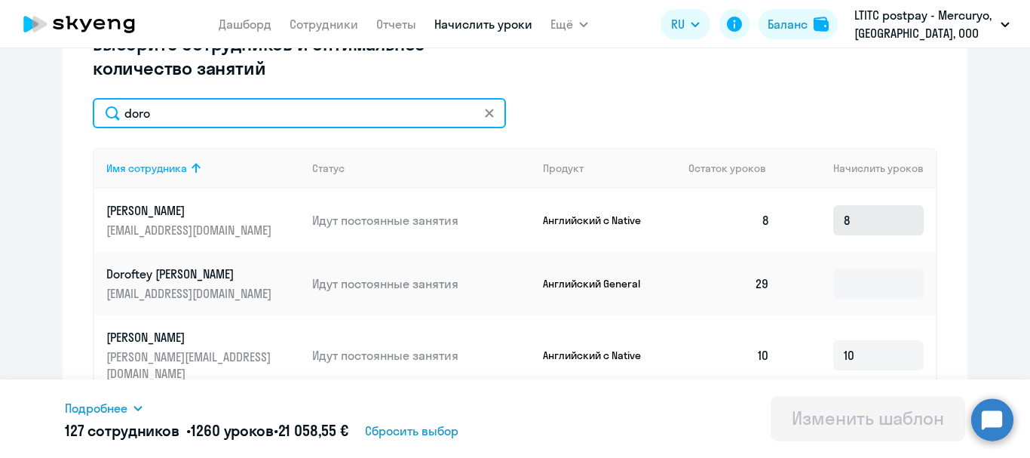
type input "doro"
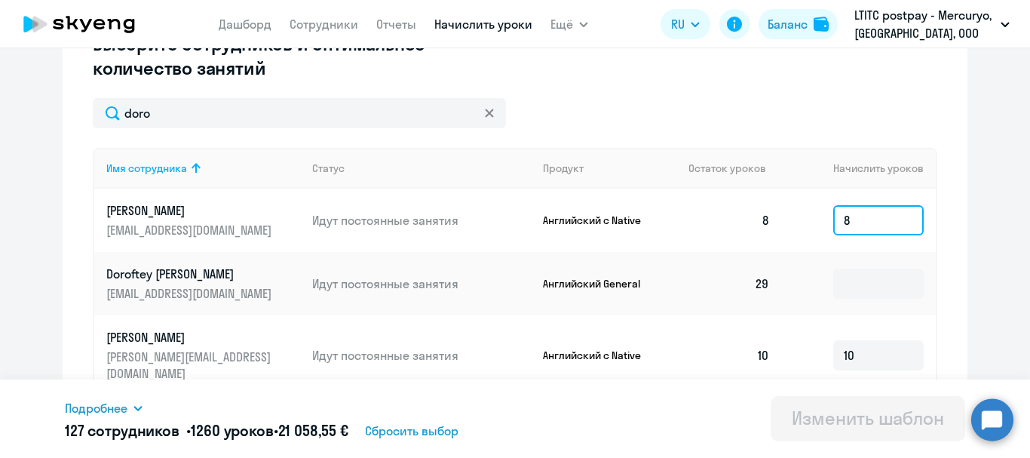
click at [861, 220] on input "8" at bounding box center [878, 220] width 91 height 30
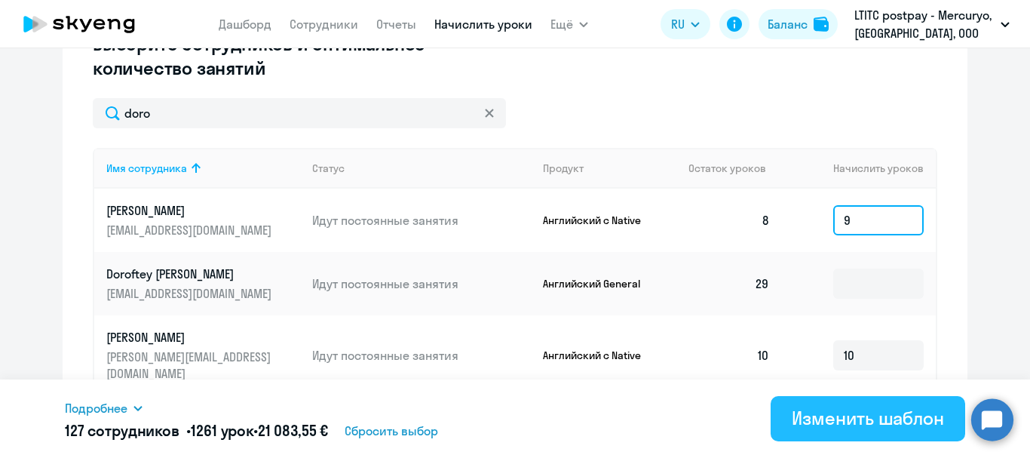
type input "9"
click at [872, 421] on div "Изменить шаблон" at bounding box center [868, 418] width 152 height 24
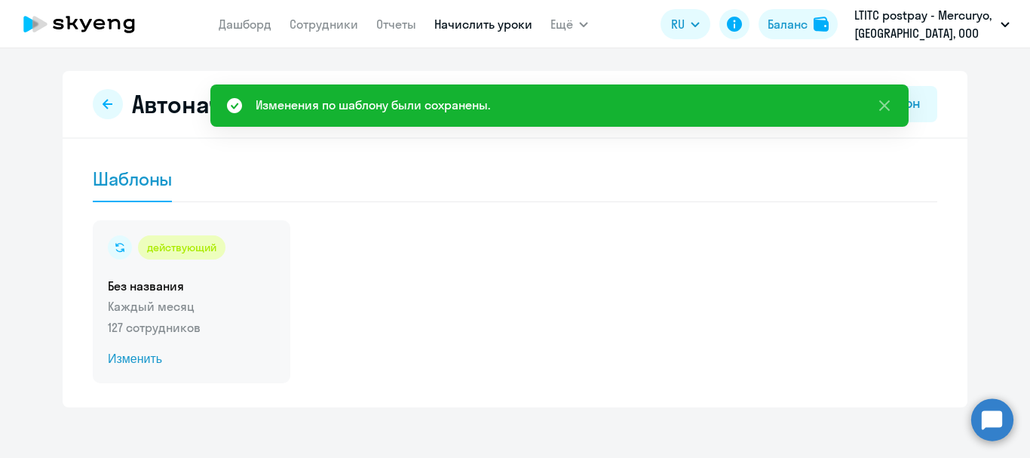
click at [135, 361] on span "Изменить" at bounding box center [191, 359] width 167 height 18
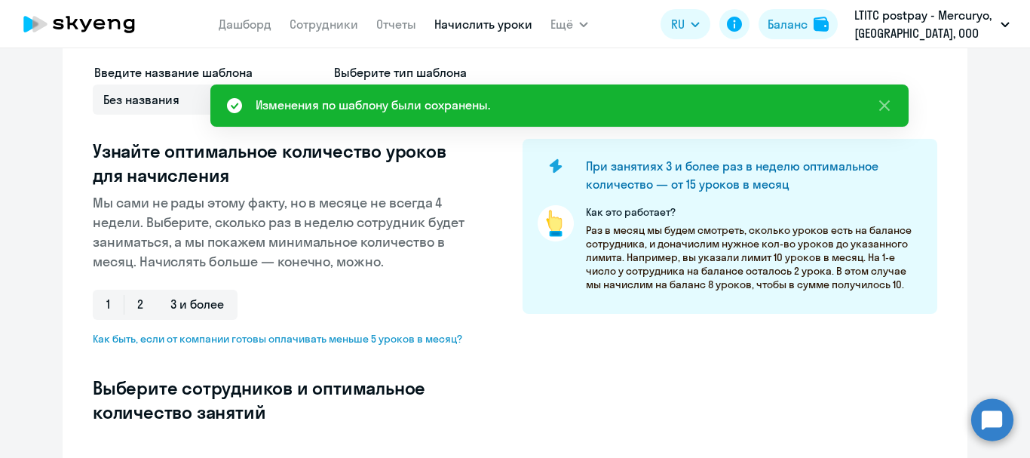
select select "10"
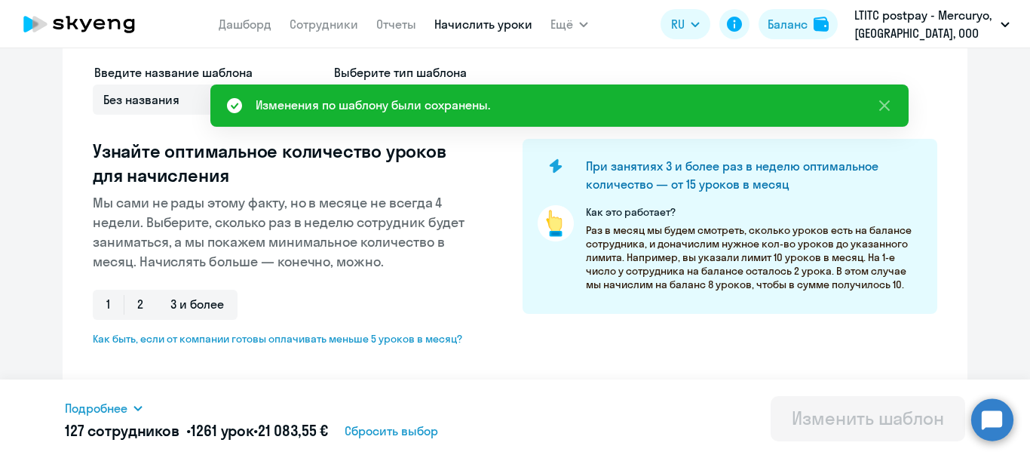
scroll to position [226, 0]
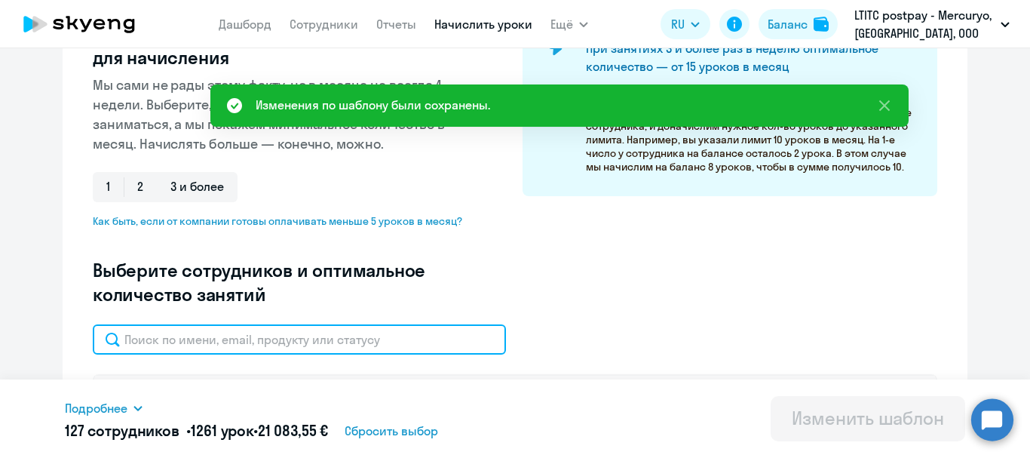
click at [309, 345] on input "text" at bounding box center [299, 339] width 413 height 30
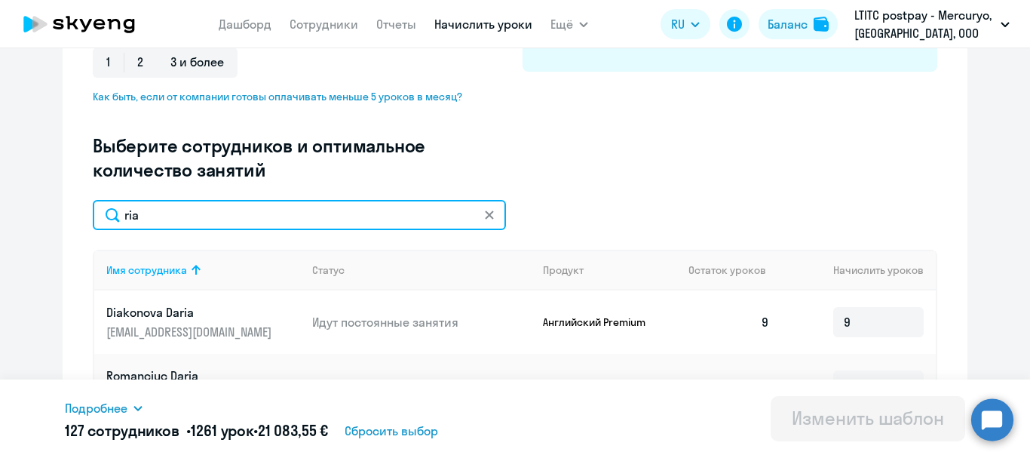
scroll to position [349, 0]
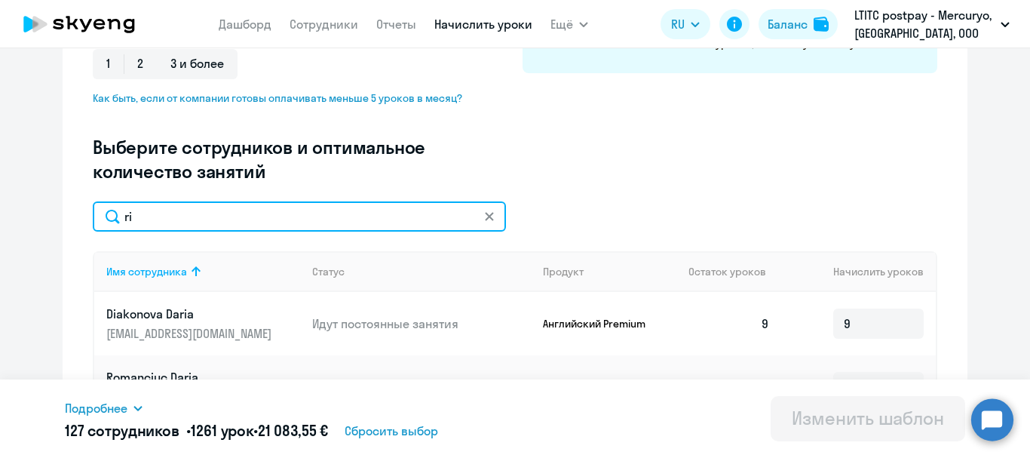
type input "r"
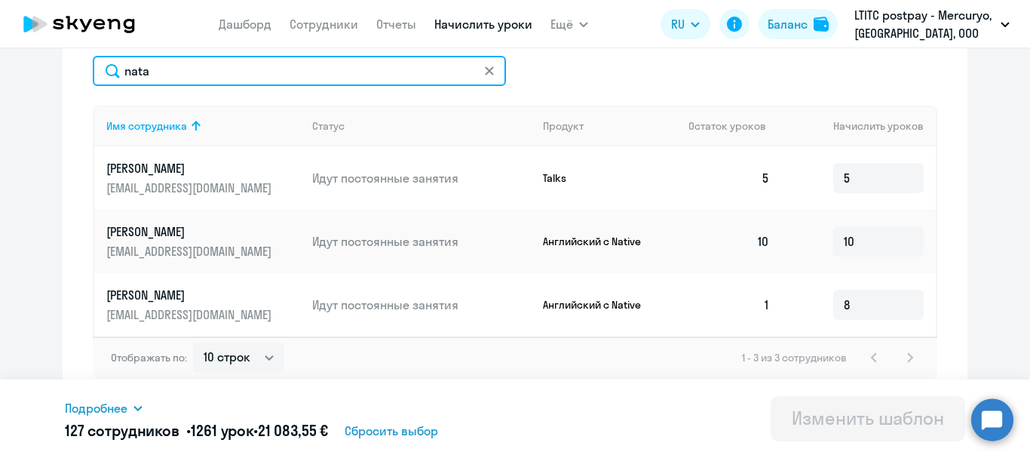
scroll to position [500, 0]
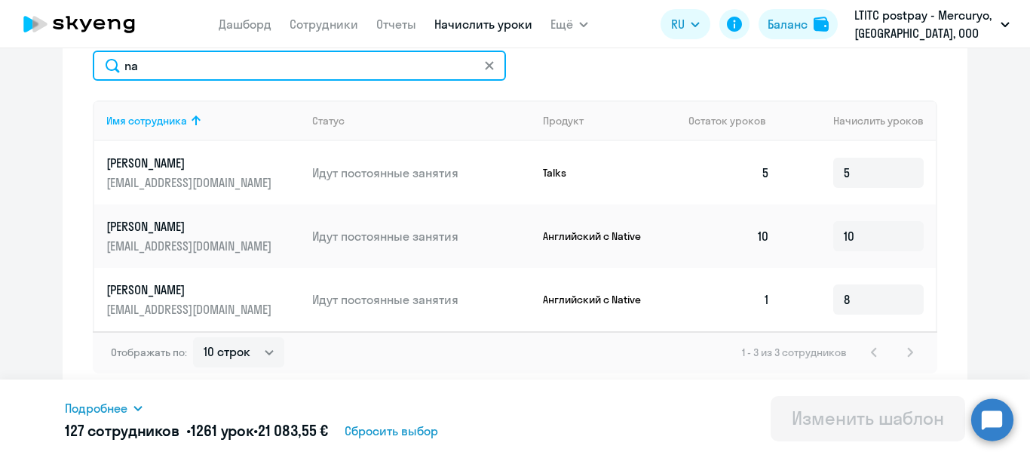
type input "n"
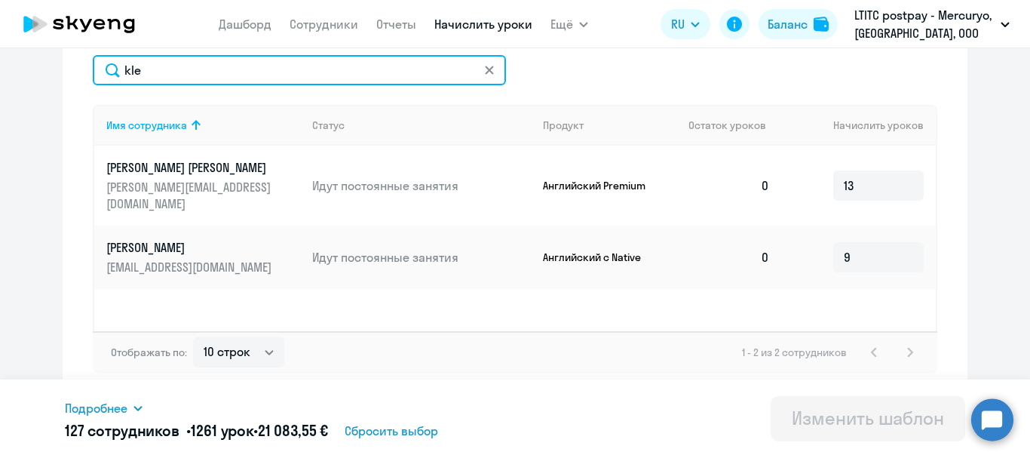
scroll to position [496, 0]
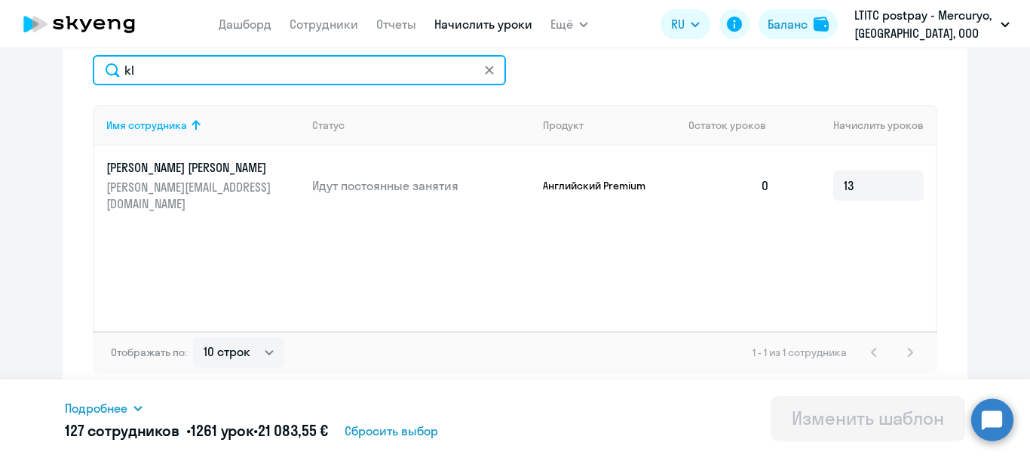
type input "k"
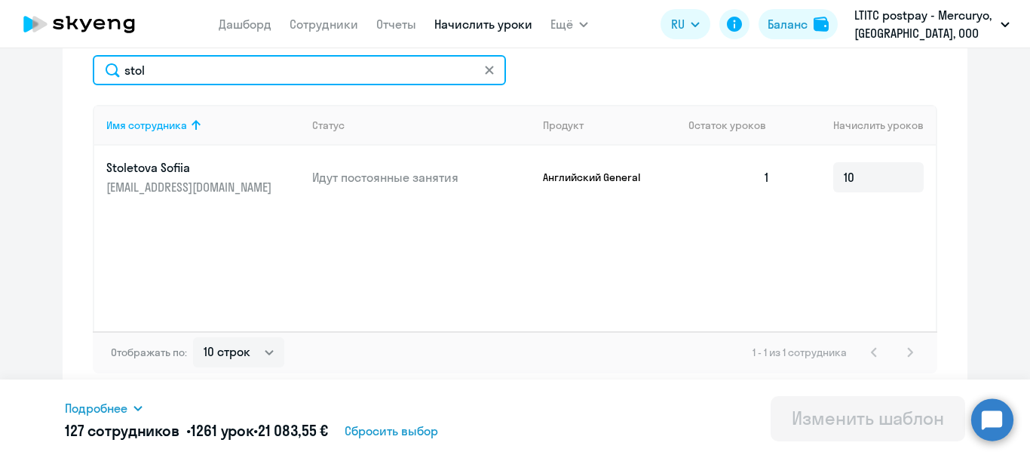
type input "stol"
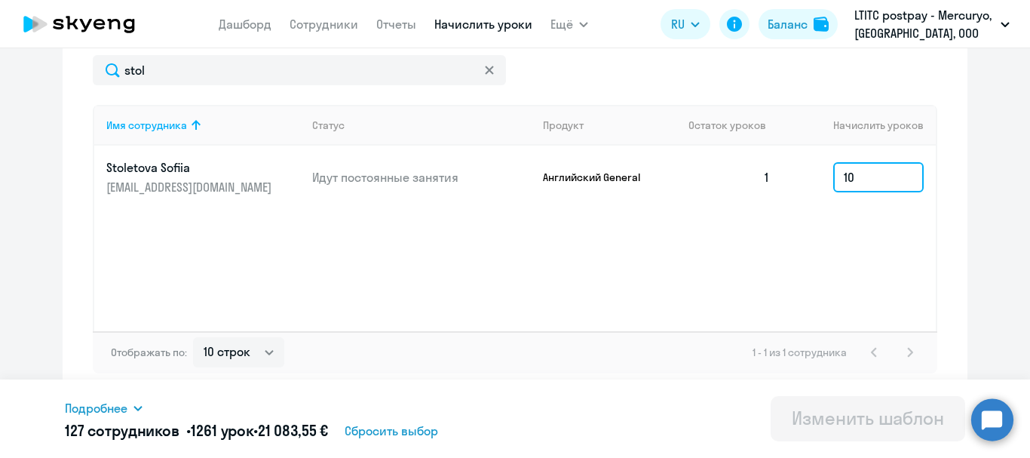
click at [876, 182] on input "10" at bounding box center [878, 177] width 91 height 30
type input "1"
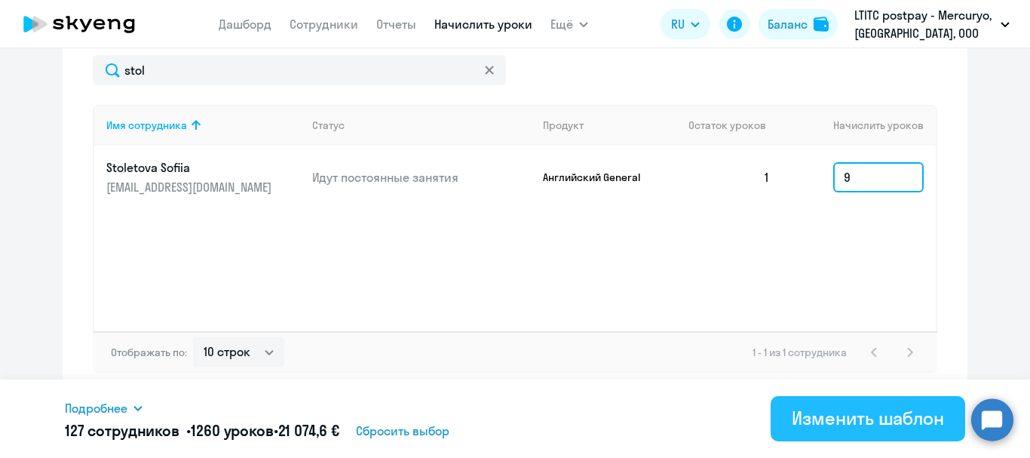
type input "9"
click at [829, 410] on div "Изменить шаблон" at bounding box center [868, 418] width 152 height 24
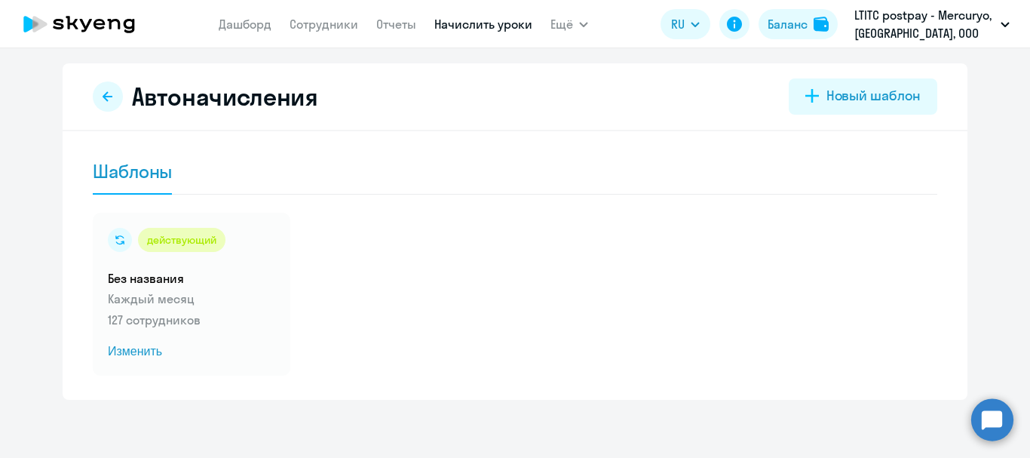
scroll to position [10, 0]
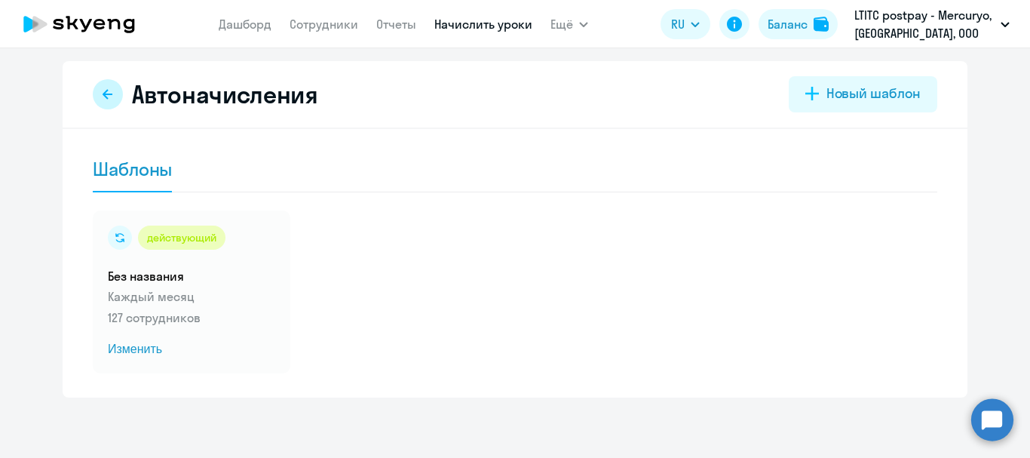
click at [97, 86] on button at bounding box center [108, 94] width 30 height 30
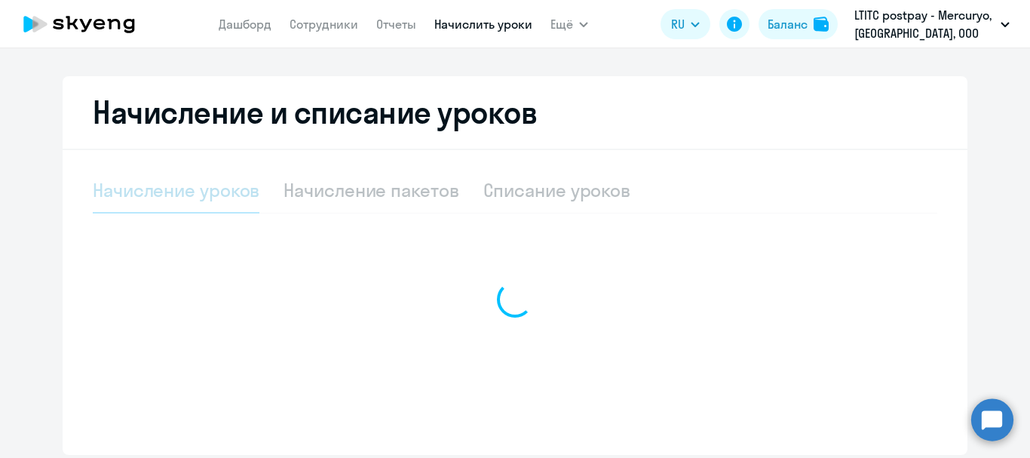
select select "10"
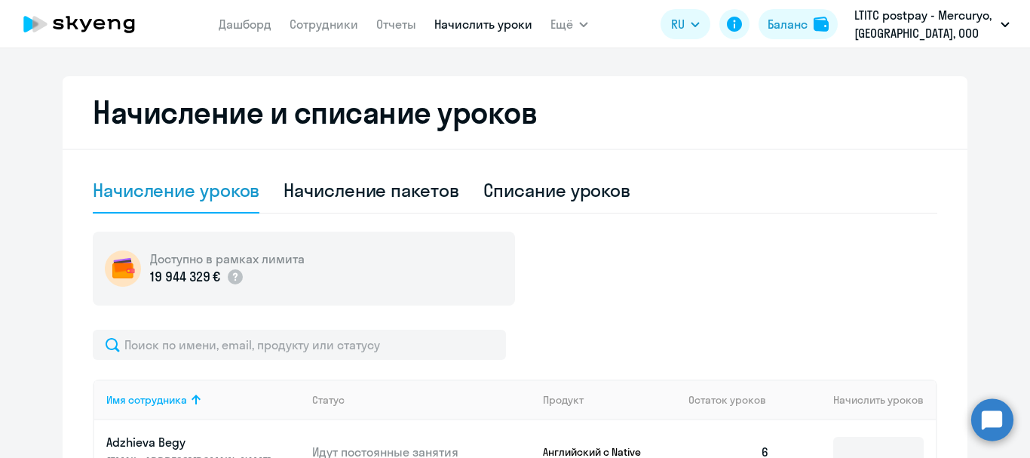
scroll to position [361, 0]
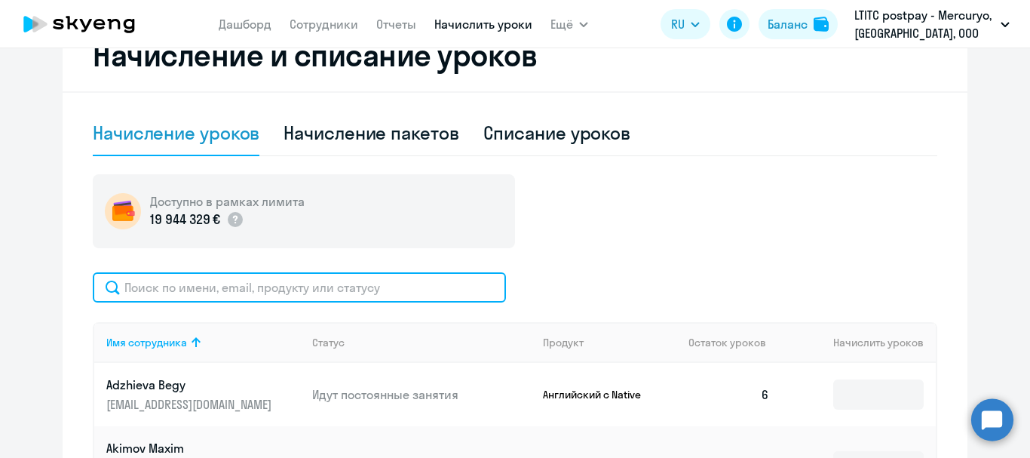
click at [260, 275] on input "text" at bounding box center [299, 287] width 413 height 30
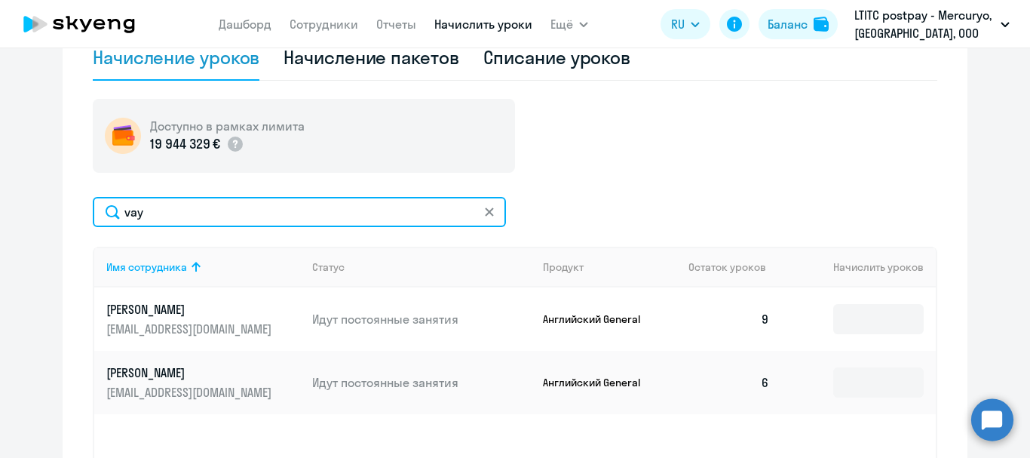
scroll to position [512, 0]
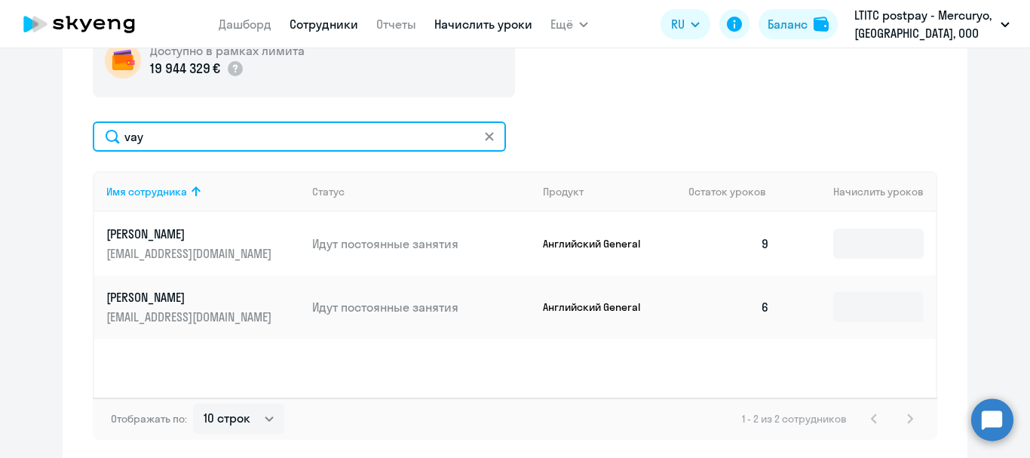
type input "vay"
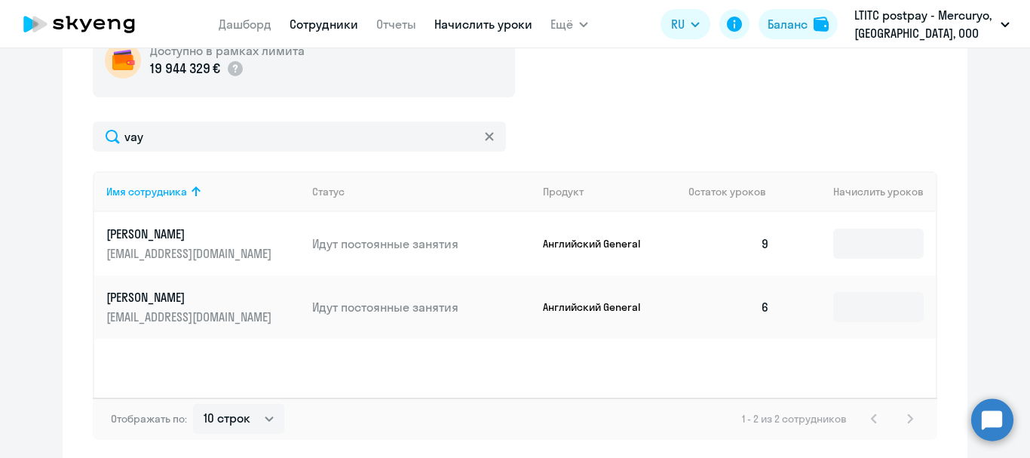
click at [304, 19] on link "Сотрудники" at bounding box center [324, 24] width 69 height 15
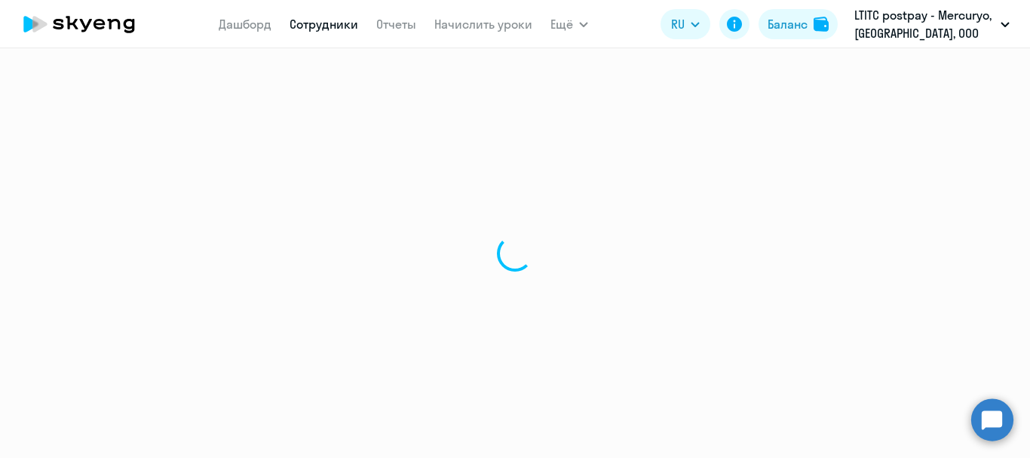
select select "30"
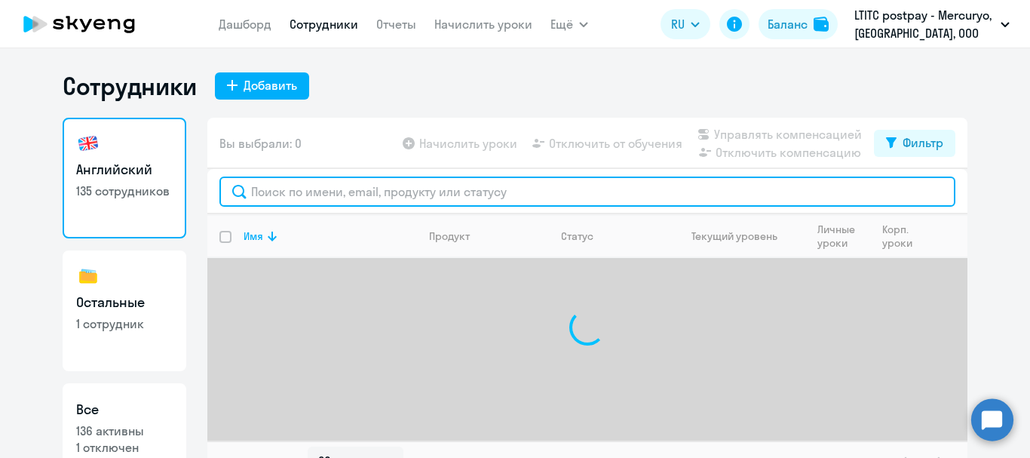
click at [294, 197] on input "text" at bounding box center [587, 192] width 736 height 30
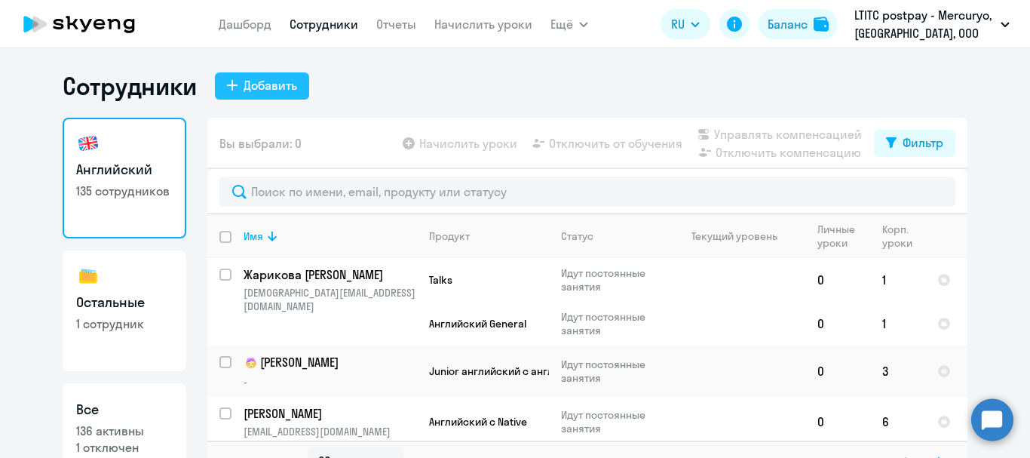
click at [280, 83] on div "Добавить" at bounding box center [271, 85] width 54 height 18
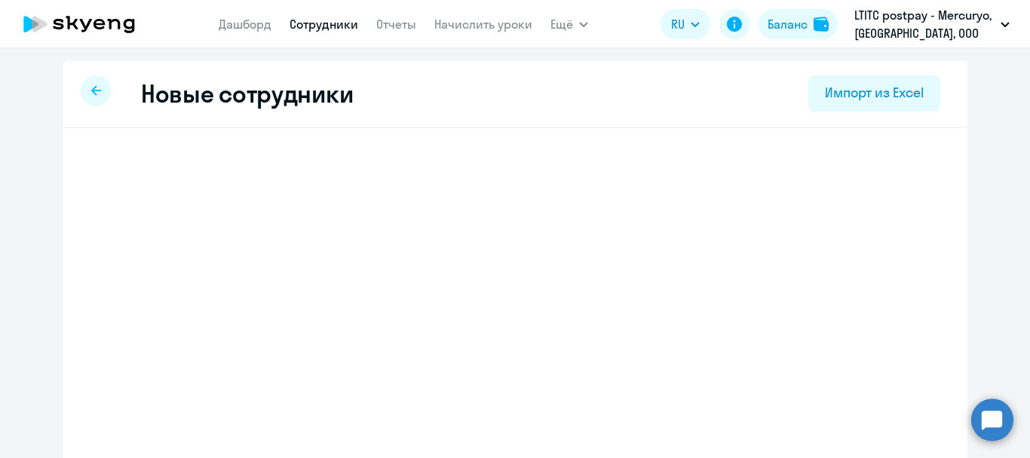
select select "english_adult_not_native_speaker"
select select "3"
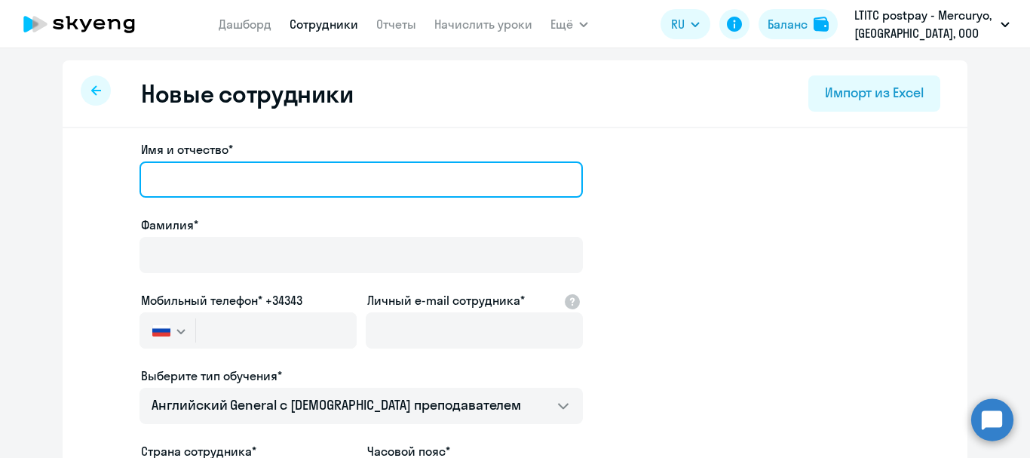
click at [229, 170] on input "Имя и отчество*" at bounding box center [362, 179] width 444 height 36
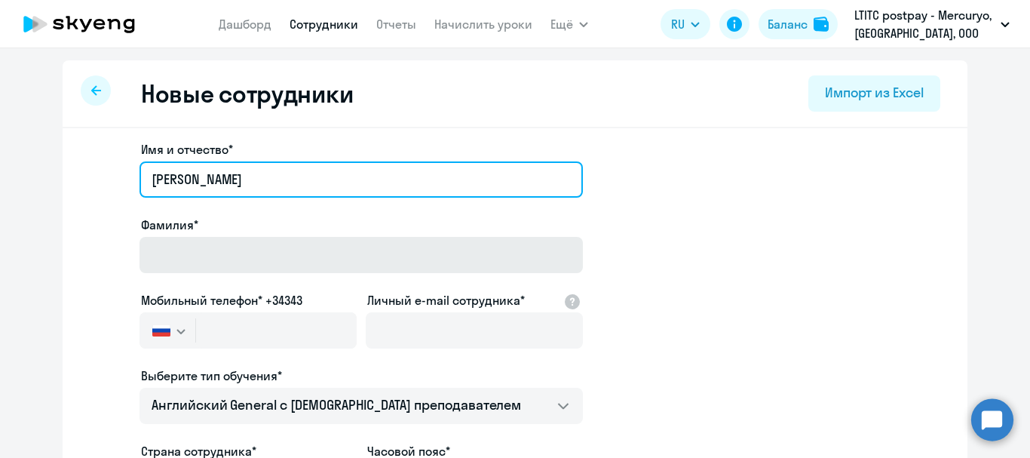
type input "Butko"
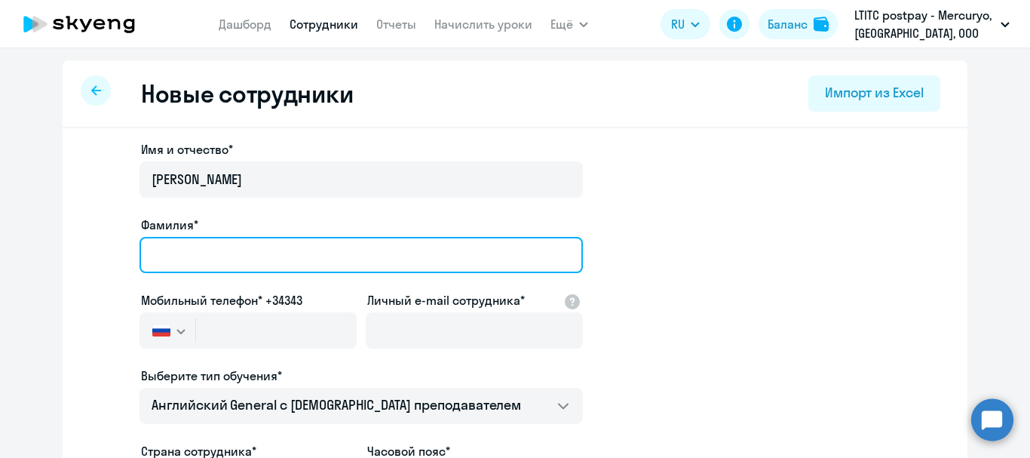
click at [184, 262] on input "Фамилия*" at bounding box center [362, 255] width 444 height 36
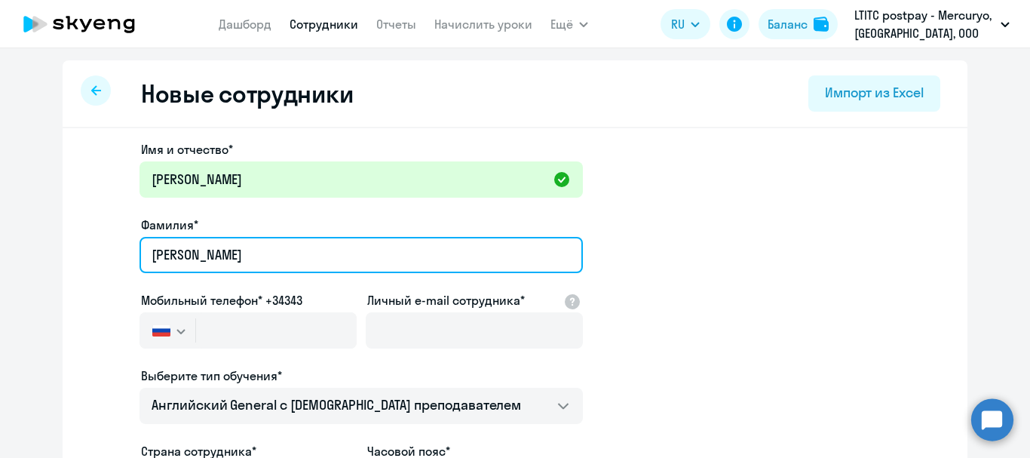
scroll to position [75, 0]
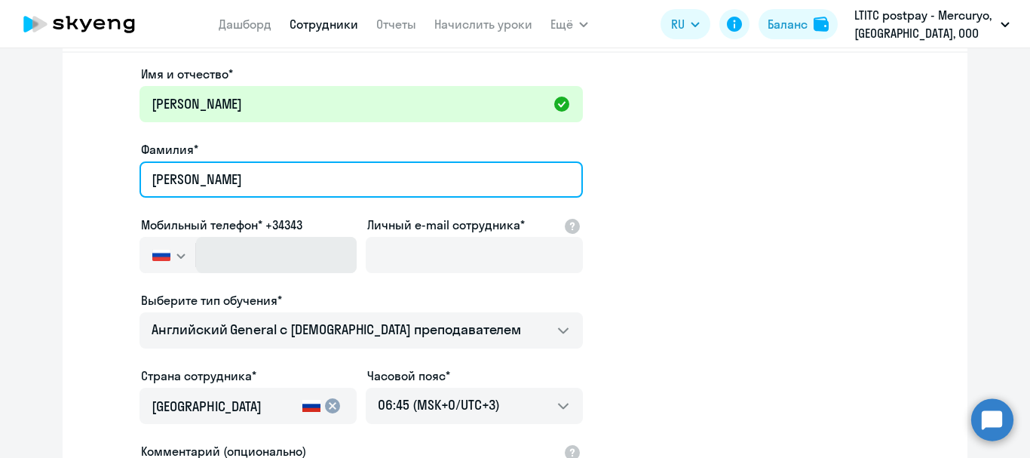
type input "Dmitrii"
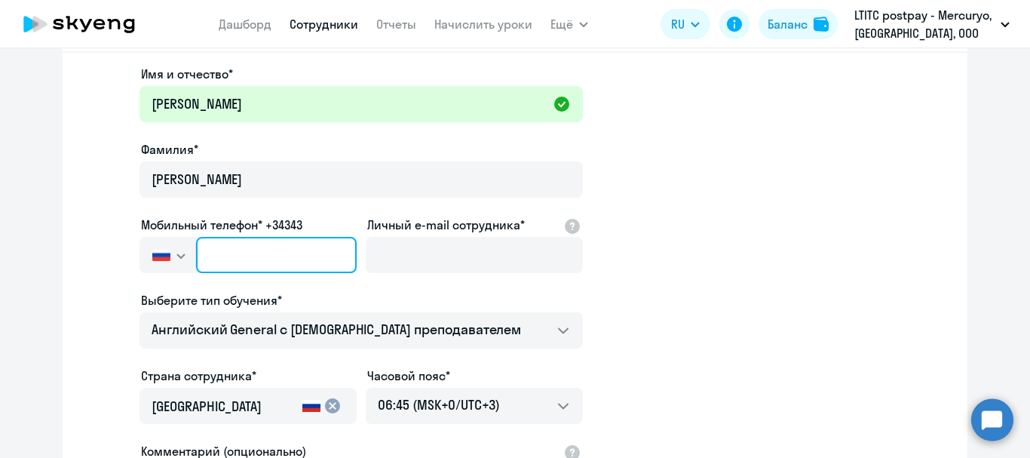
click at [250, 253] on input "text" at bounding box center [276, 255] width 161 height 36
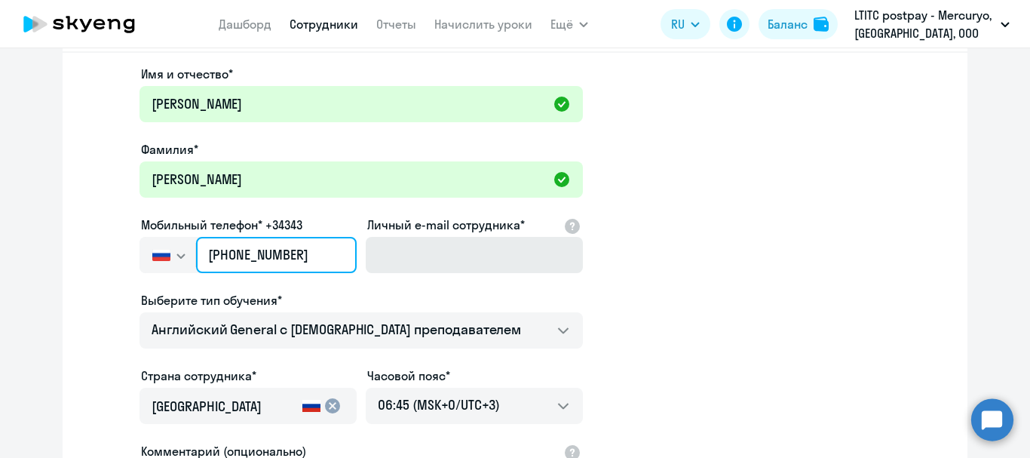
type input "+7 905 871-02-42"
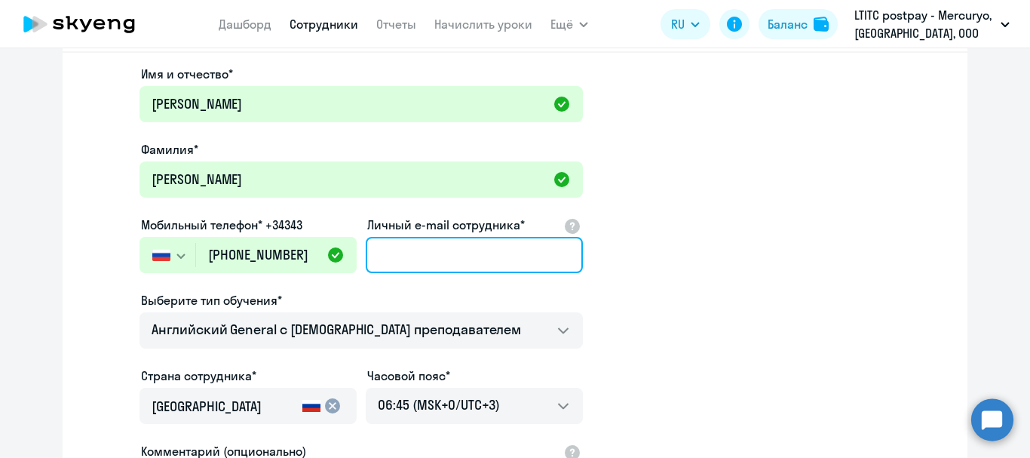
click at [398, 259] on input "Личный e-mail сотрудника*" at bounding box center [474, 255] width 217 height 36
type input "J"
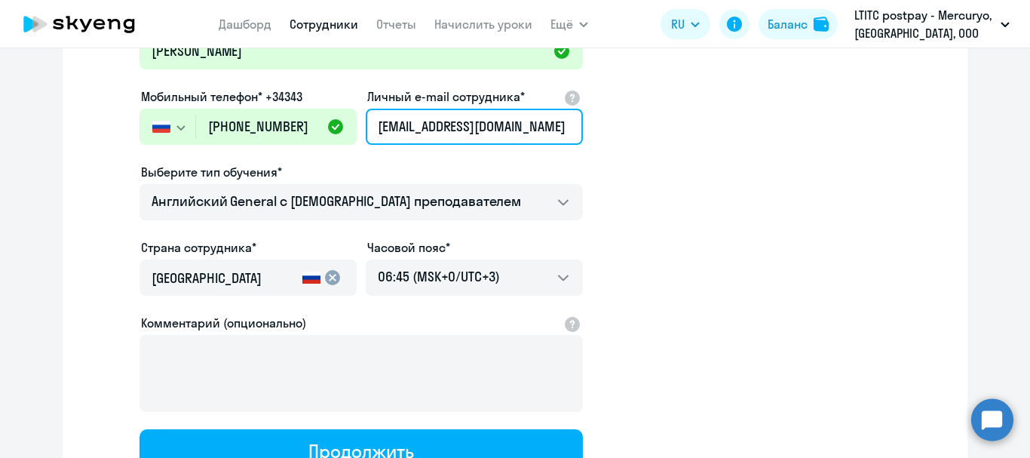
scroll to position [226, 0]
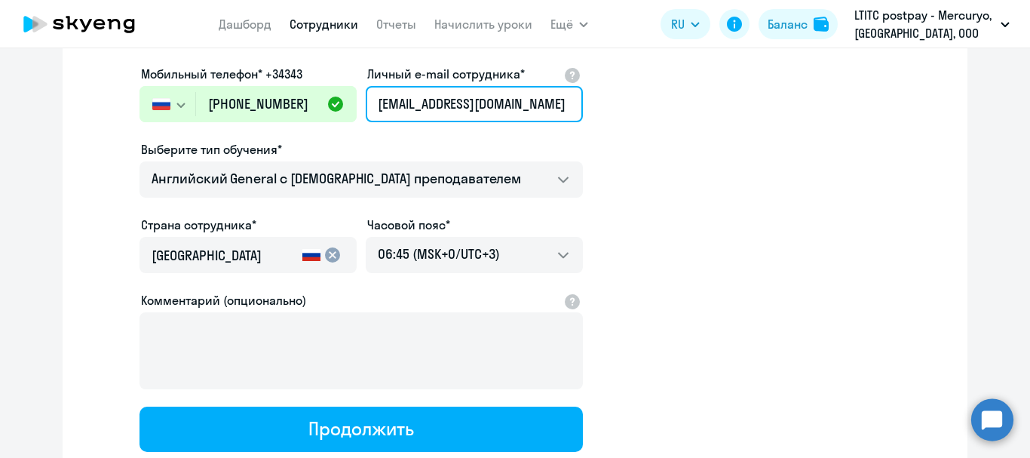
type input "[EMAIL_ADDRESS][DOMAIN_NAME]"
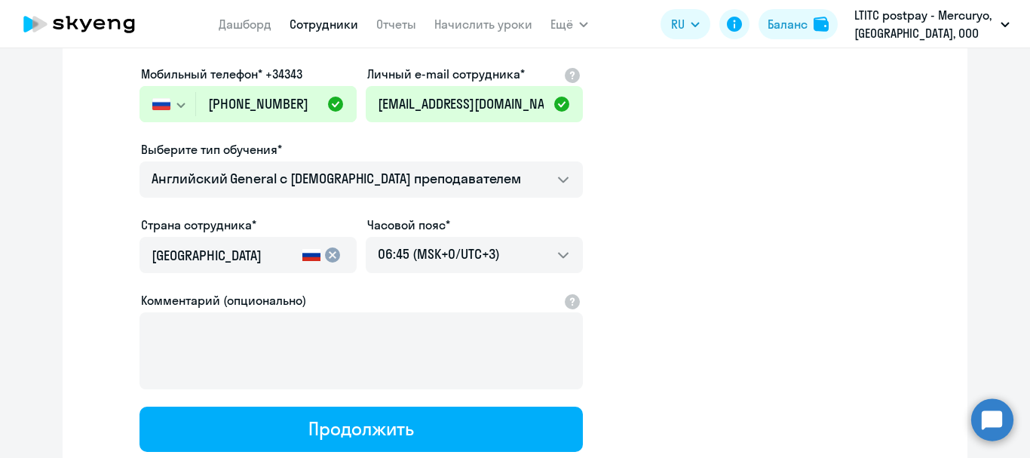
click at [331, 256] on mat-icon "cancel" at bounding box center [333, 255] width 18 height 18
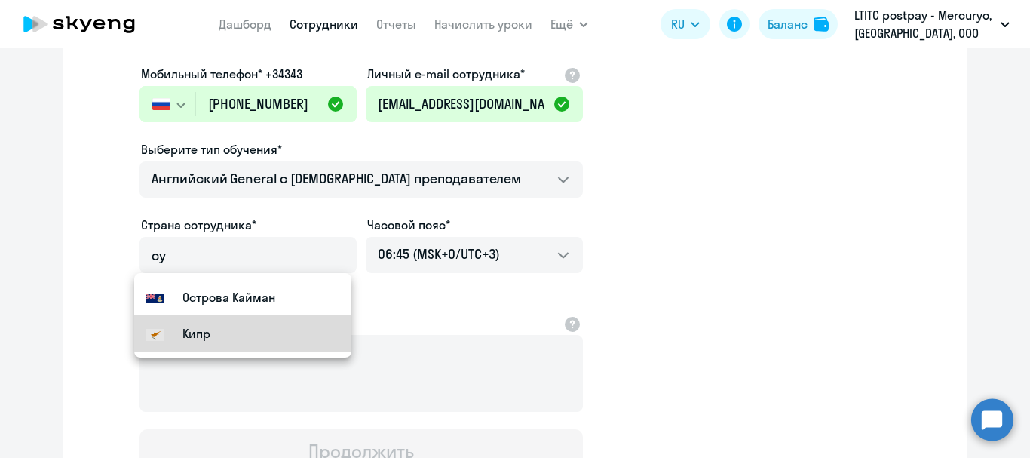
click at [190, 328] on small "Кипр" at bounding box center [197, 333] width 28 height 18
type input "Кипр"
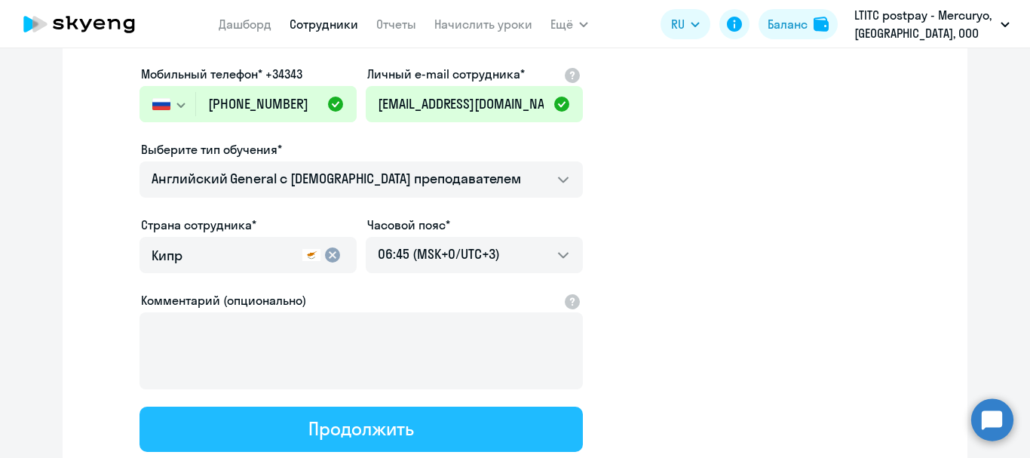
click at [329, 422] on div "Продолжить" at bounding box center [360, 428] width 105 height 24
select select "english_adult_not_native_speaker"
select select "3"
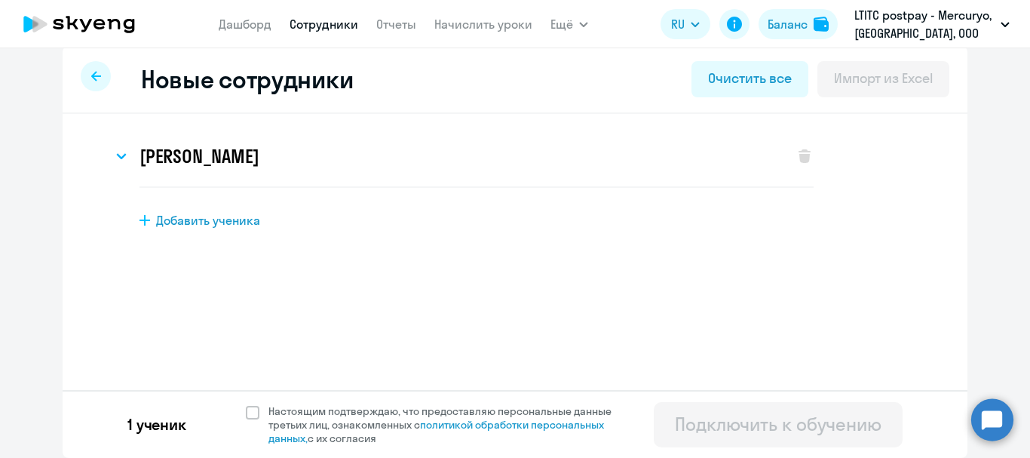
scroll to position [14, 0]
click at [248, 413] on span at bounding box center [253, 413] width 14 height 14
click at [246, 404] on input "Настоящим подтверждаю, что предоставляю персональные данные третьих лиц, ознако…" at bounding box center [245, 404] width 1 height 1
checkbox input "true"
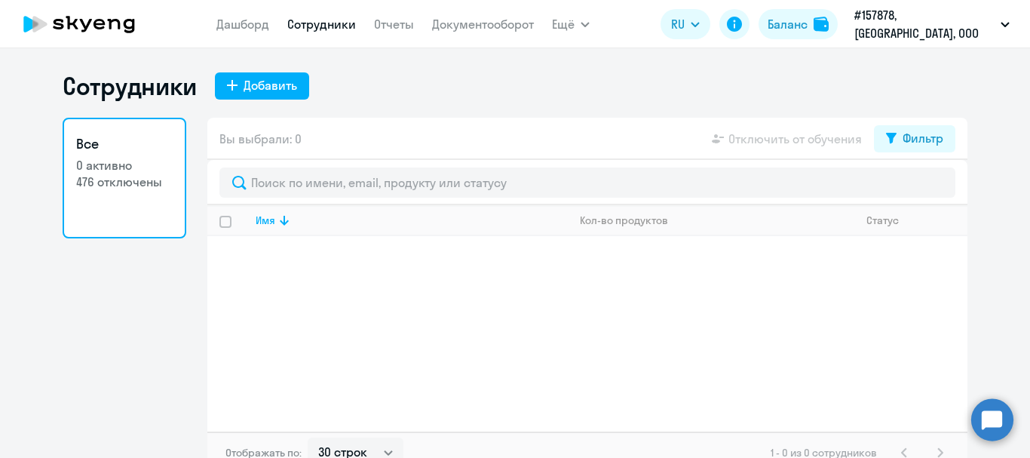
select select "30"
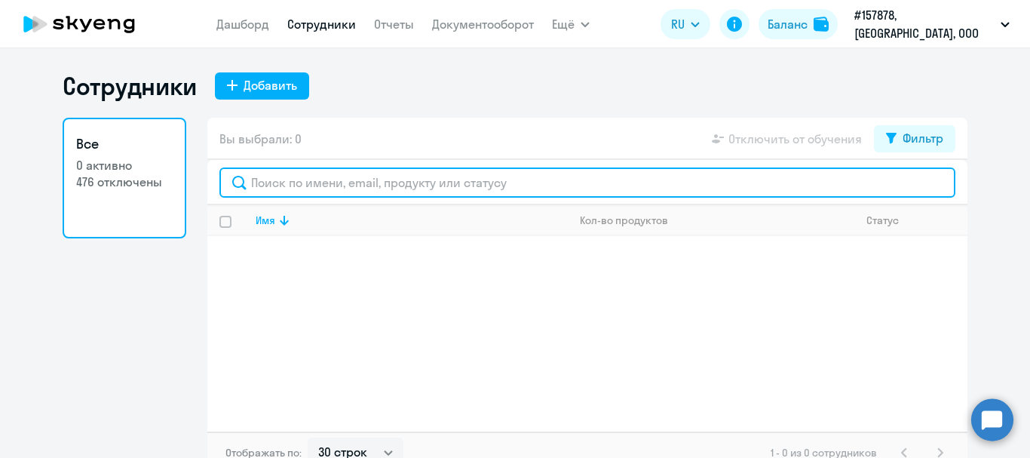
click at [352, 177] on input "text" at bounding box center [587, 182] width 736 height 30
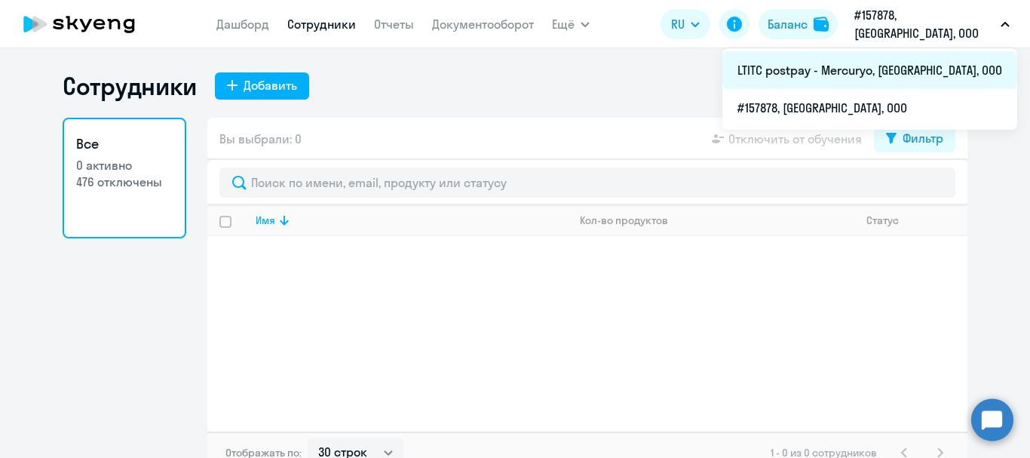
click at [855, 71] on li "LTITC postpay - Mercuryo, [GEOGRAPHIC_DATA], ООО" at bounding box center [870, 70] width 295 height 38
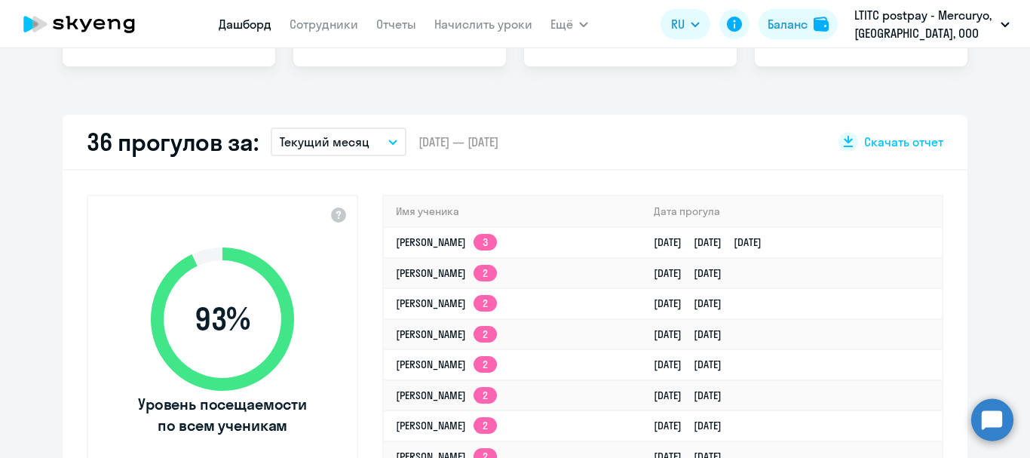
select select "30"
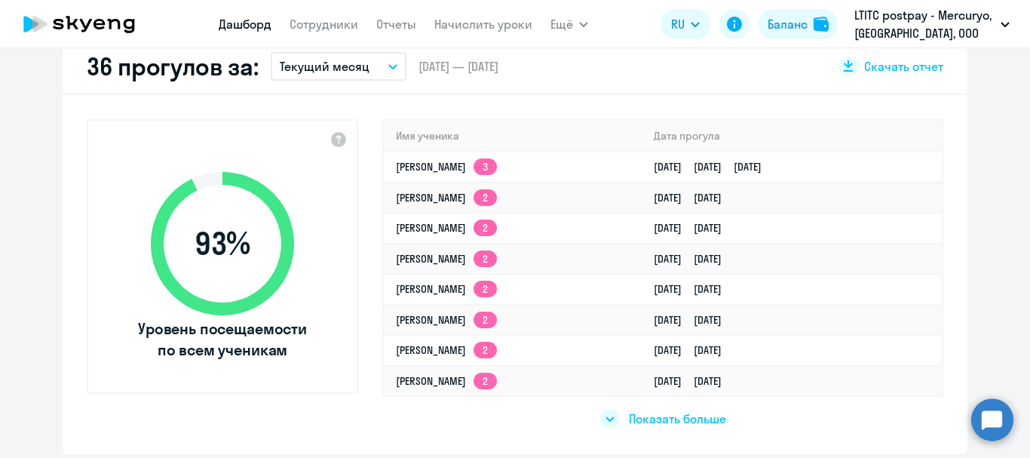
scroll to position [151, 0]
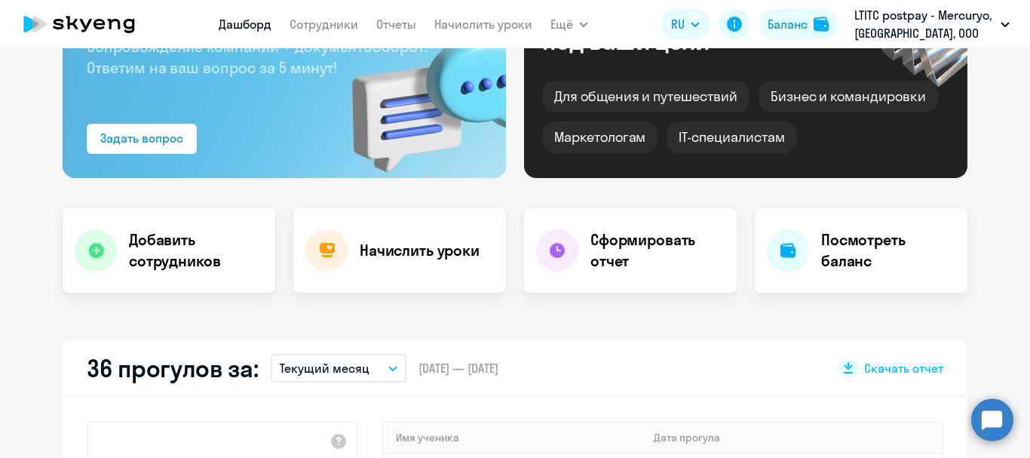
click at [320, 13] on nav "[PERSON_NAME] Отчеты Начислить уроки" at bounding box center [376, 24] width 314 height 30
click at [320, 20] on link "Сотрудники" at bounding box center [324, 24] width 69 height 15
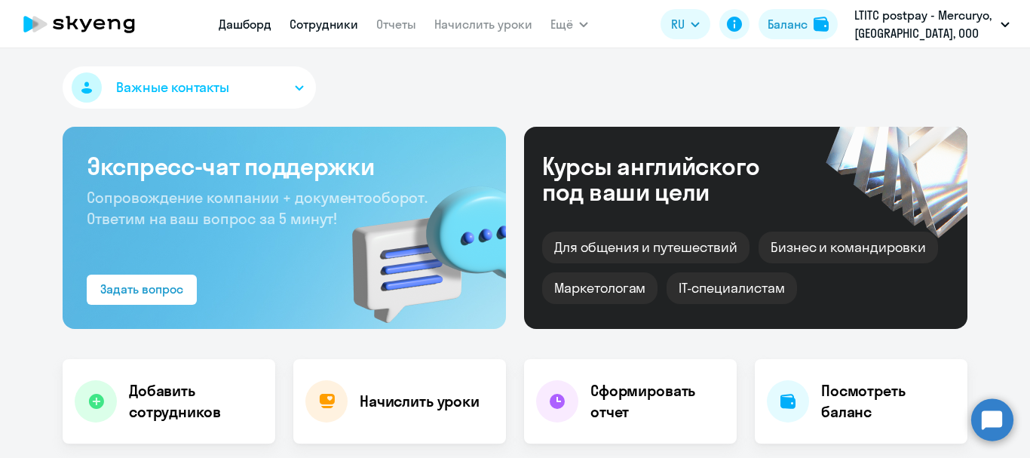
select select "30"
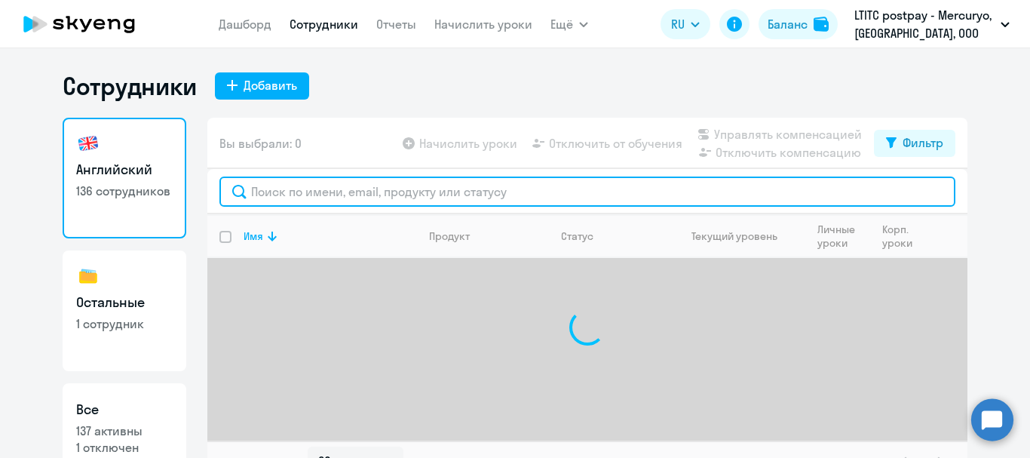
click at [346, 198] on input "text" at bounding box center [587, 192] width 736 height 30
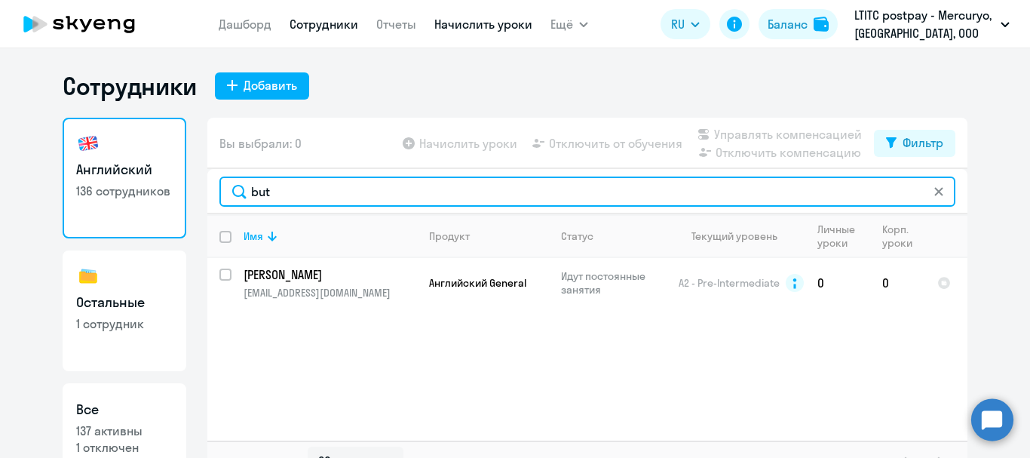
type input "but"
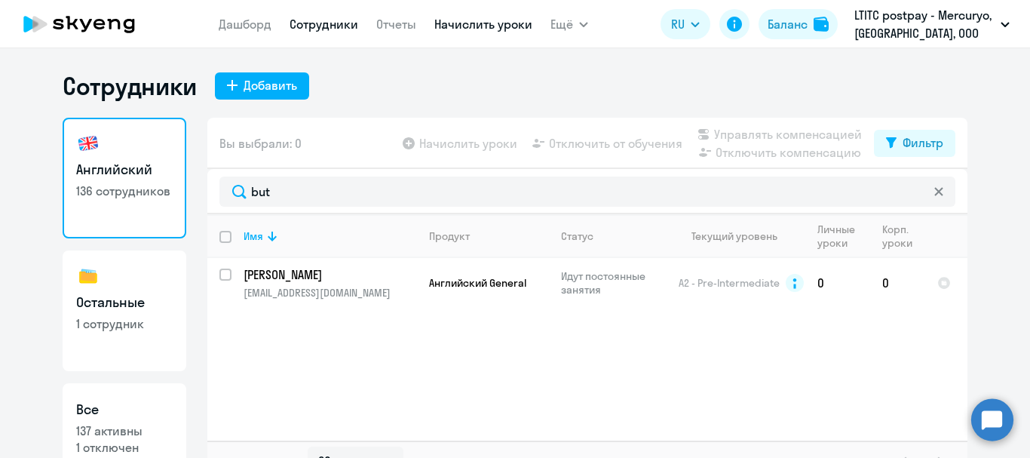
click at [473, 20] on link "Начислить уроки" at bounding box center [483, 24] width 98 height 15
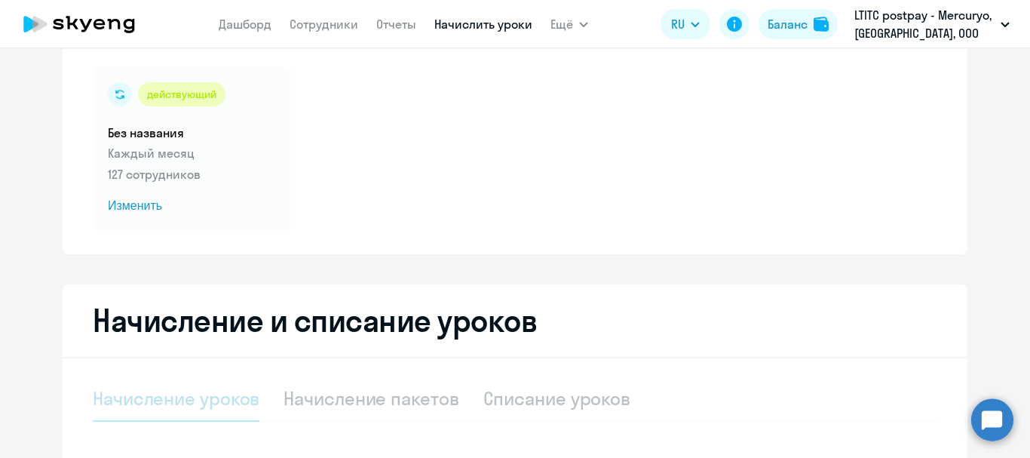
select select "10"
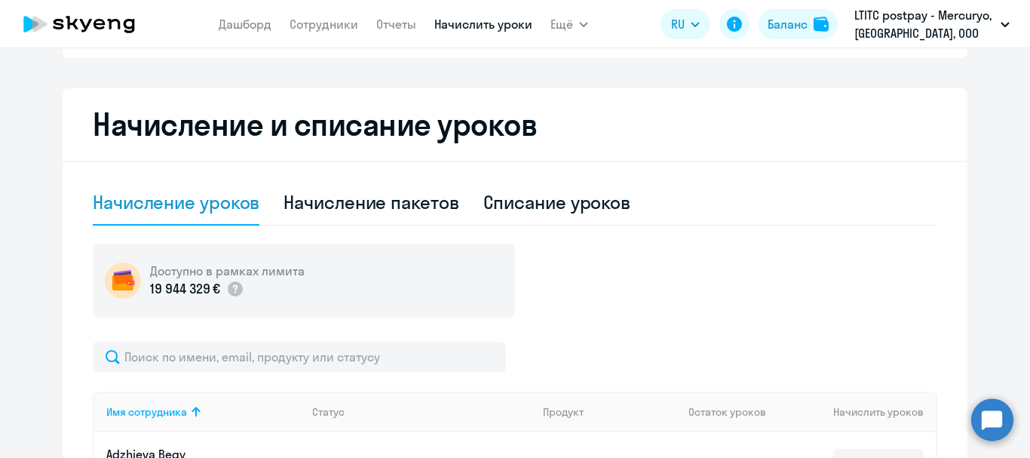
scroll to position [302, 0]
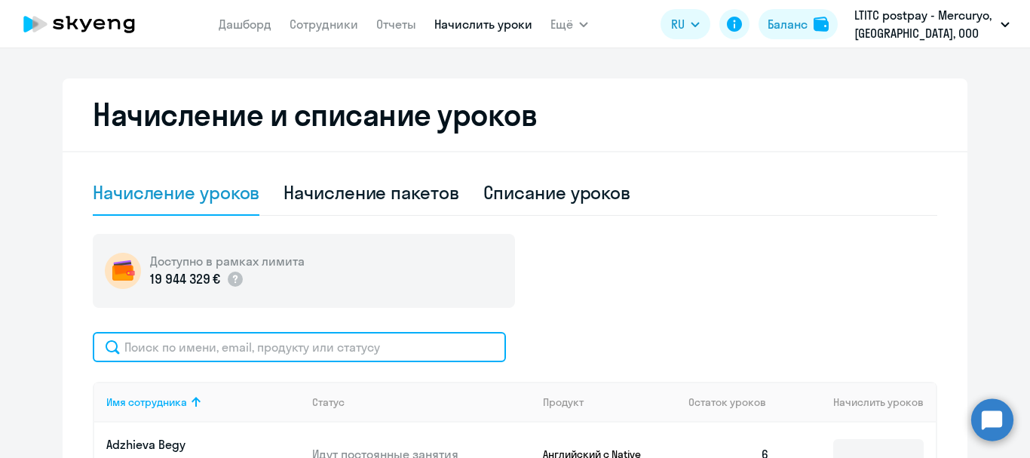
click at [271, 345] on input "text" at bounding box center [299, 347] width 413 height 30
type input "but"
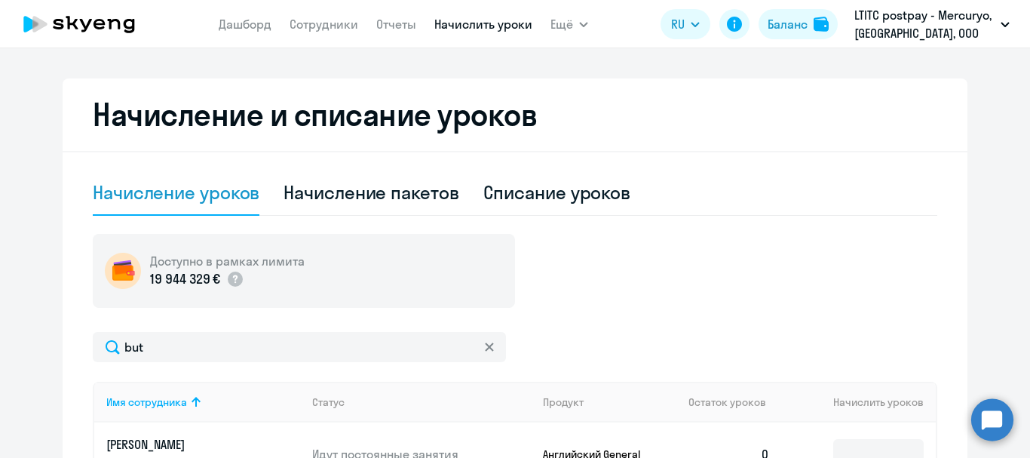
click at [483, 346] on svg-icon at bounding box center [489, 347] width 12 height 12
click at [332, 23] on link "Сотрудники" at bounding box center [324, 24] width 69 height 15
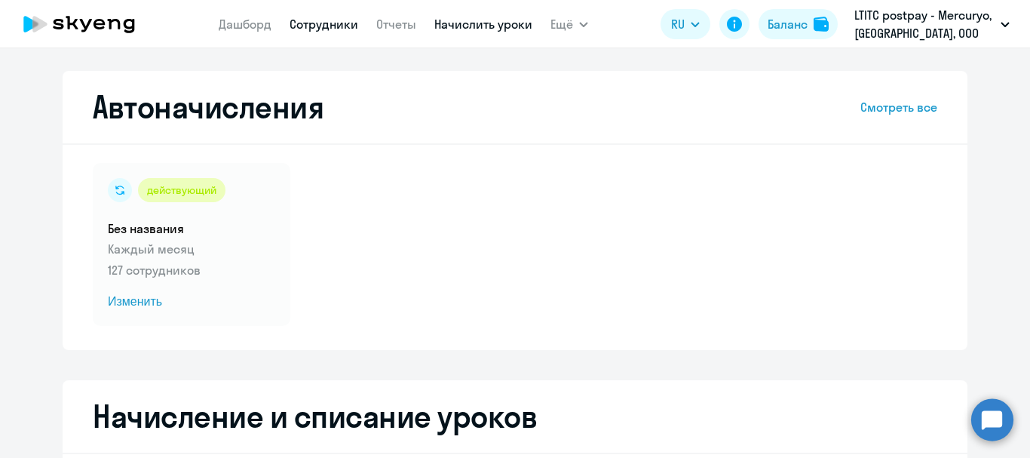
select select "30"
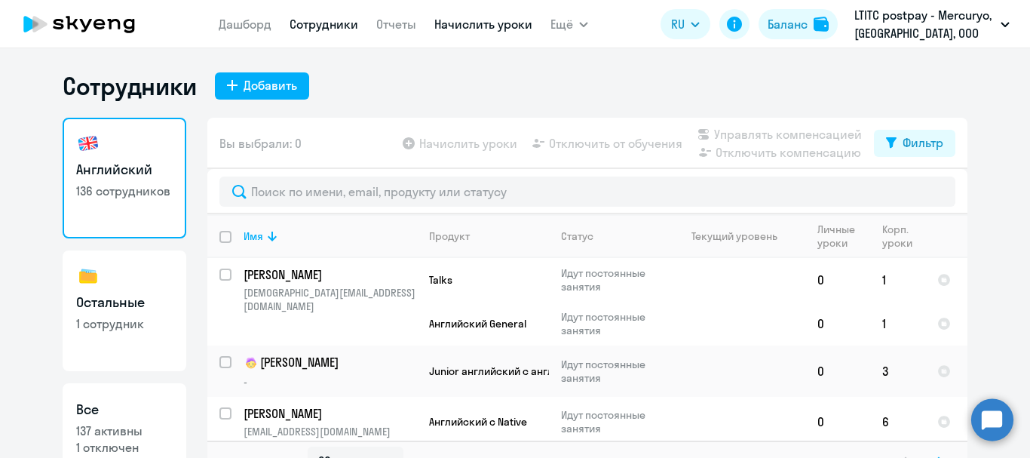
click at [492, 26] on link "Начислить уроки" at bounding box center [483, 24] width 98 height 15
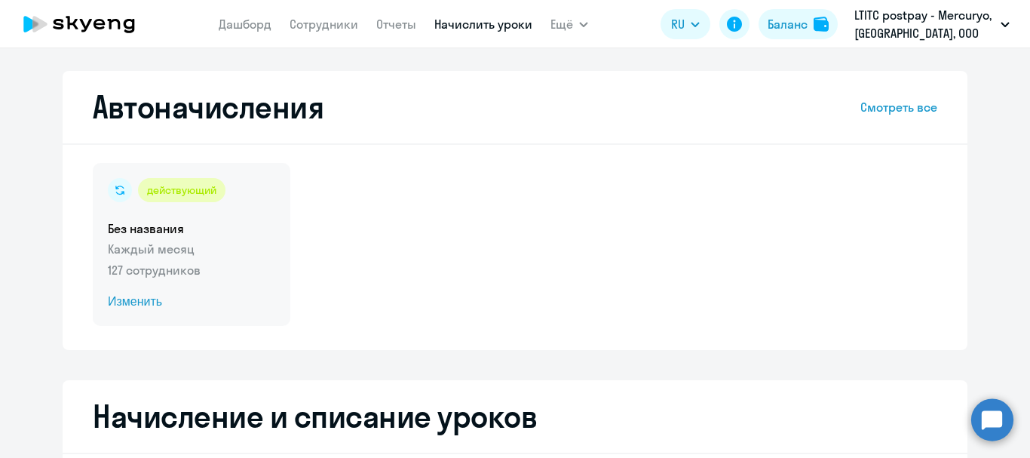
select select "10"
click at [139, 300] on span "Изменить" at bounding box center [191, 302] width 167 height 18
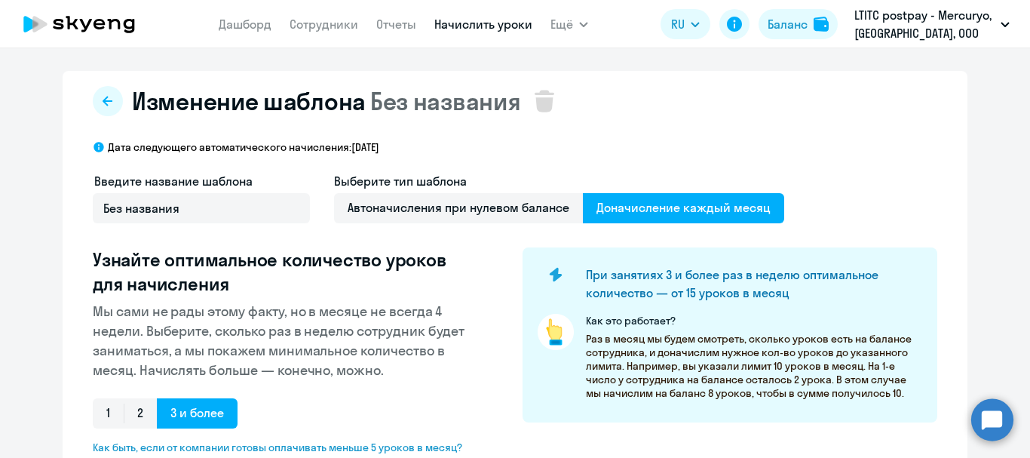
select select "10"
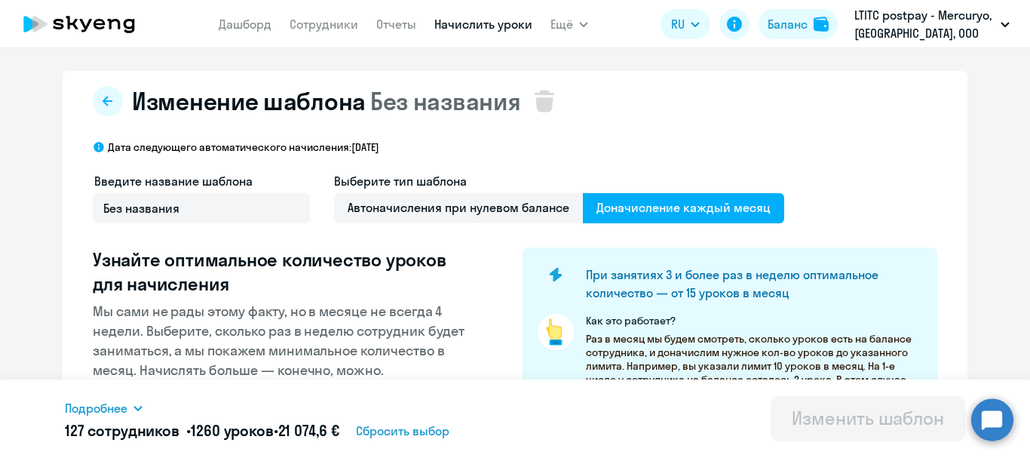
scroll to position [302, 0]
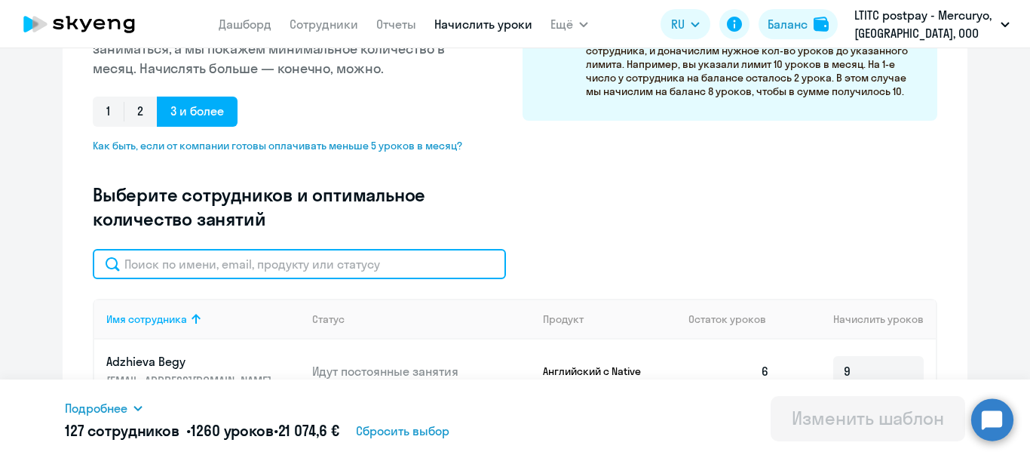
click at [204, 272] on input "text" at bounding box center [299, 264] width 413 height 30
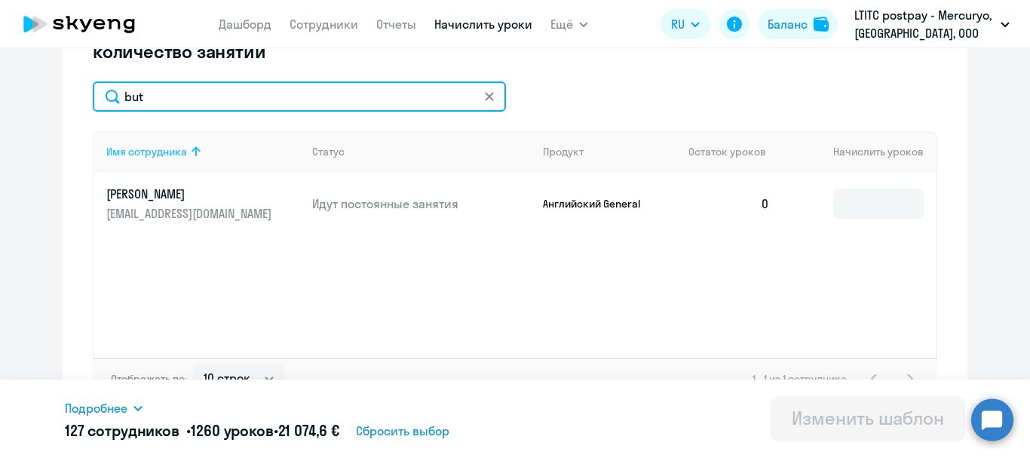
scroll to position [496, 0]
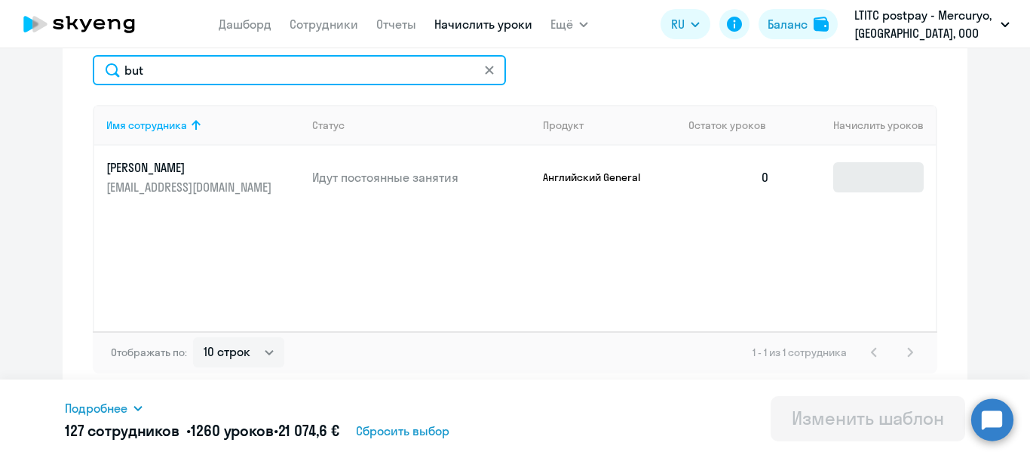
type input "but"
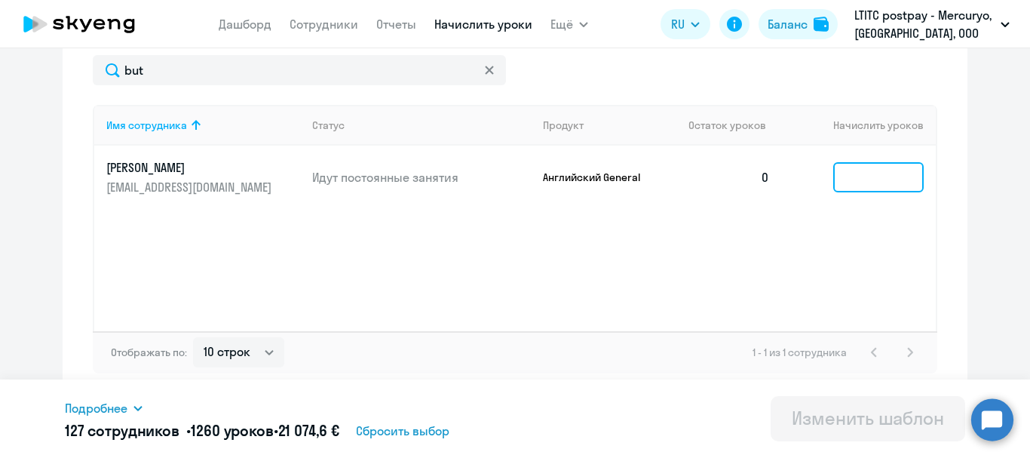
click at [856, 177] on input at bounding box center [878, 177] width 91 height 30
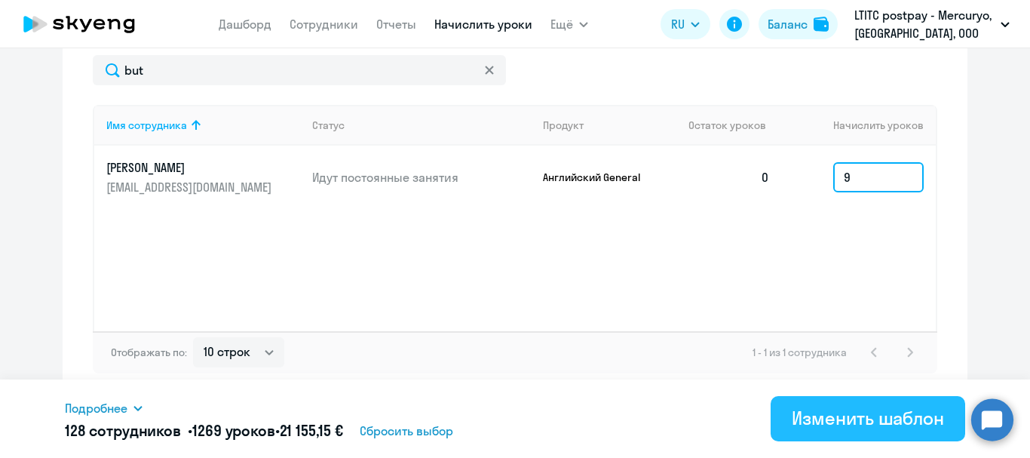
type input "9"
click at [881, 419] on div "Изменить шаблон" at bounding box center [868, 418] width 152 height 24
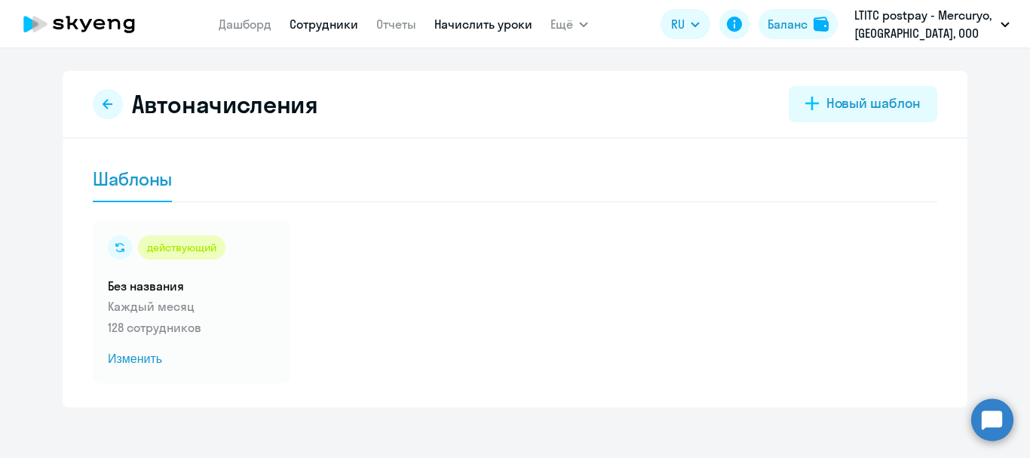
click at [314, 20] on link "Сотрудники" at bounding box center [324, 24] width 69 height 15
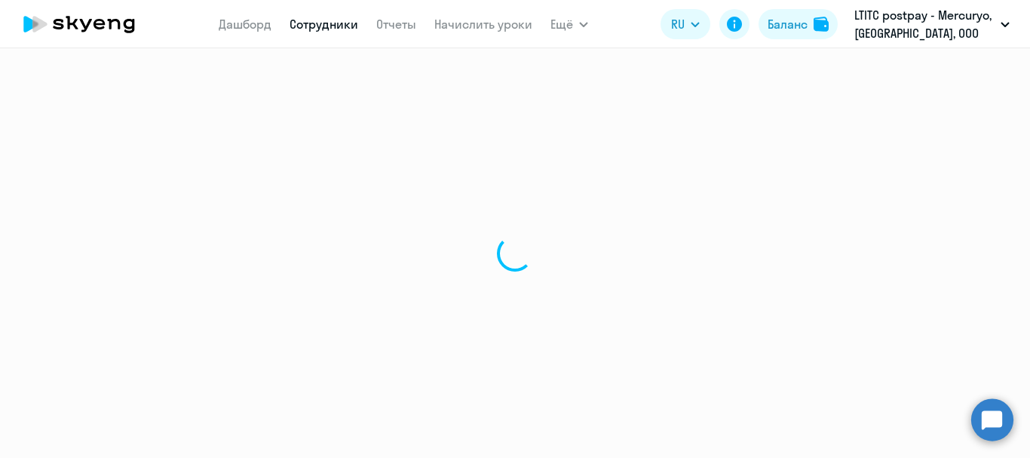
select select "30"
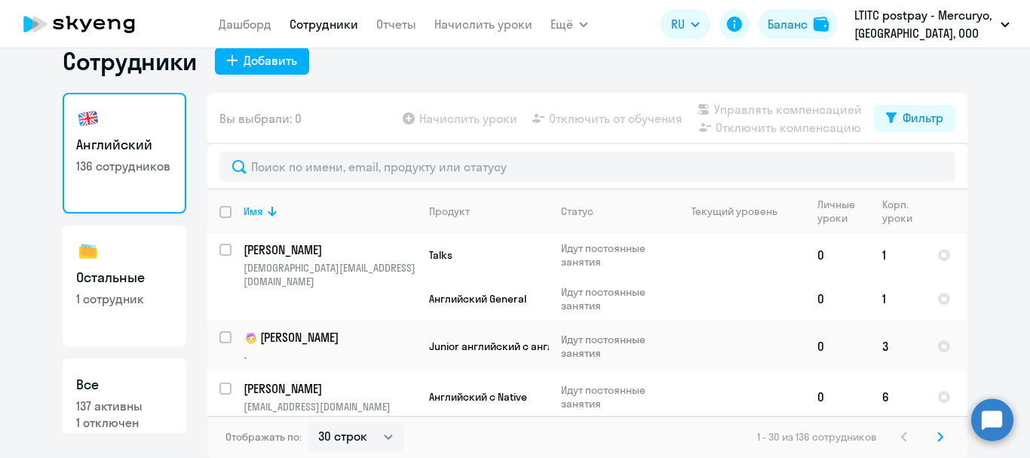
click at [247, 16] on app-menu-item-link "Дашборд" at bounding box center [245, 24] width 53 height 19
click at [247, 17] on link "Дашборд" at bounding box center [245, 24] width 53 height 15
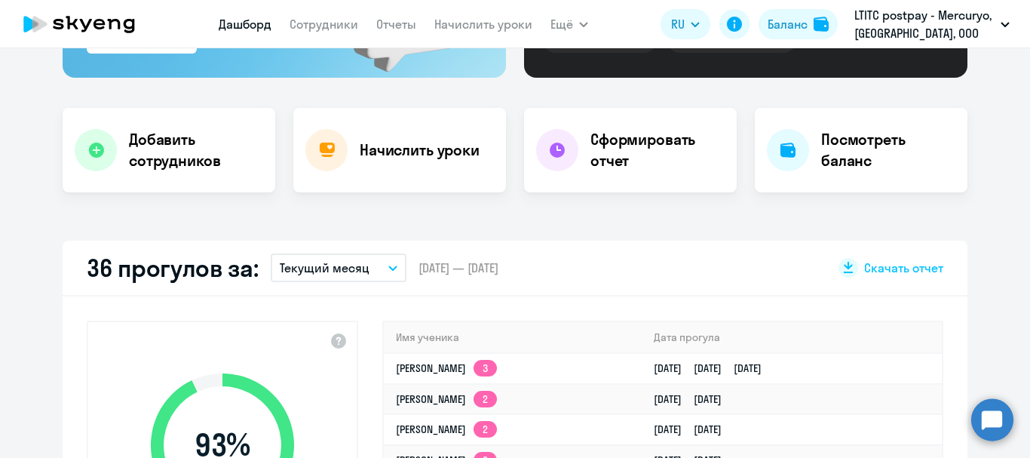
select select "30"
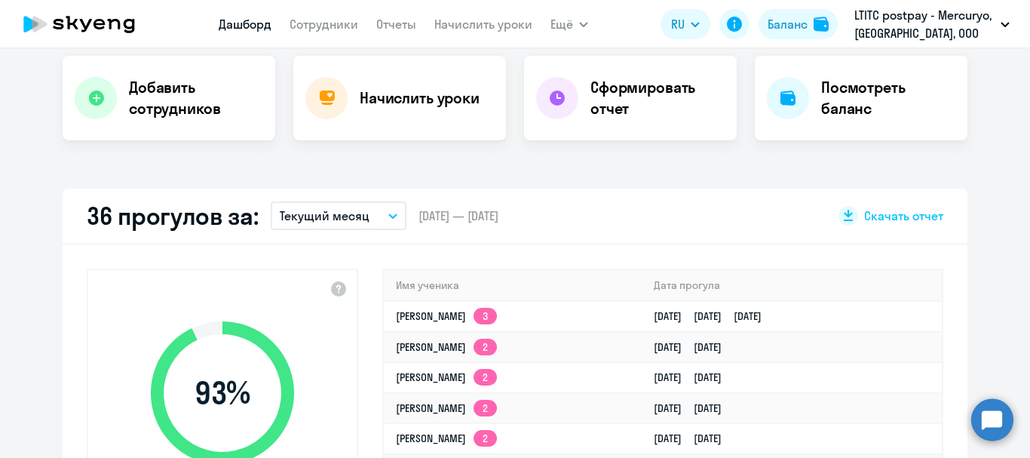
scroll to position [327, 0]
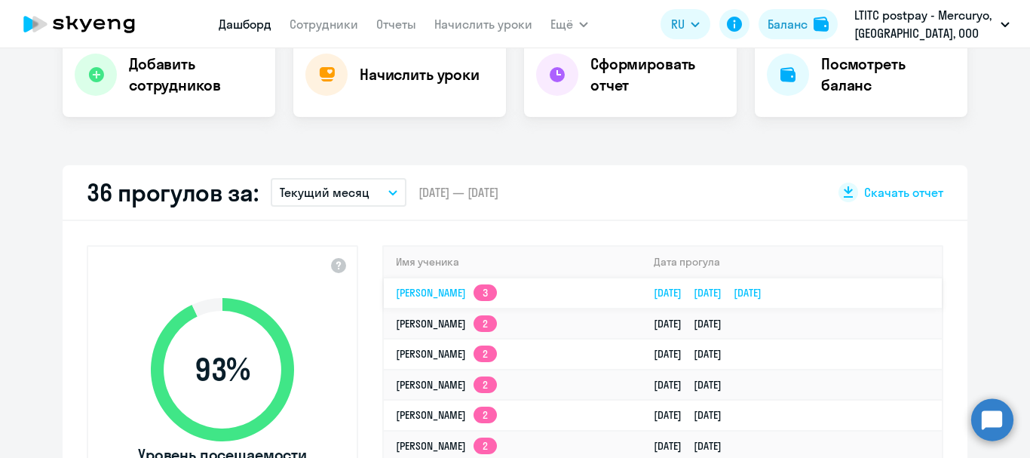
click at [450, 294] on link "[PERSON_NAME] 3" at bounding box center [446, 293] width 101 height 14
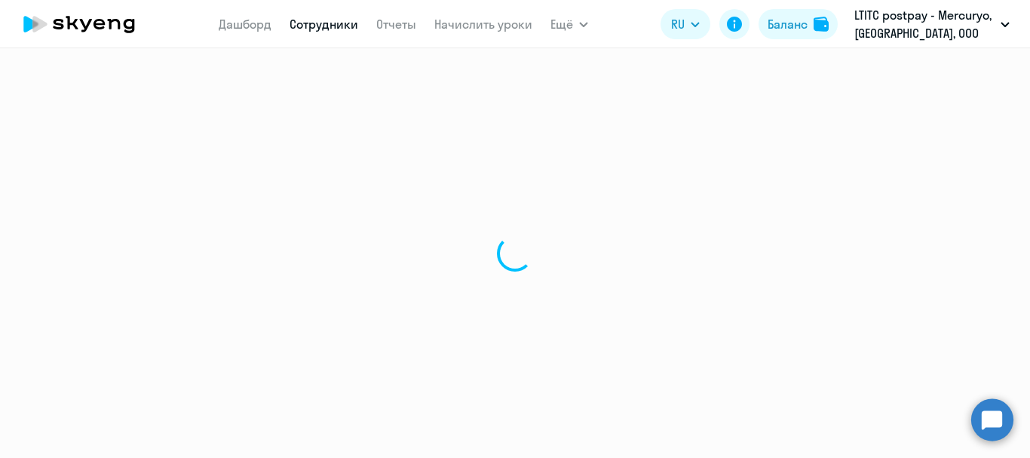
select select "english"
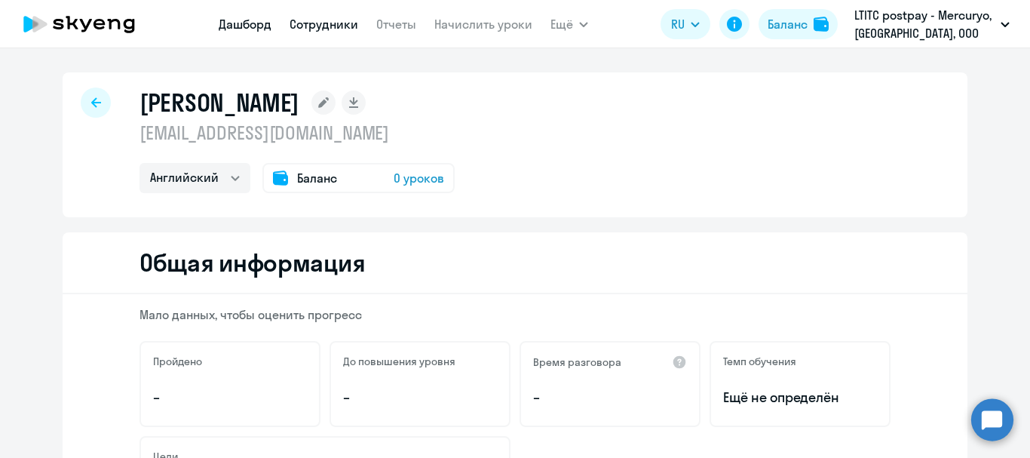
click at [239, 22] on link "Дашборд" at bounding box center [245, 24] width 53 height 15
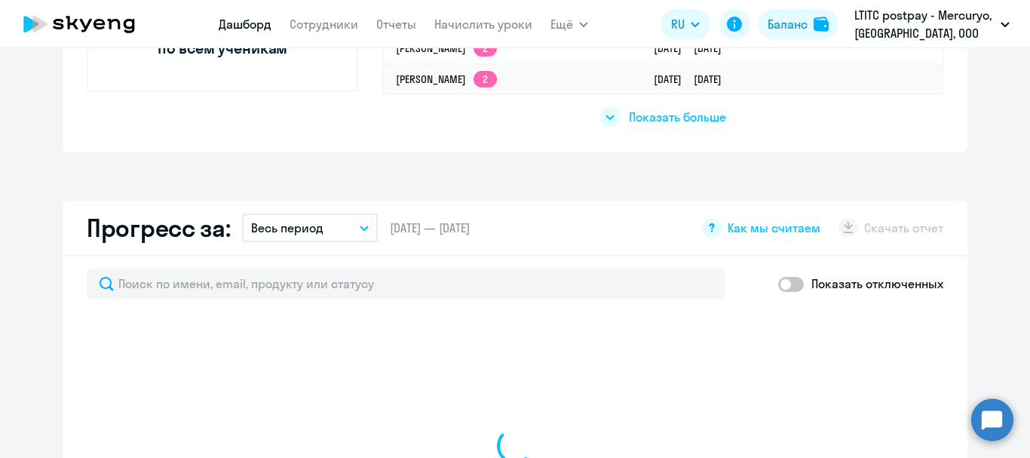
select select "30"
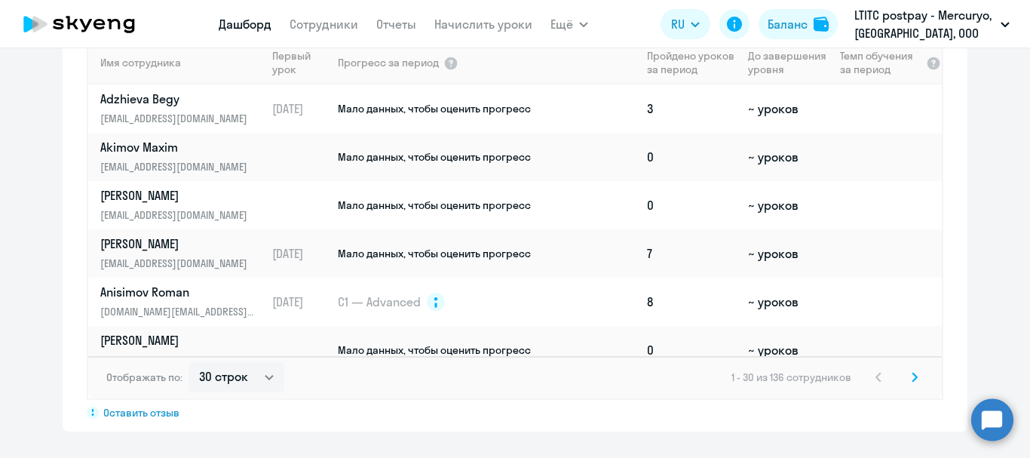
click at [993, 423] on circle at bounding box center [993, 419] width 42 height 42
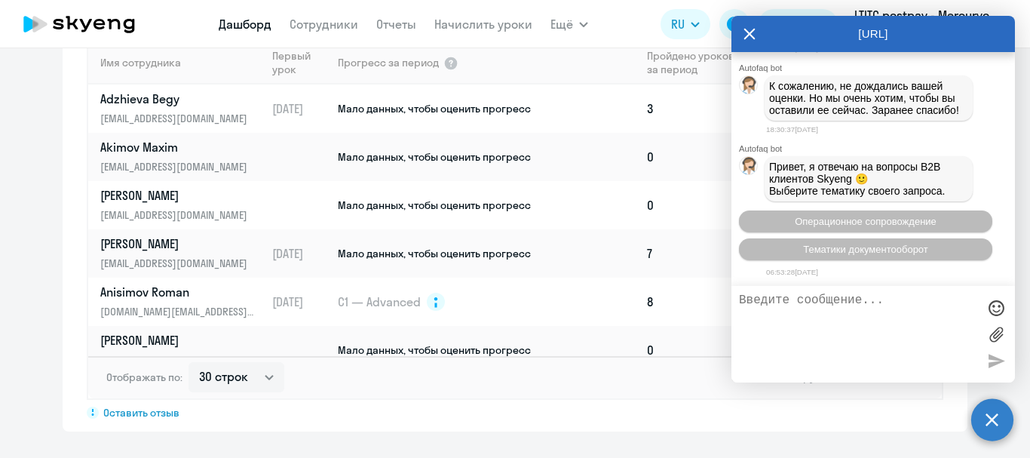
scroll to position [102370, 0]
click at [1000, 425] on circle at bounding box center [993, 419] width 42 height 42
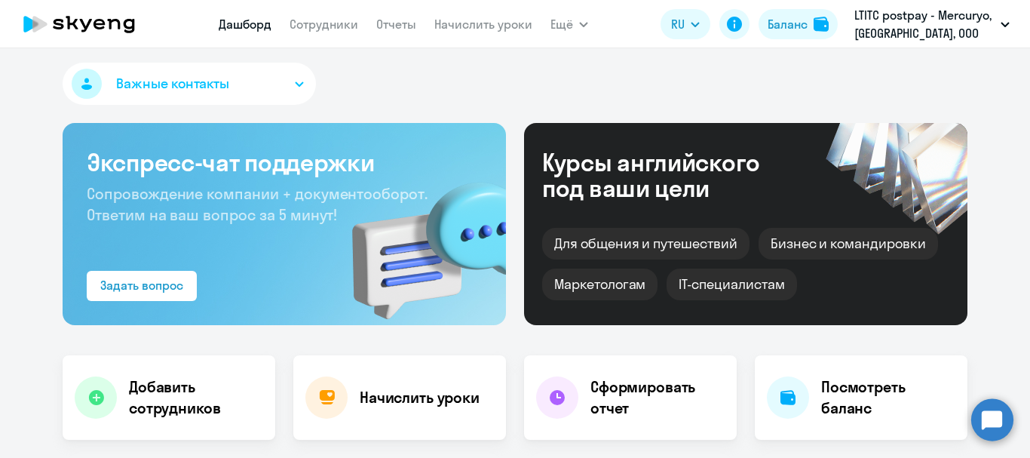
scroll to position [0, 0]
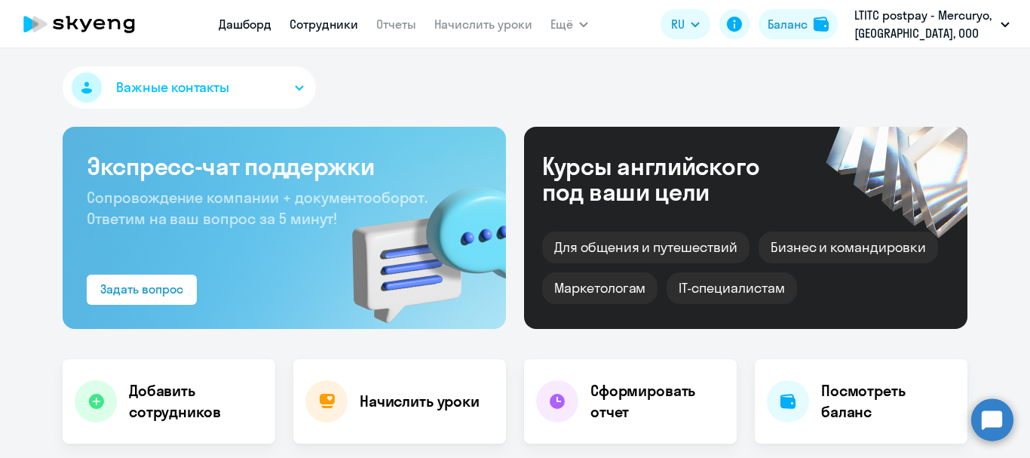
click at [304, 24] on link "Сотрудники" at bounding box center [324, 24] width 69 height 15
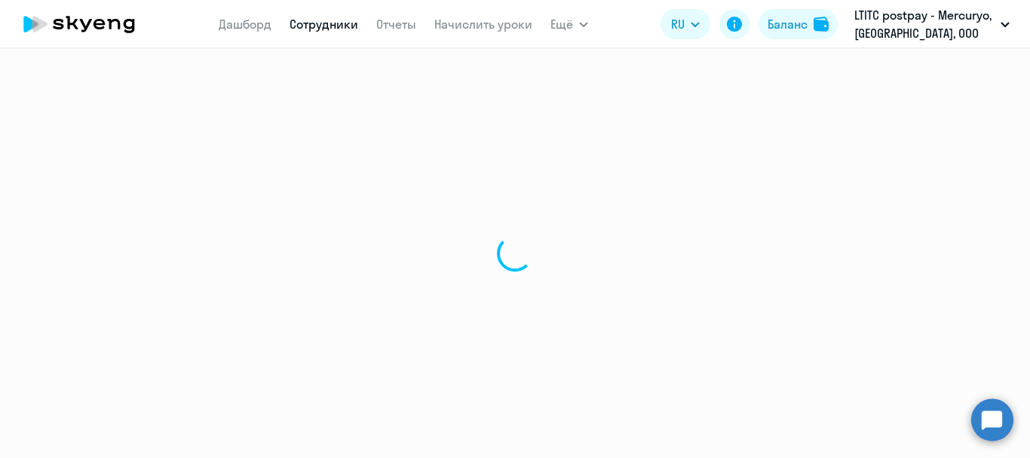
select select "30"
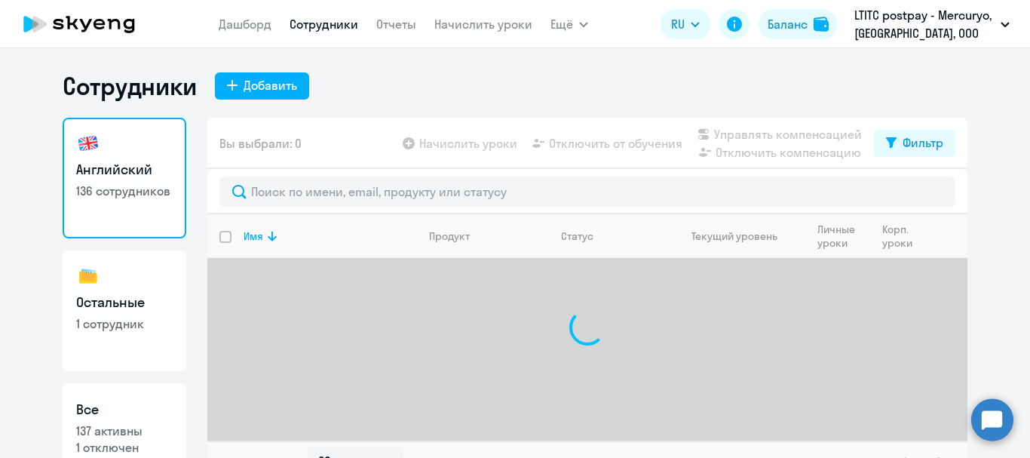
click at [318, 207] on div at bounding box center [587, 191] width 760 height 45
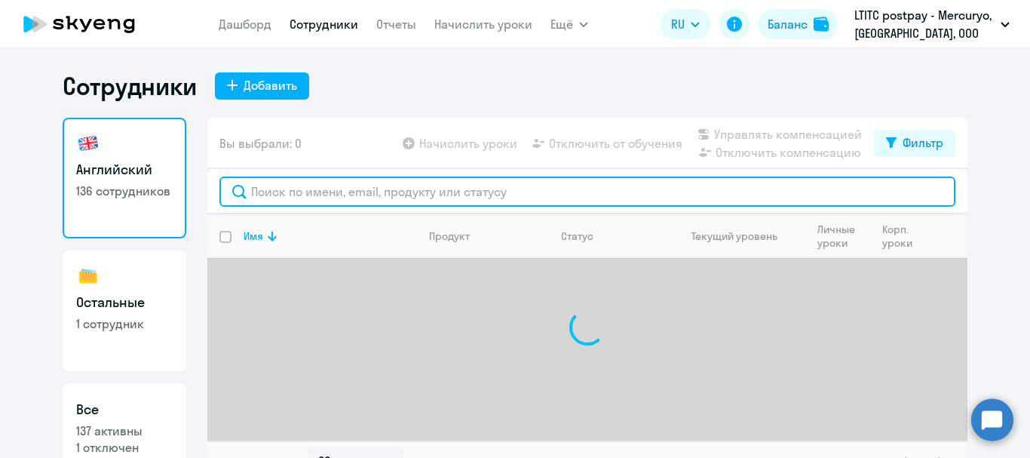
click at [327, 185] on input "text" at bounding box center [587, 192] width 736 height 30
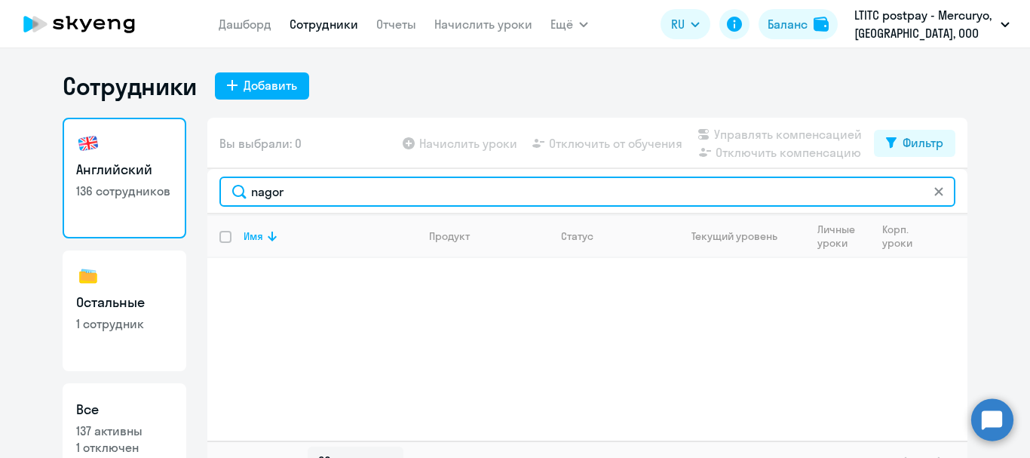
drag, startPoint x: 288, startPoint y: 187, endPoint x: 240, endPoint y: 195, distance: 49.0
click at [240, 195] on input "nagor" at bounding box center [587, 192] width 736 height 30
type input "cami"
